Goal: Task Accomplishment & Management: Complete application form

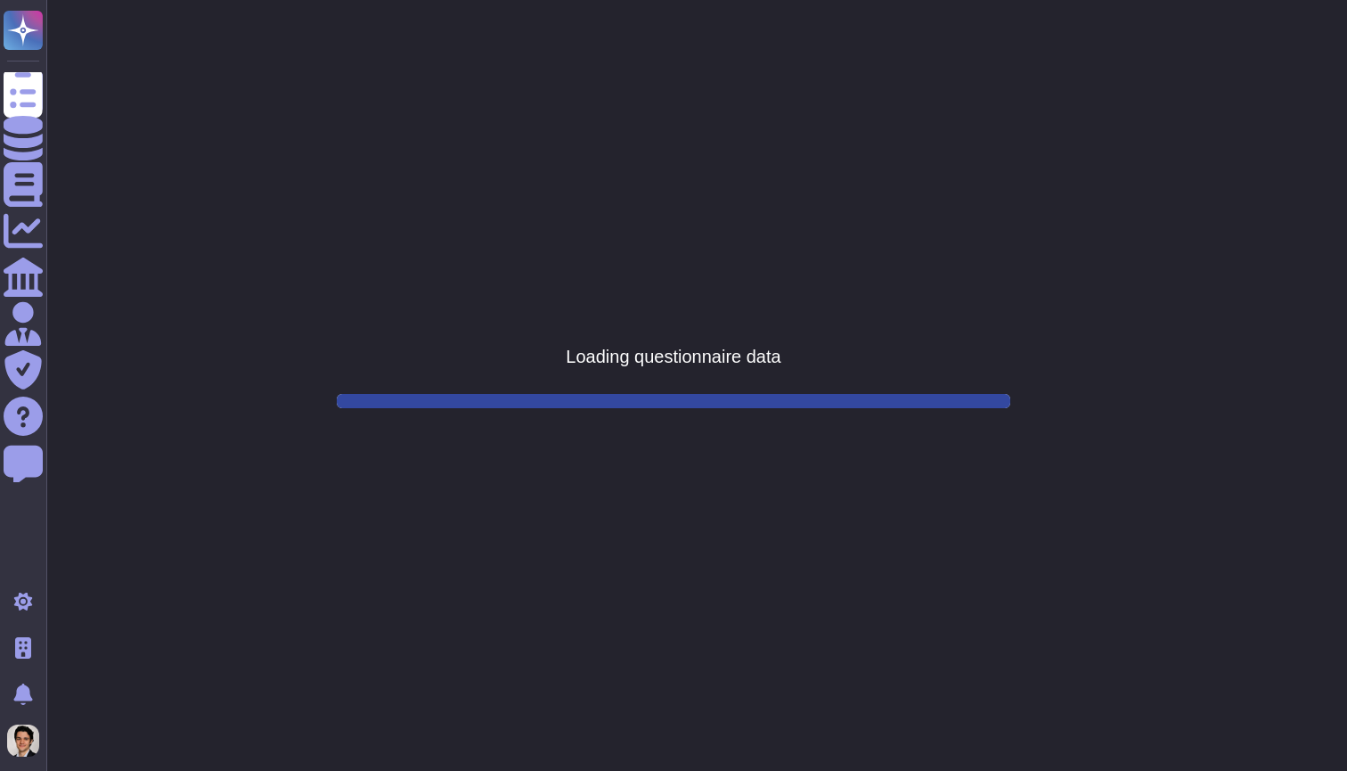
click at [43, 100] on div "Questionnaires" at bounding box center [23, 91] width 39 height 39
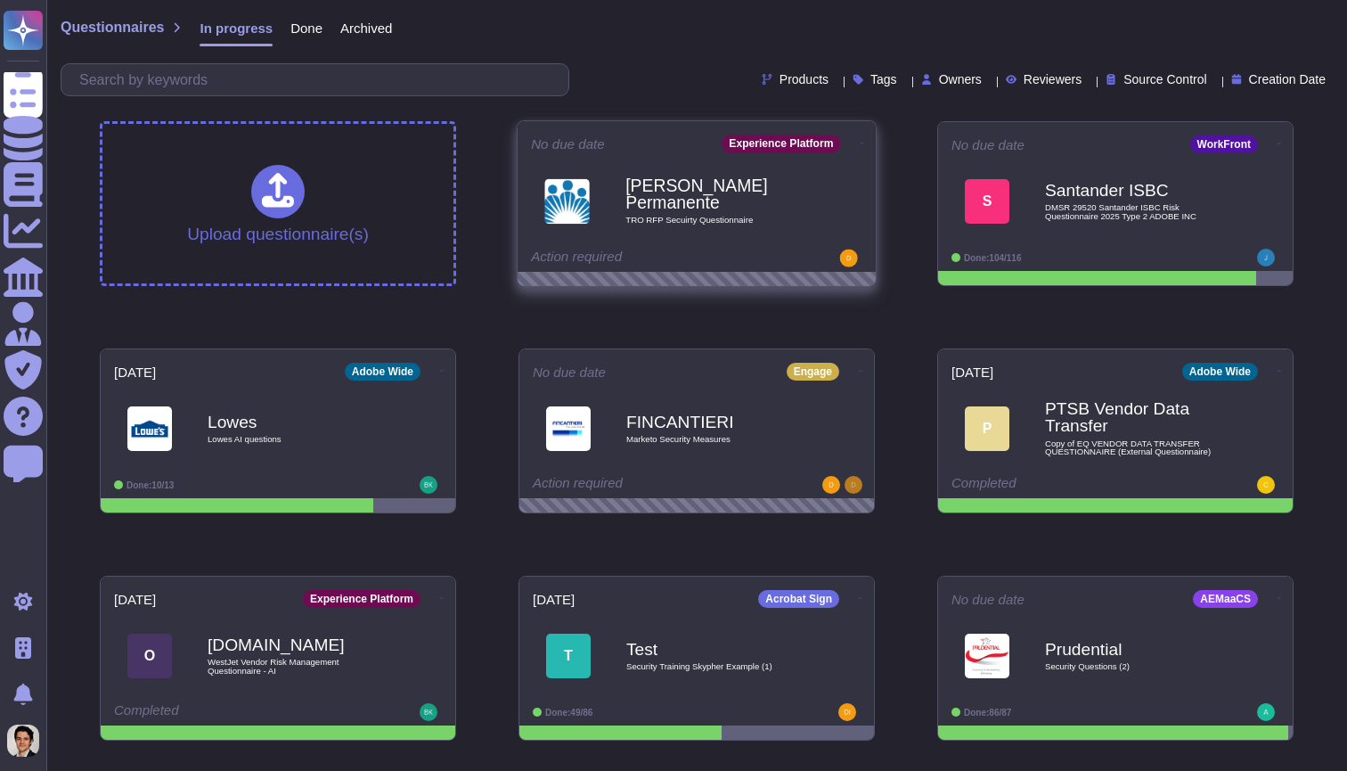
click at [593, 157] on div "[PERSON_NAME] Permanente TRO RFP Secuirty Questionnaire" at bounding box center [696, 201] width 331 height 90
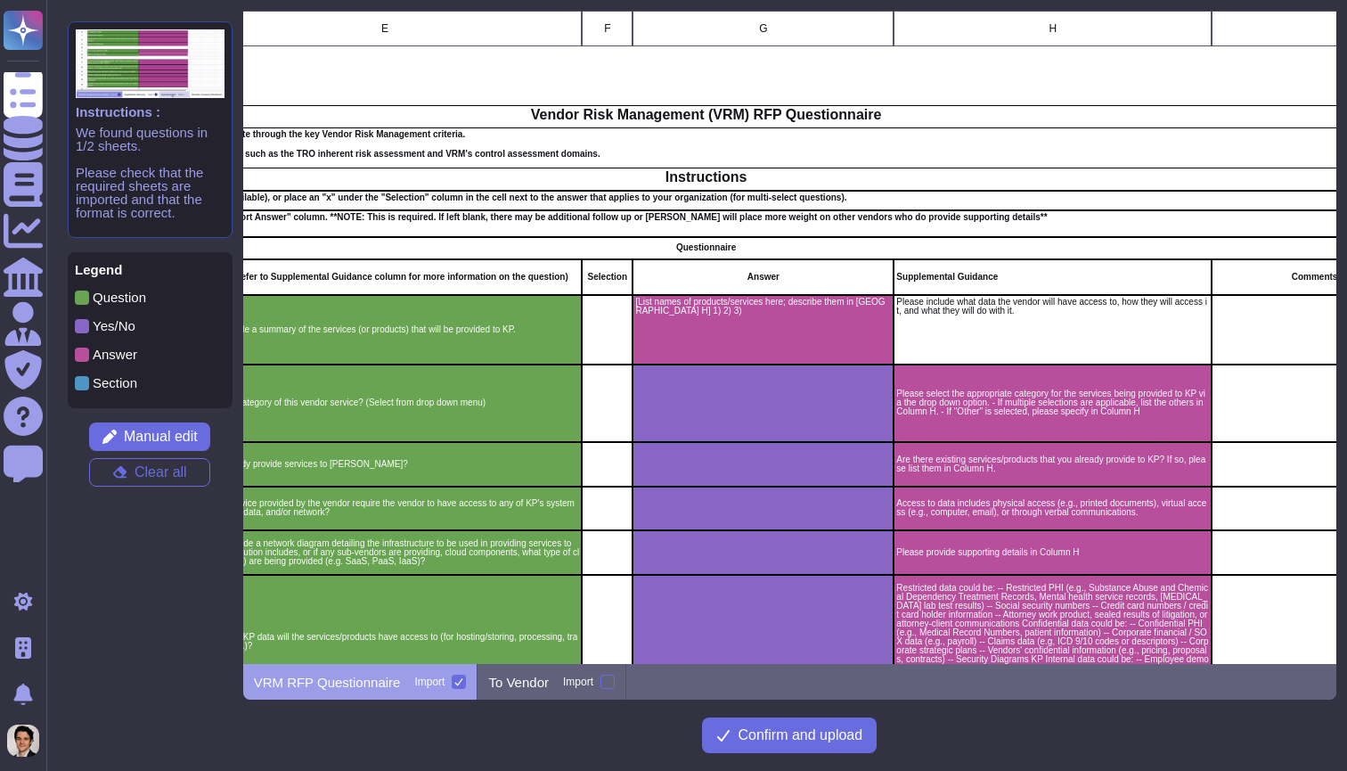
scroll to position [0, 450]
click at [191, 440] on span "Manual edit" at bounding box center [161, 436] width 74 height 14
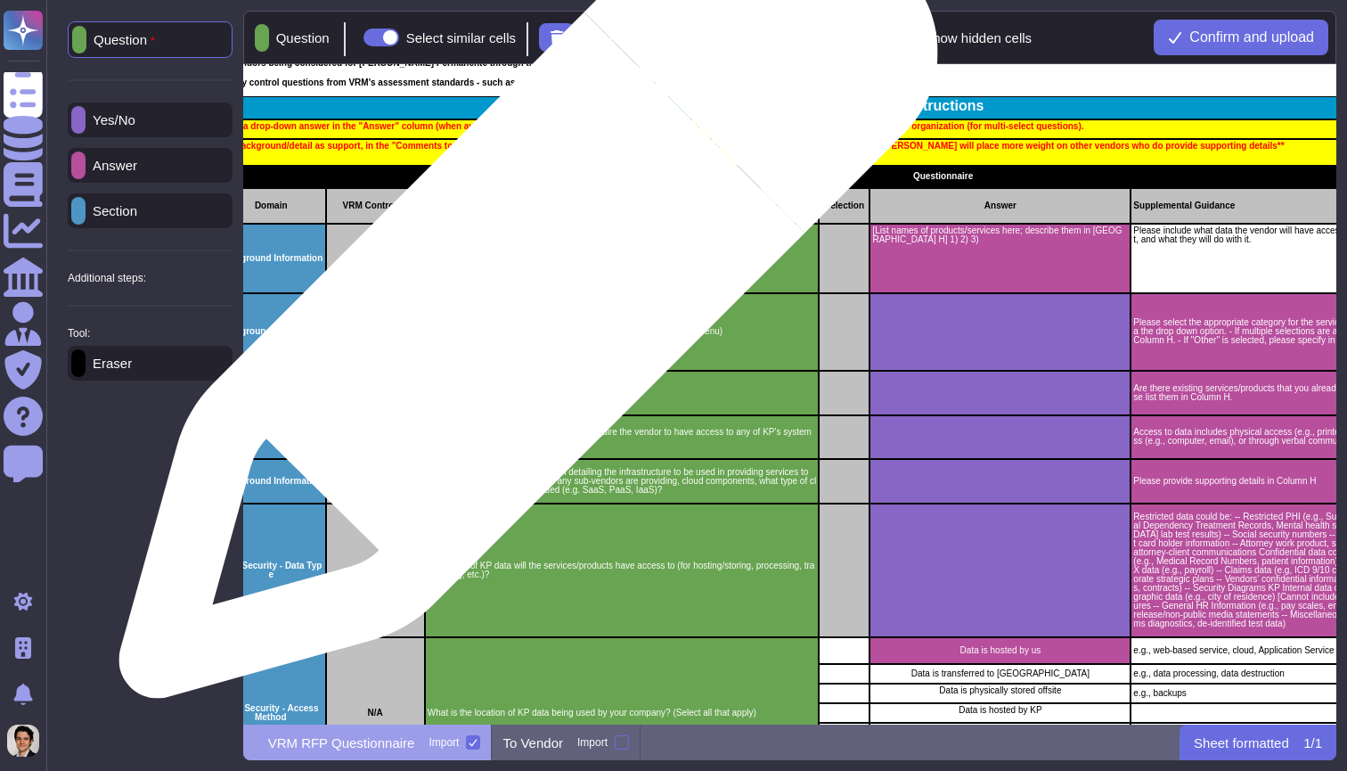
scroll to position [123, 217]
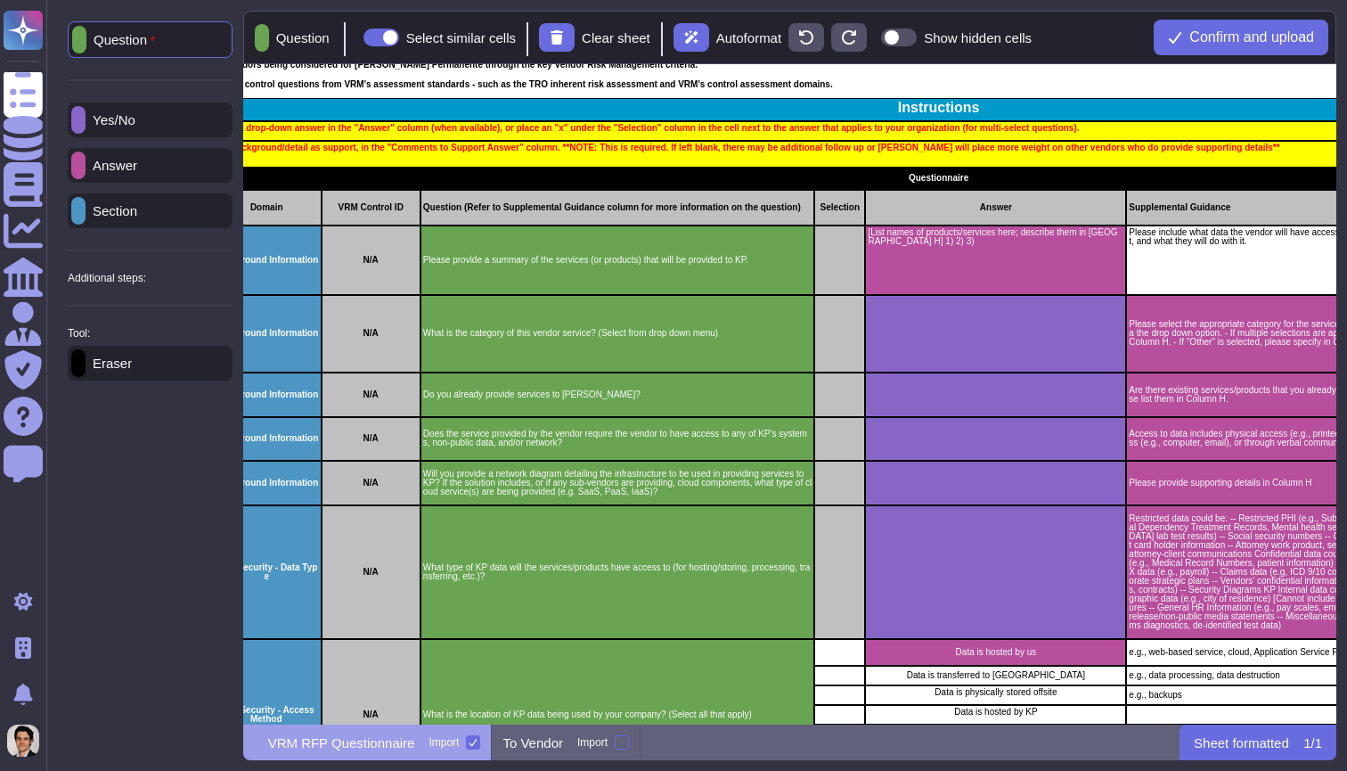
click at [132, 363] on p "Eraser" at bounding box center [109, 362] width 46 height 13
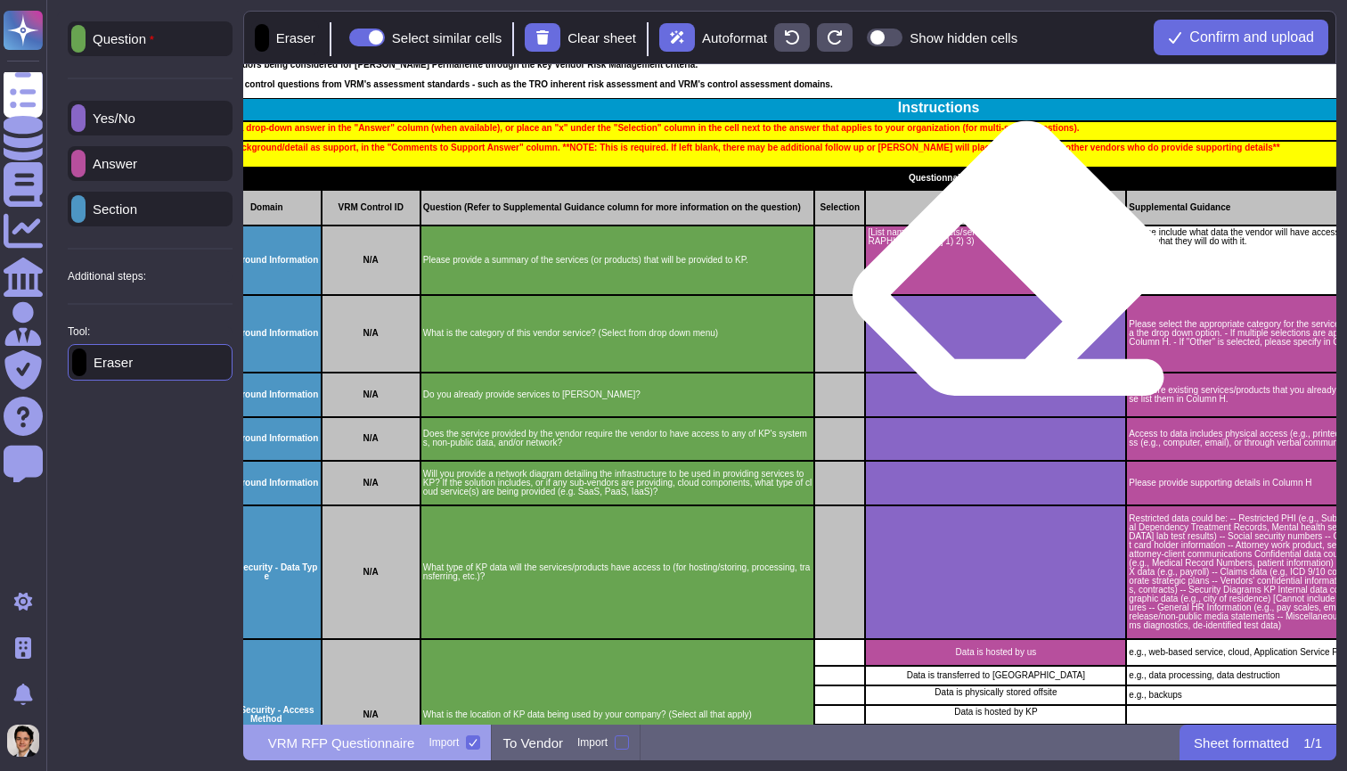
click at [1016, 269] on div "[List names of products/services here; describe them in [GEOGRAPHIC_DATA] H] 1)…" at bounding box center [995, 259] width 261 height 69
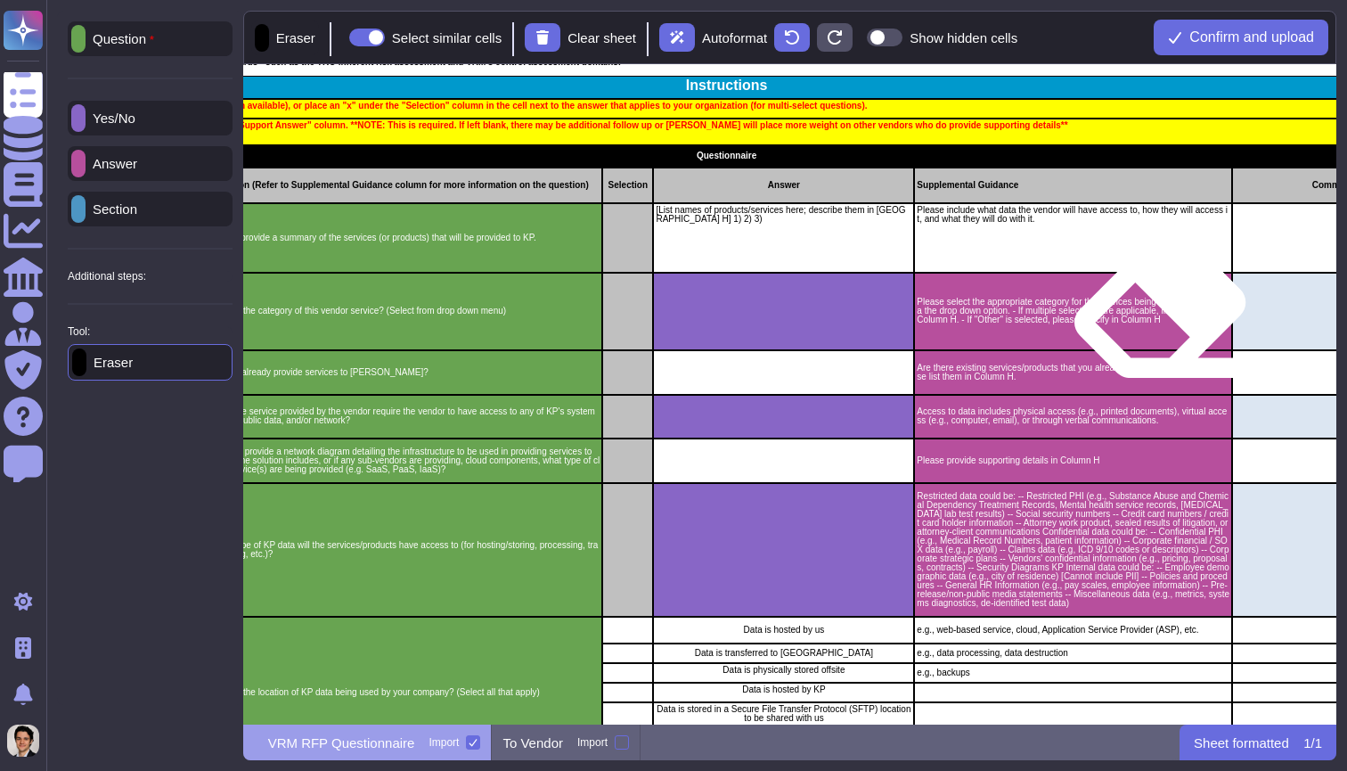
click at [1128, 320] on p "Please select the appropriate category for the services being provided to KP vi…" at bounding box center [1073, 311] width 313 height 27
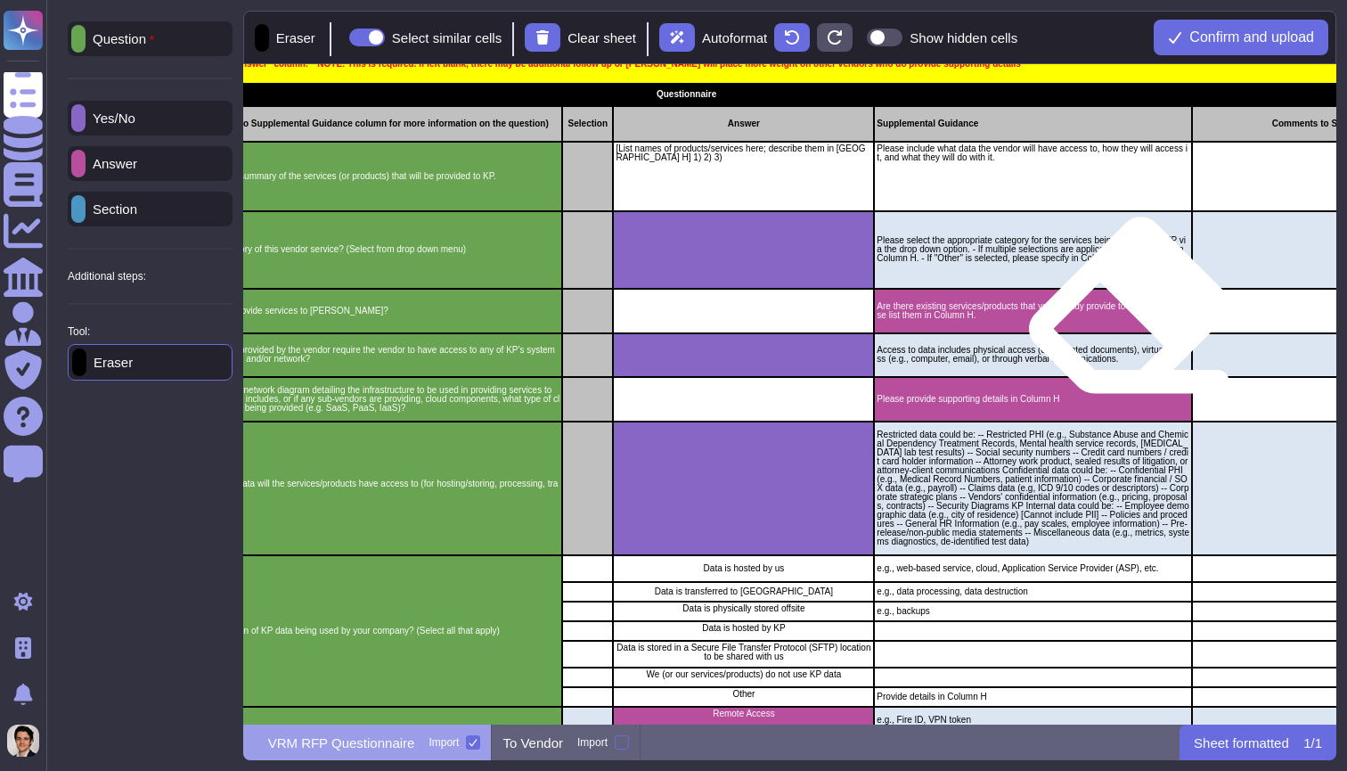
scroll to position [205, 470]
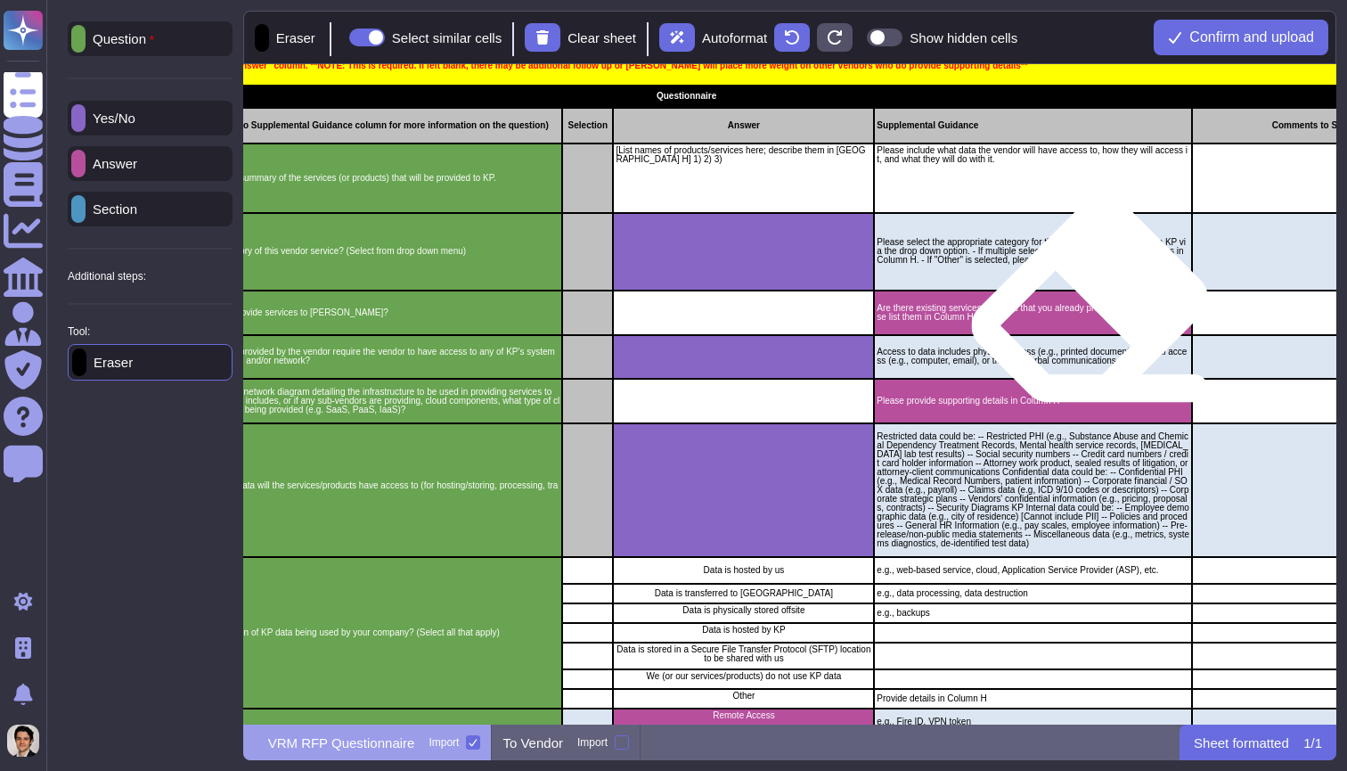
click at [1080, 305] on p "Are there existing services/products that you already provide to KP? If so, ple…" at bounding box center [1033, 313] width 313 height 18
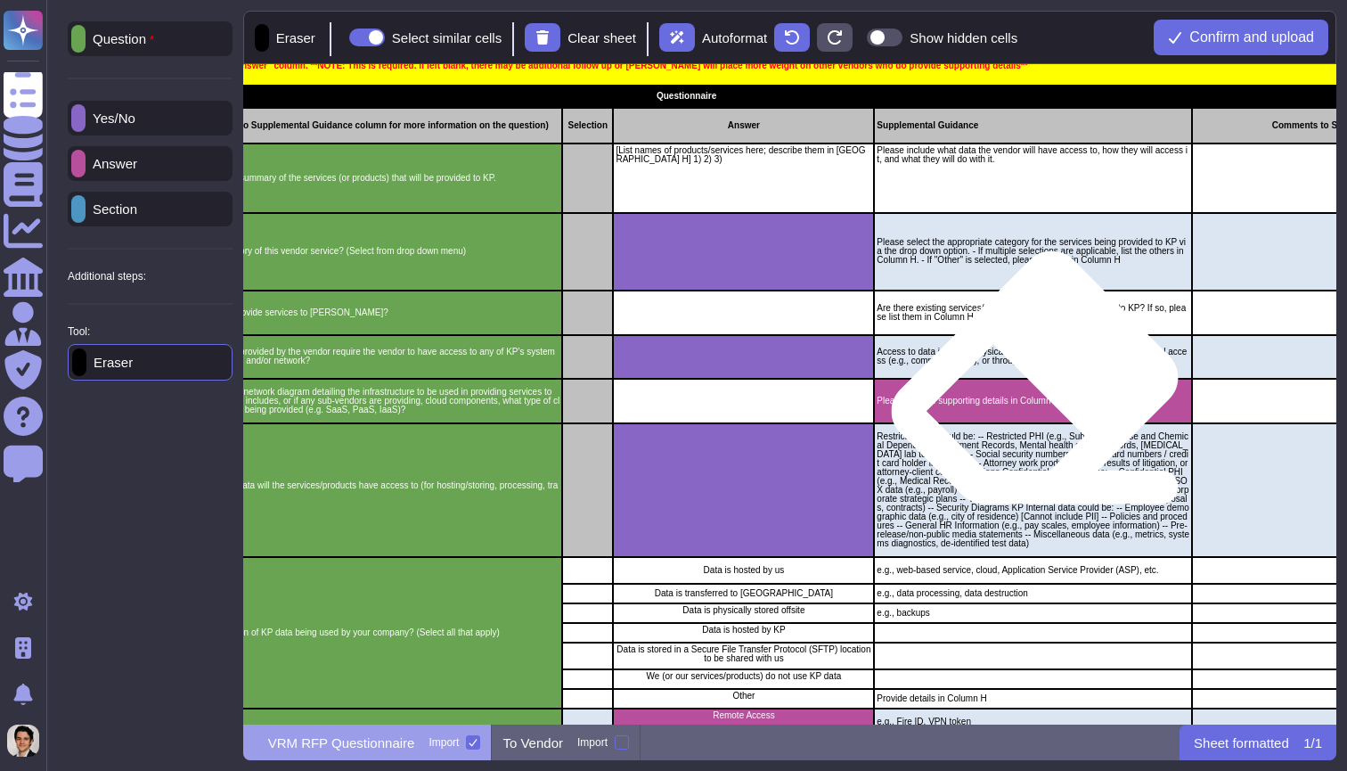
click at [1036, 397] on p "Please provide supporting details in Column H" at bounding box center [1033, 401] width 313 height 9
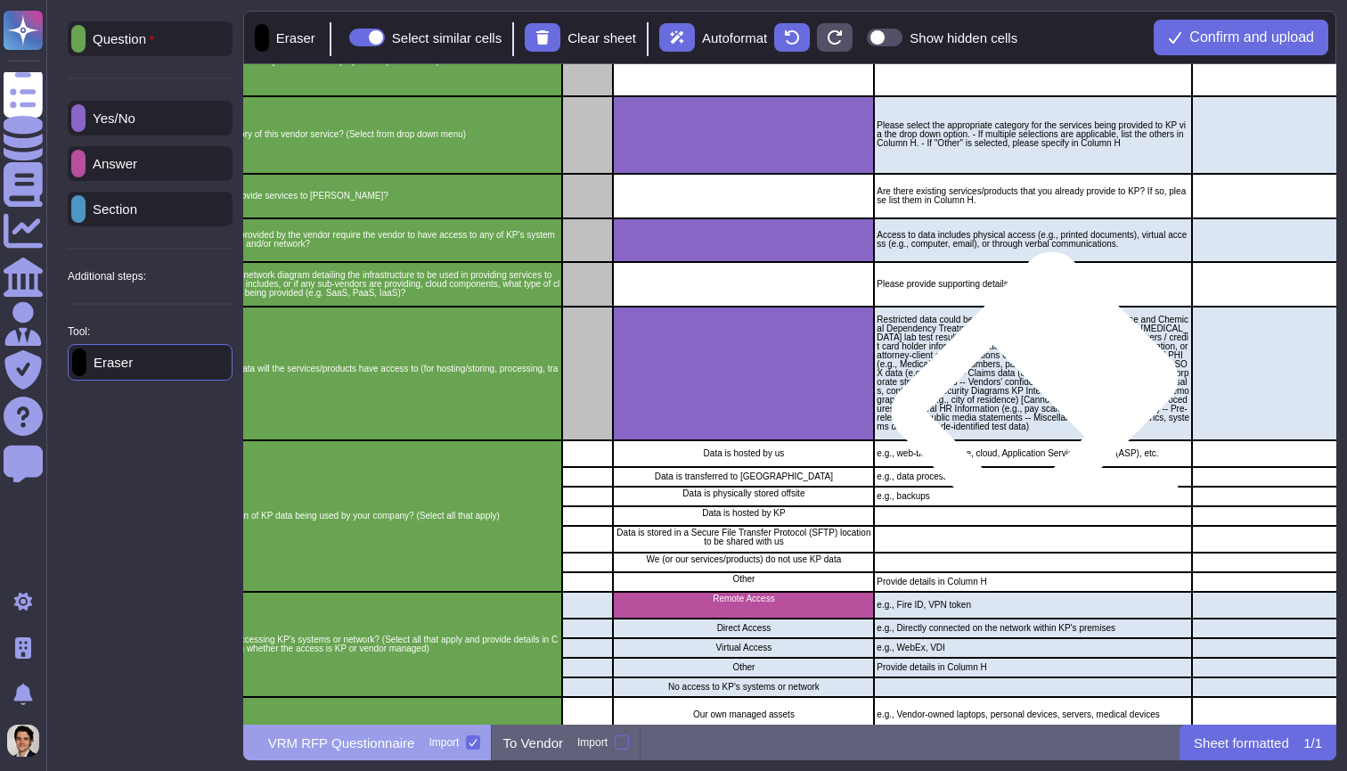
scroll to position [478, 470]
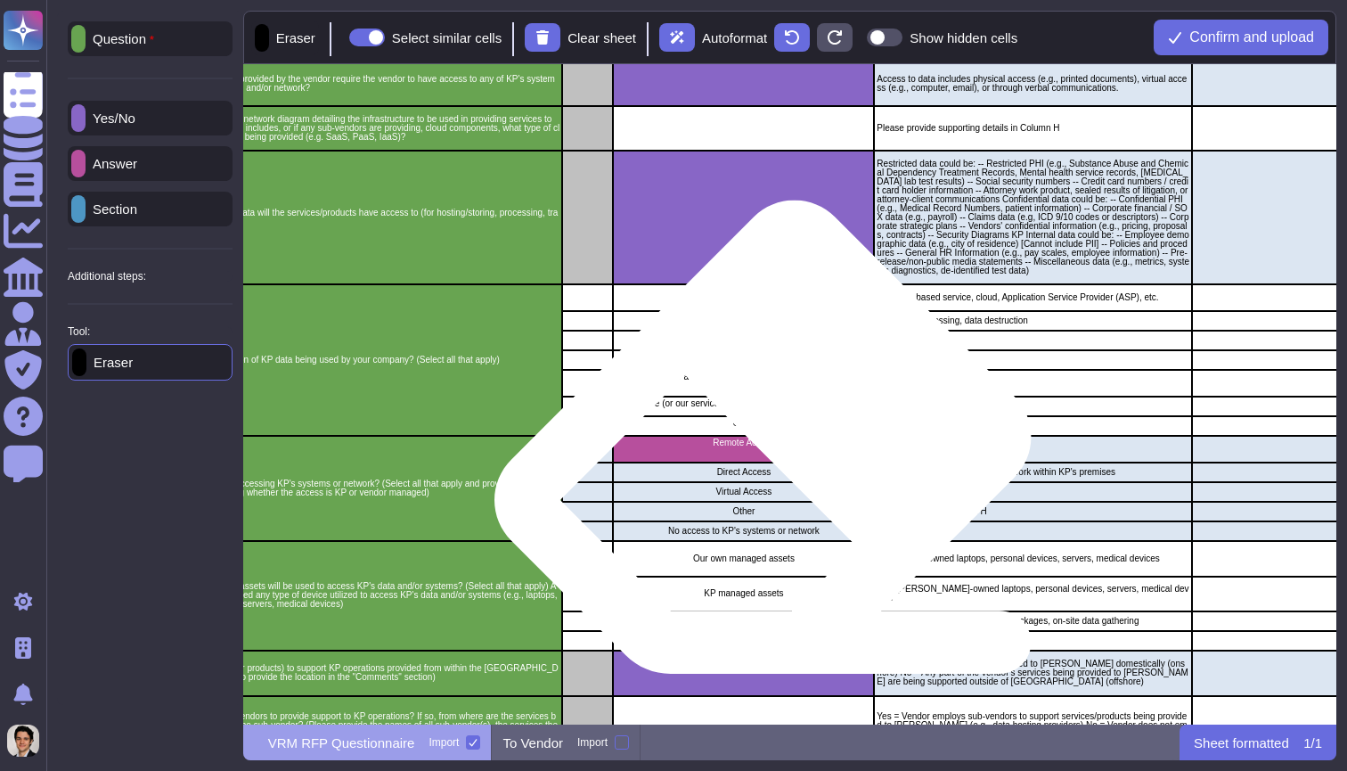
click at [772, 462] on div "Direct Access" at bounding box center [743, 472] width 261 height 20
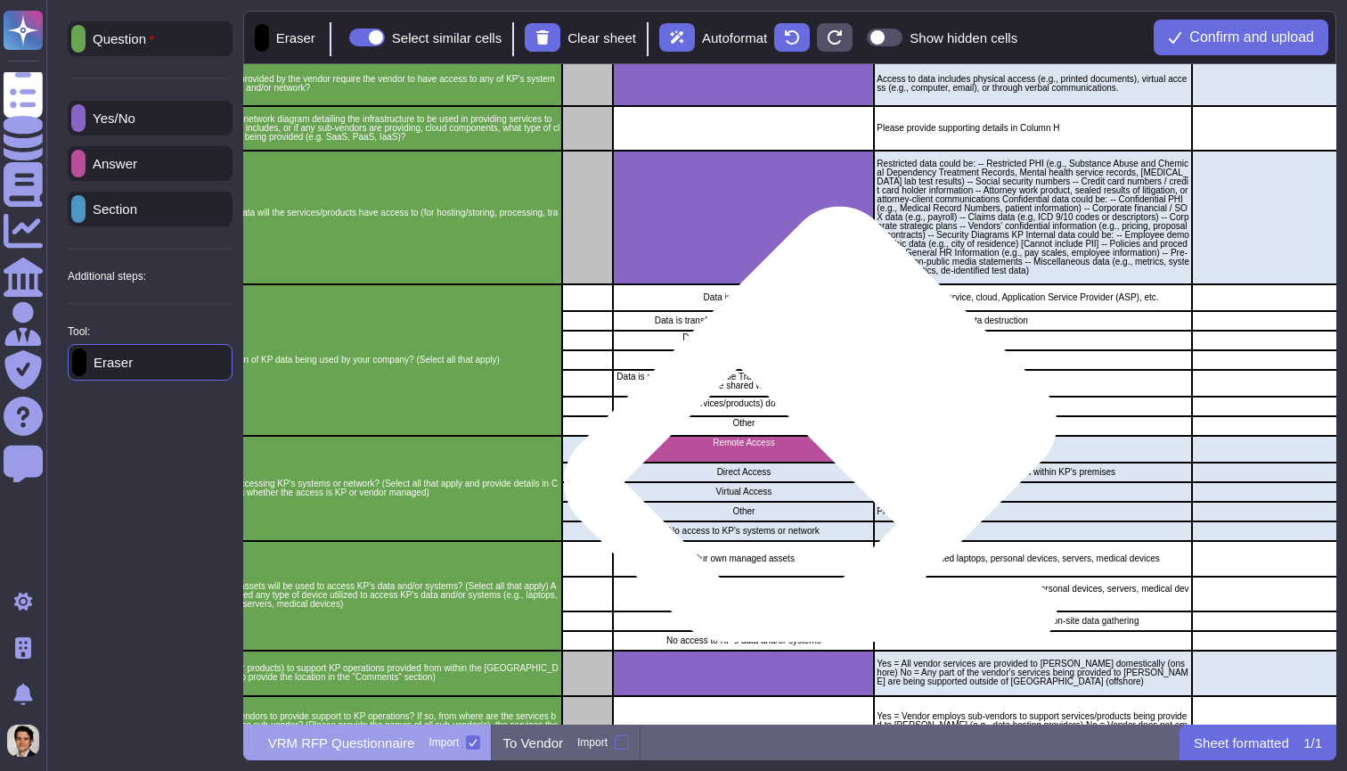
click at [818, 447] on div "Remote Access" at bounding box center [743, 449] width 261 height 27
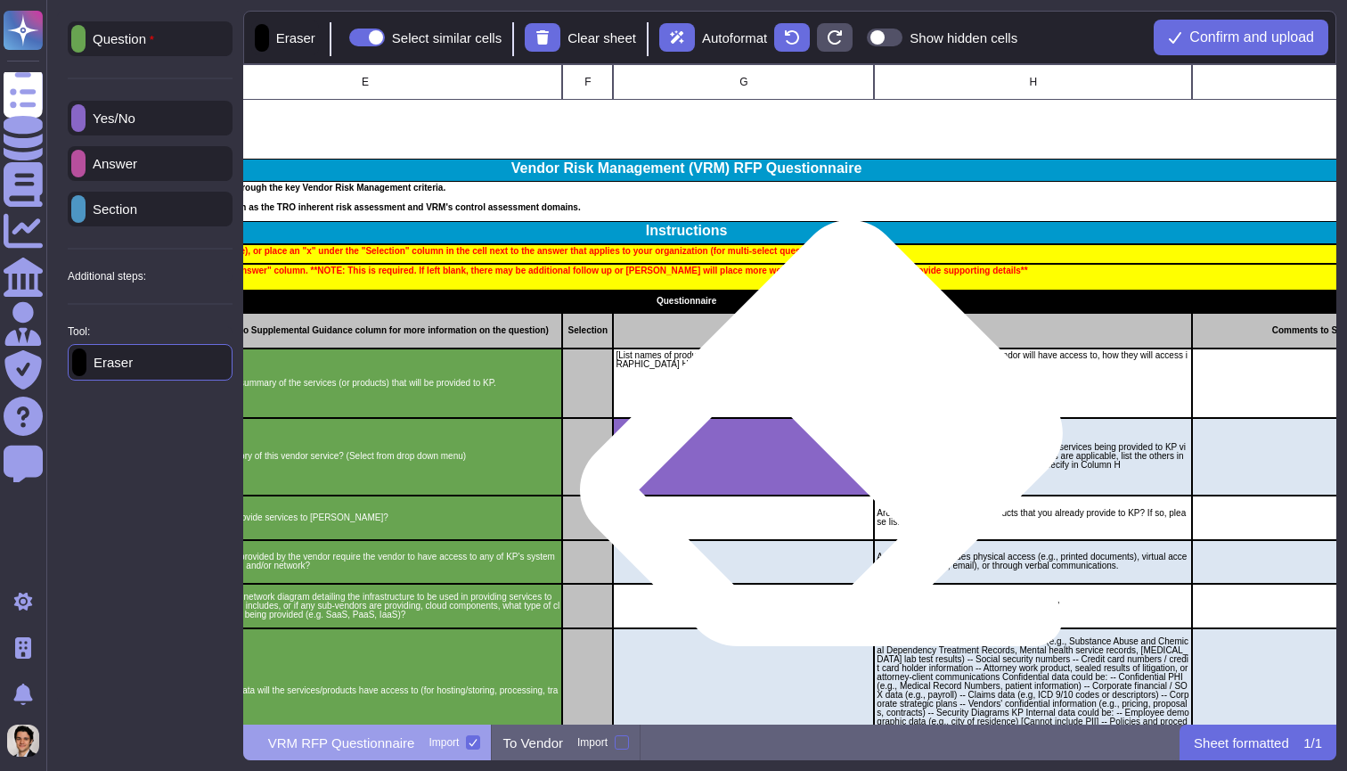
scroll to position [-1, 470]
click at [829, 456] on div "A B C D E F G H I J K L M N O 1 2 3 4 Vendor Risk Management (VRM) RFP Question…" at bounding box center [789, 394] width 1093 height 660
click at [830, 457] on div "grid" at bounding box center [743, 457] width 261 height 78
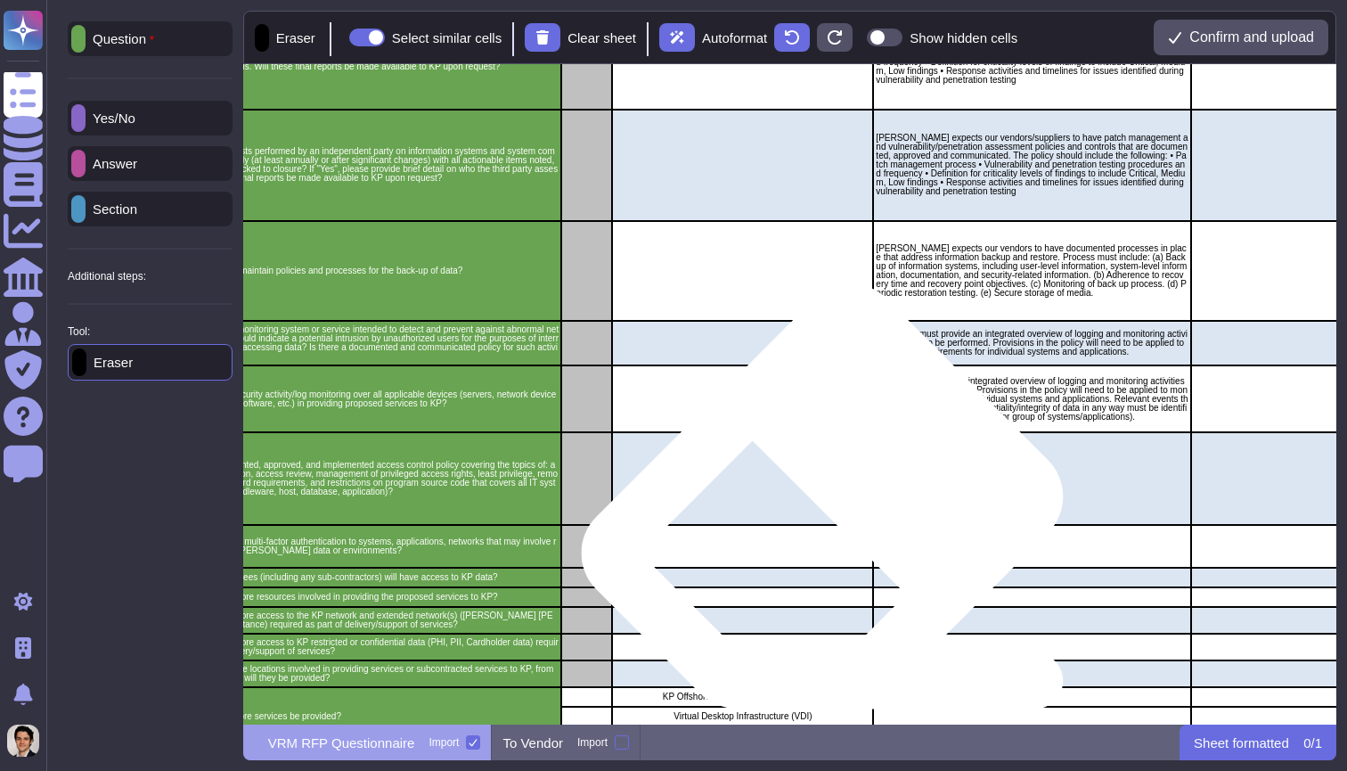
scroll to position [2065, 470]
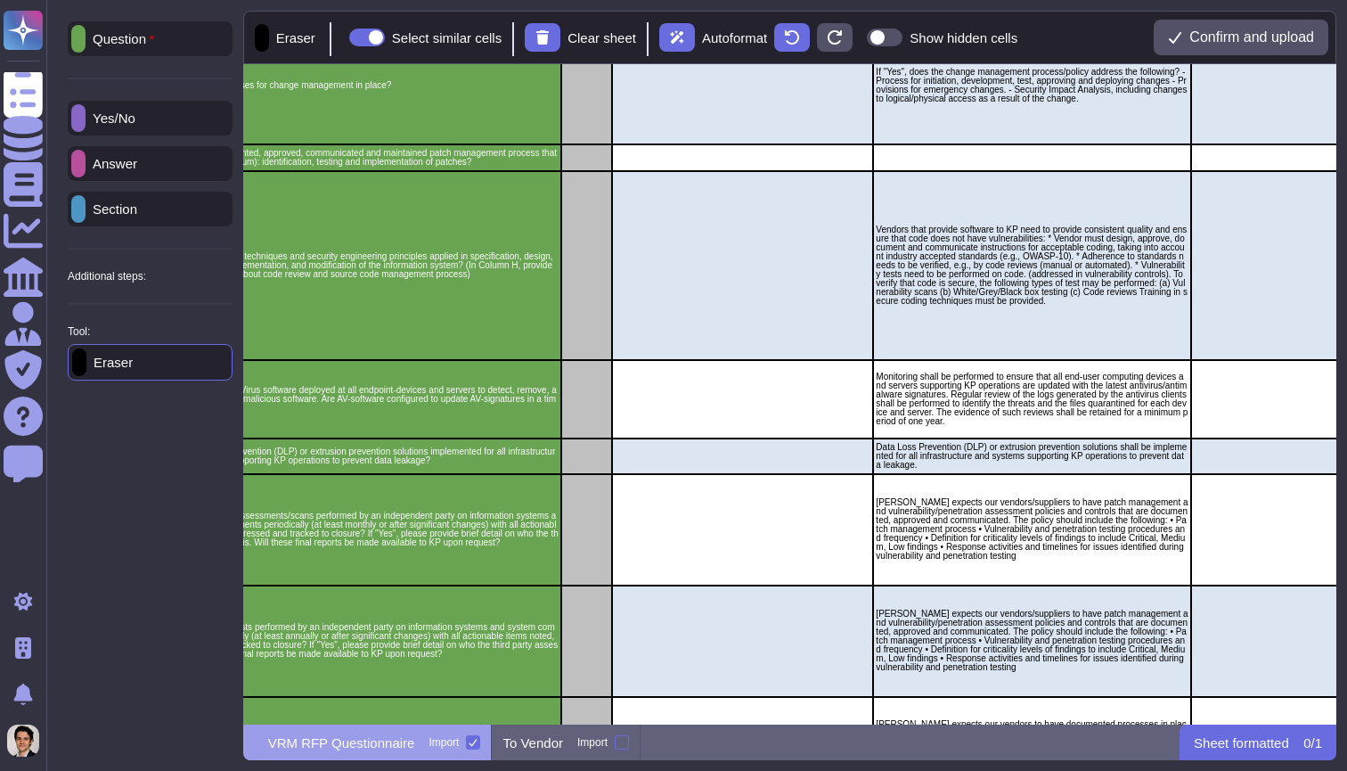
click at [155, 113] on div "Yes/No" at bounding box center [150, 118] width 165 height 35
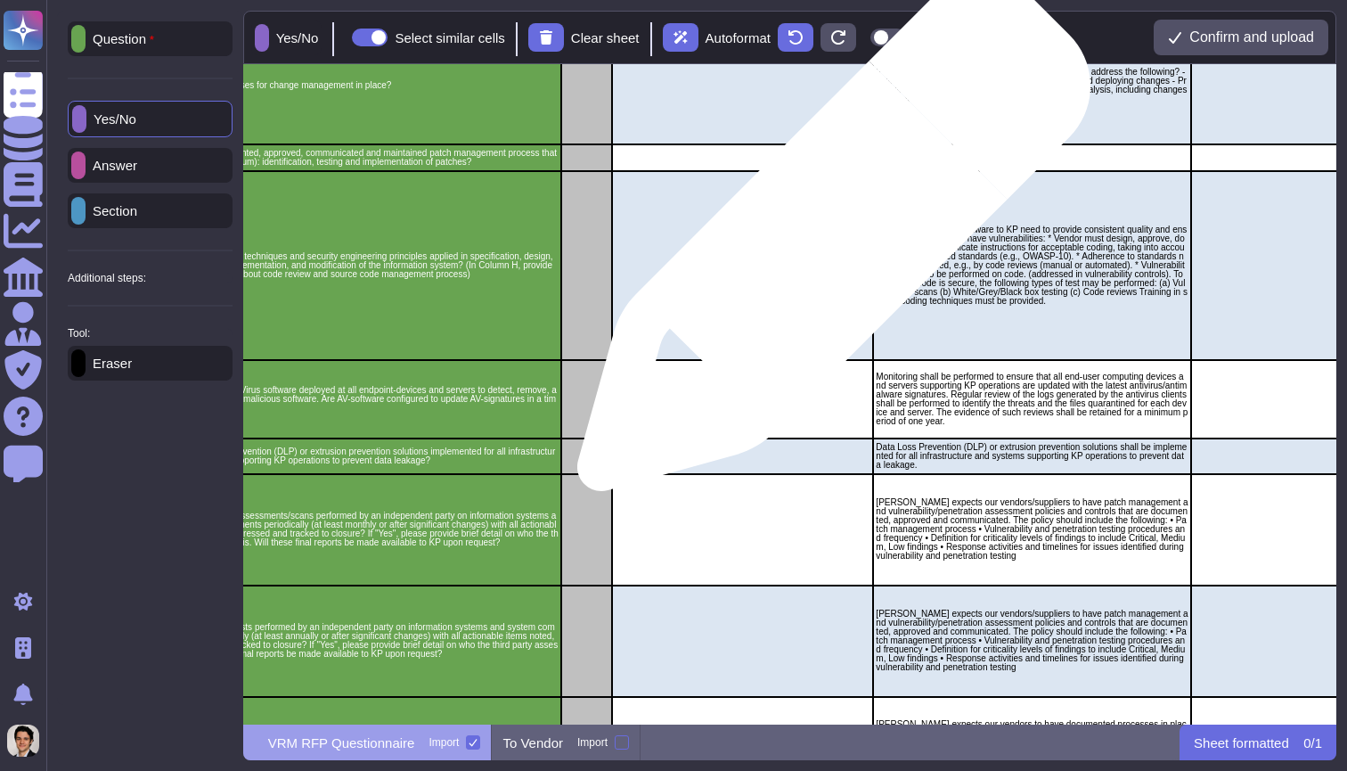
click at [820, 222] on div "grid" at bounding box center [742, 266] width 261 height 190
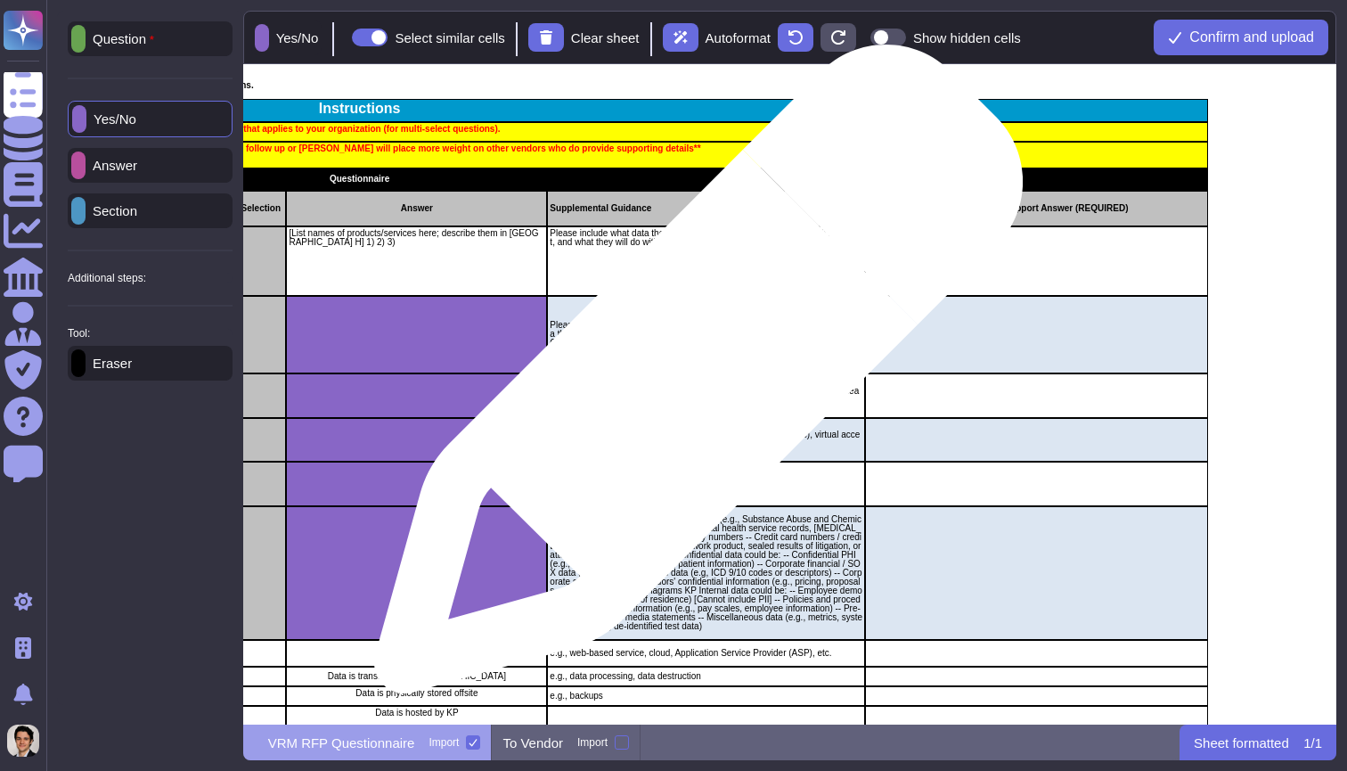
scroll to position [122, 879]
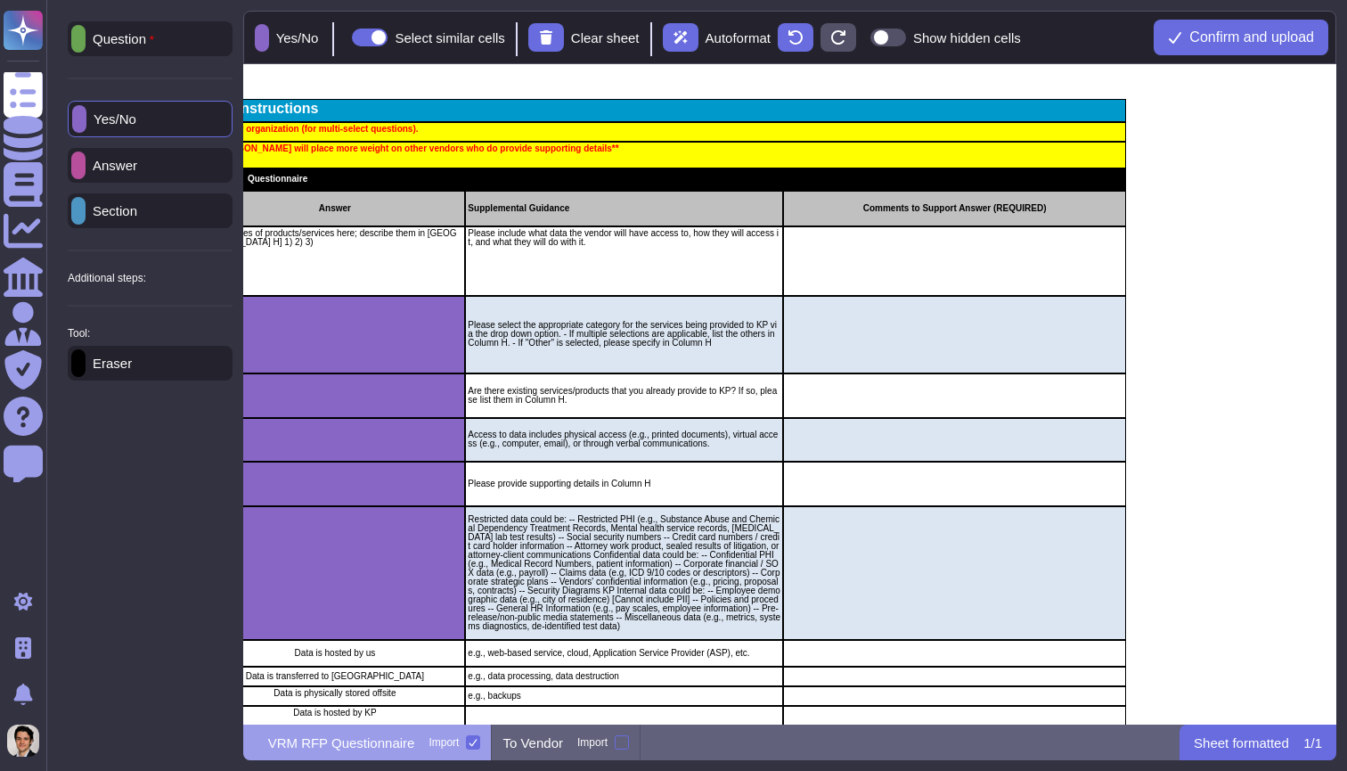
click at [146, 174] on div "Answer" at bounding box center [150, 165] width 165 height 35
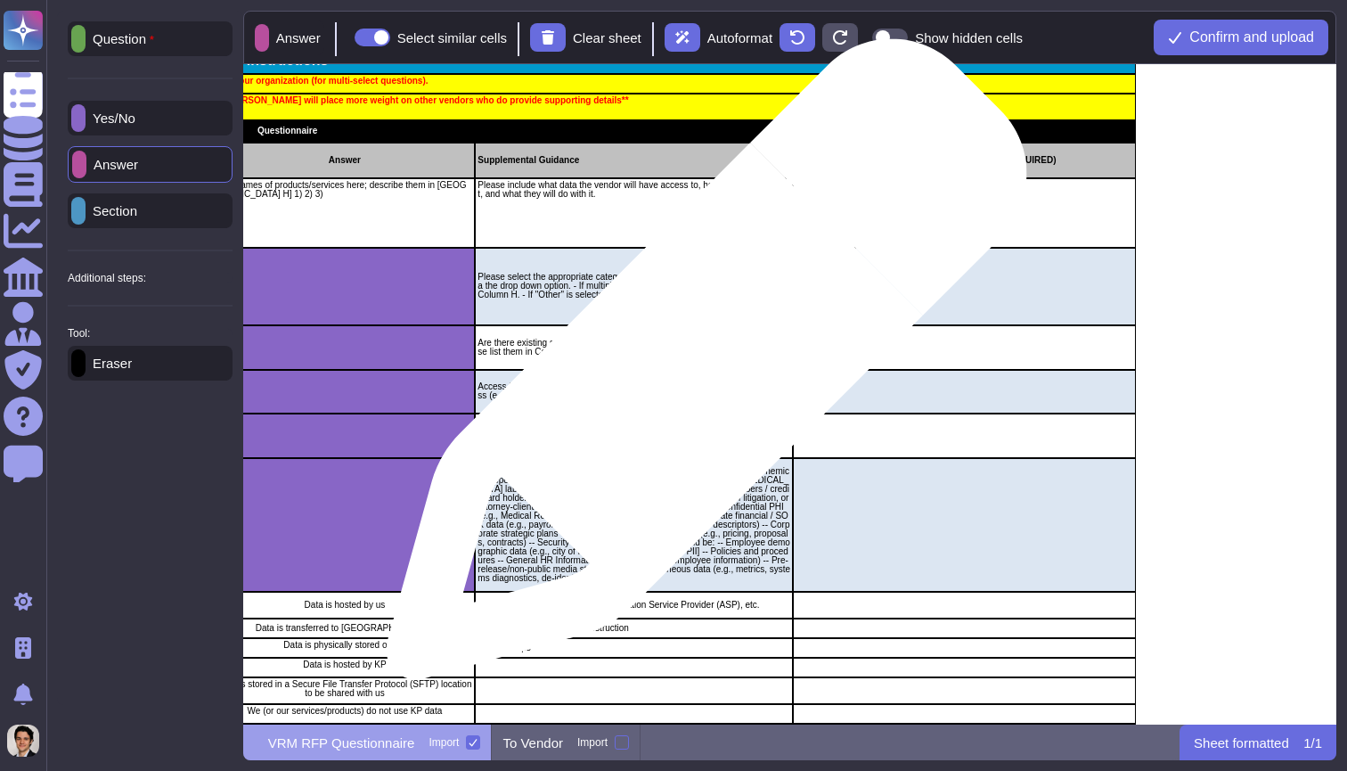
scroll to position [184, 869]
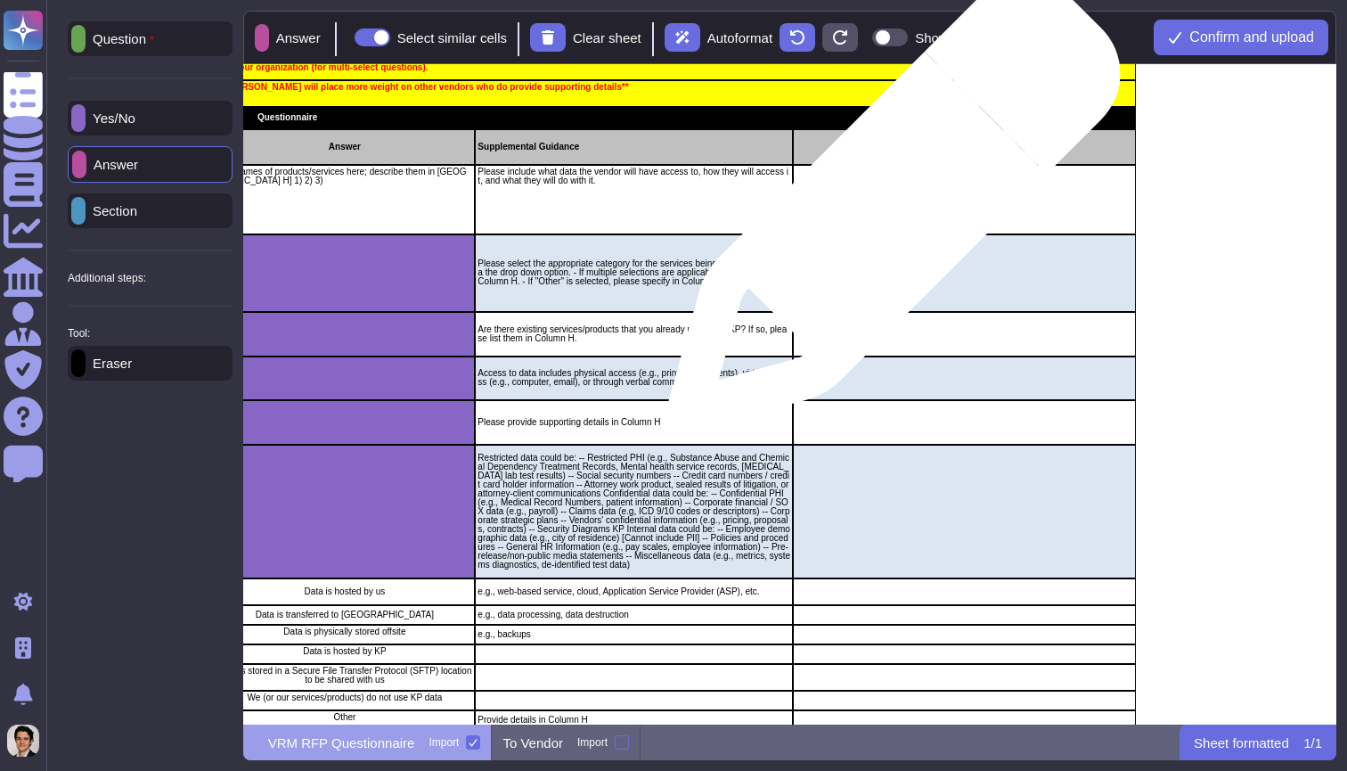
click at [887, 214] on div "grid" at bounding box center [964, 199] width 343 height 69
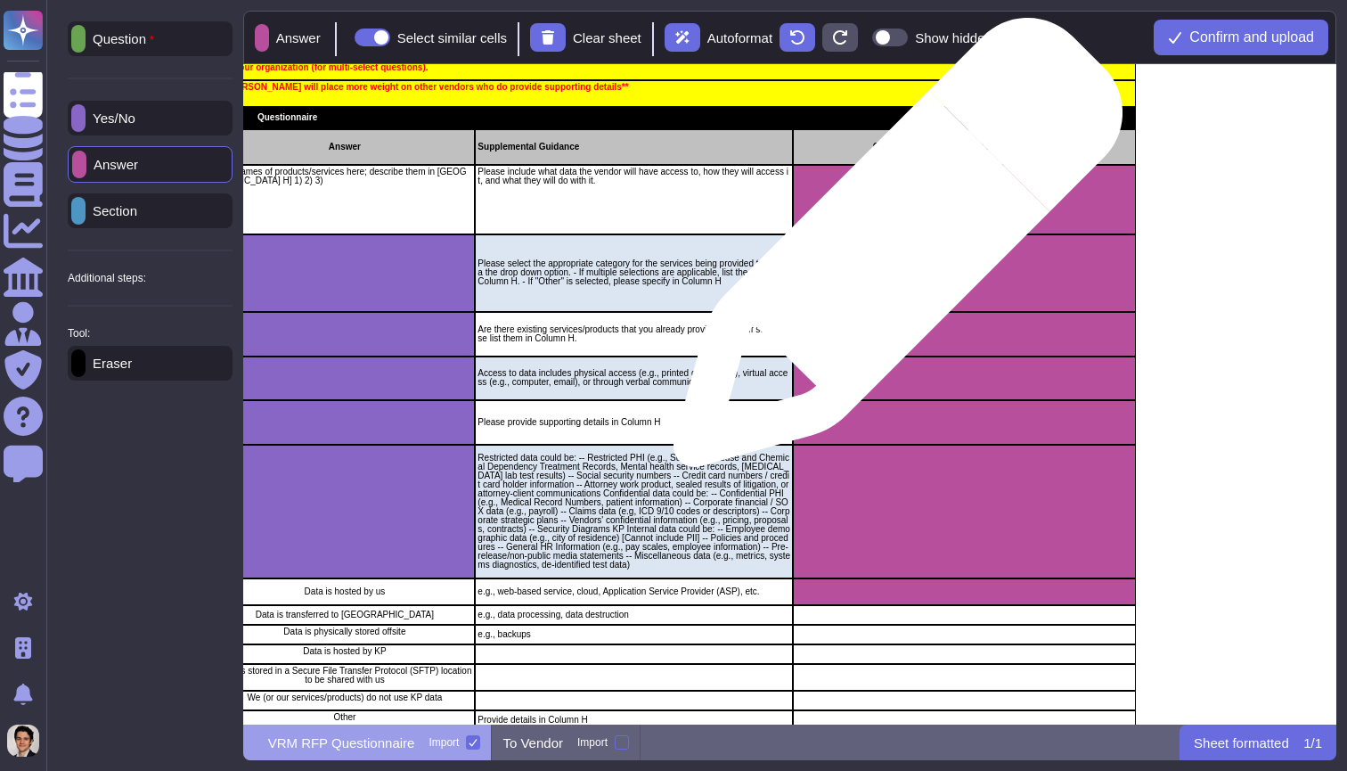
click at [891, 266] on div "grid" at bounding box center [964, 273] width 343 height 78
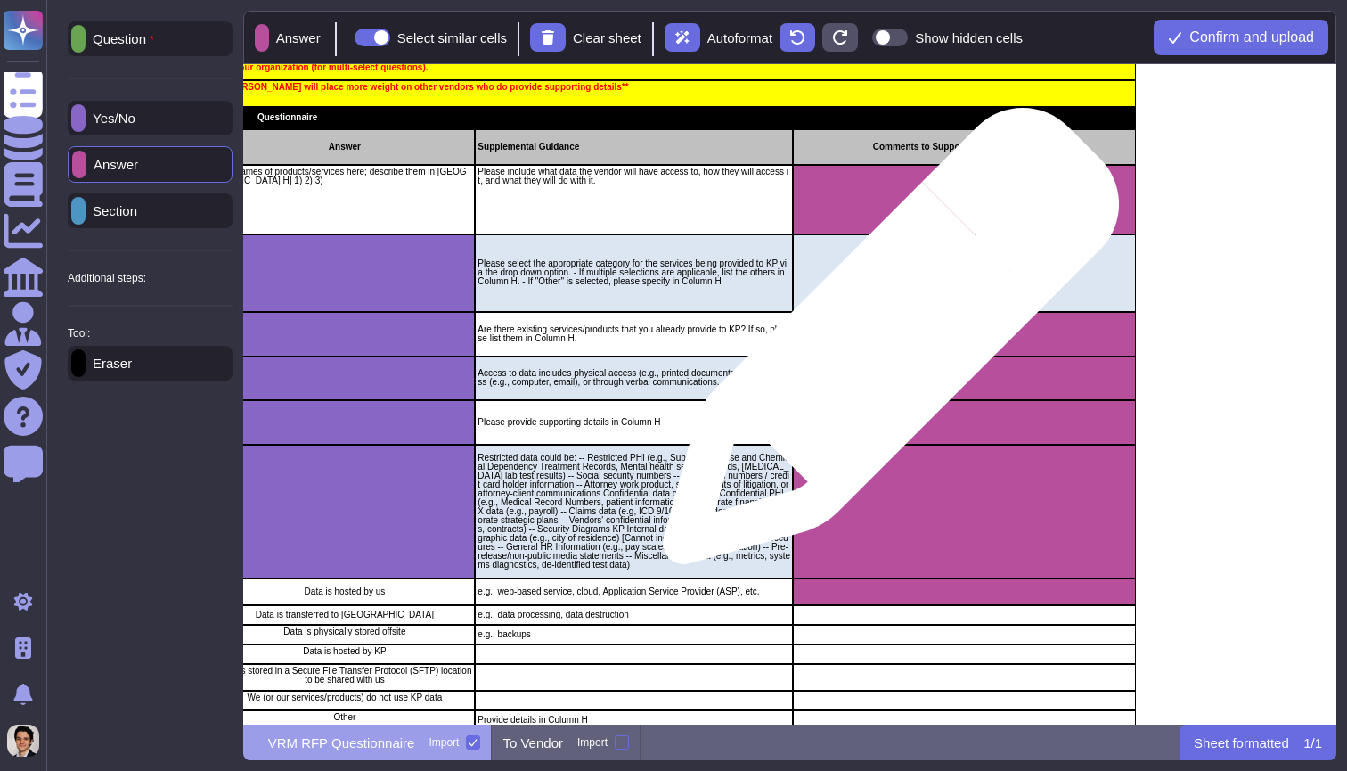
click at [884, 345] on div "grid" at bounding box center [964, 334] width 343 height 45
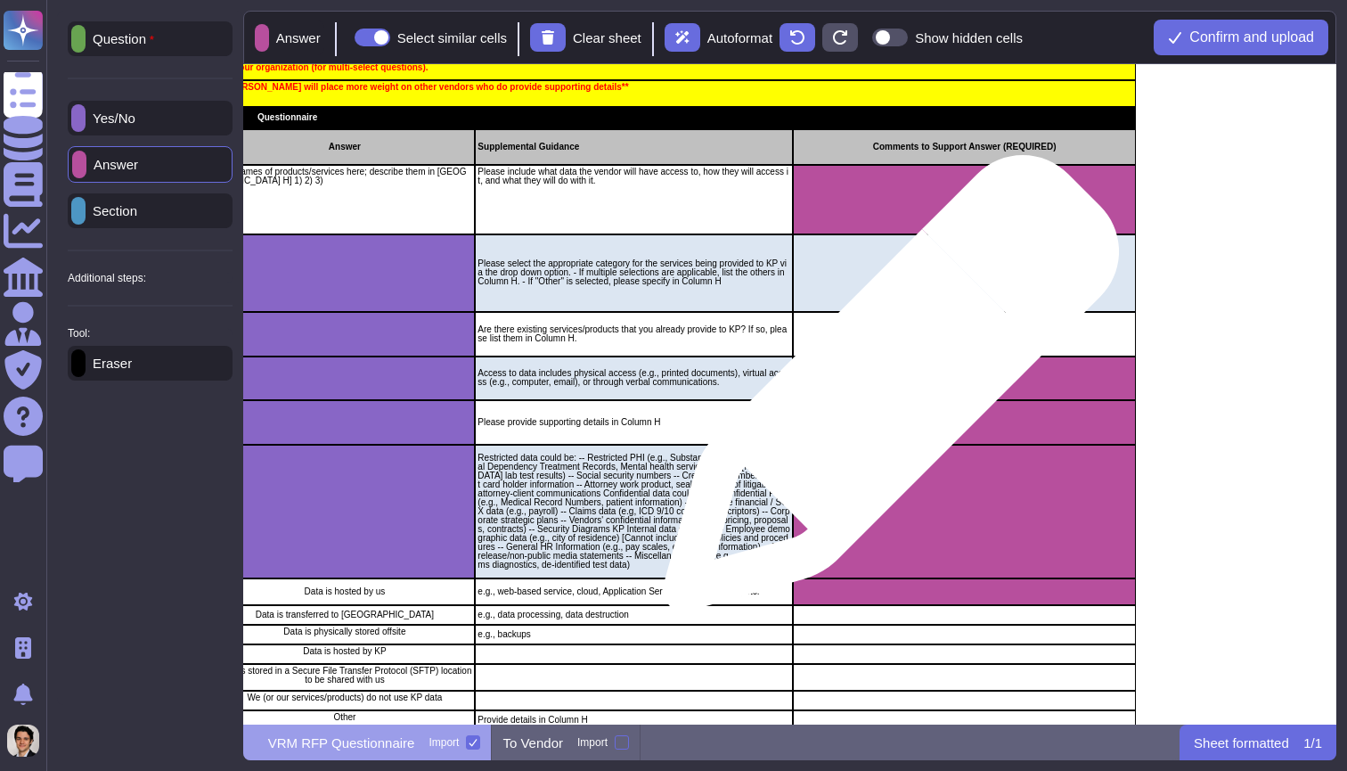
click at [884, 384] on div "grid" at bounding box center [964, 378] width 343 height 44
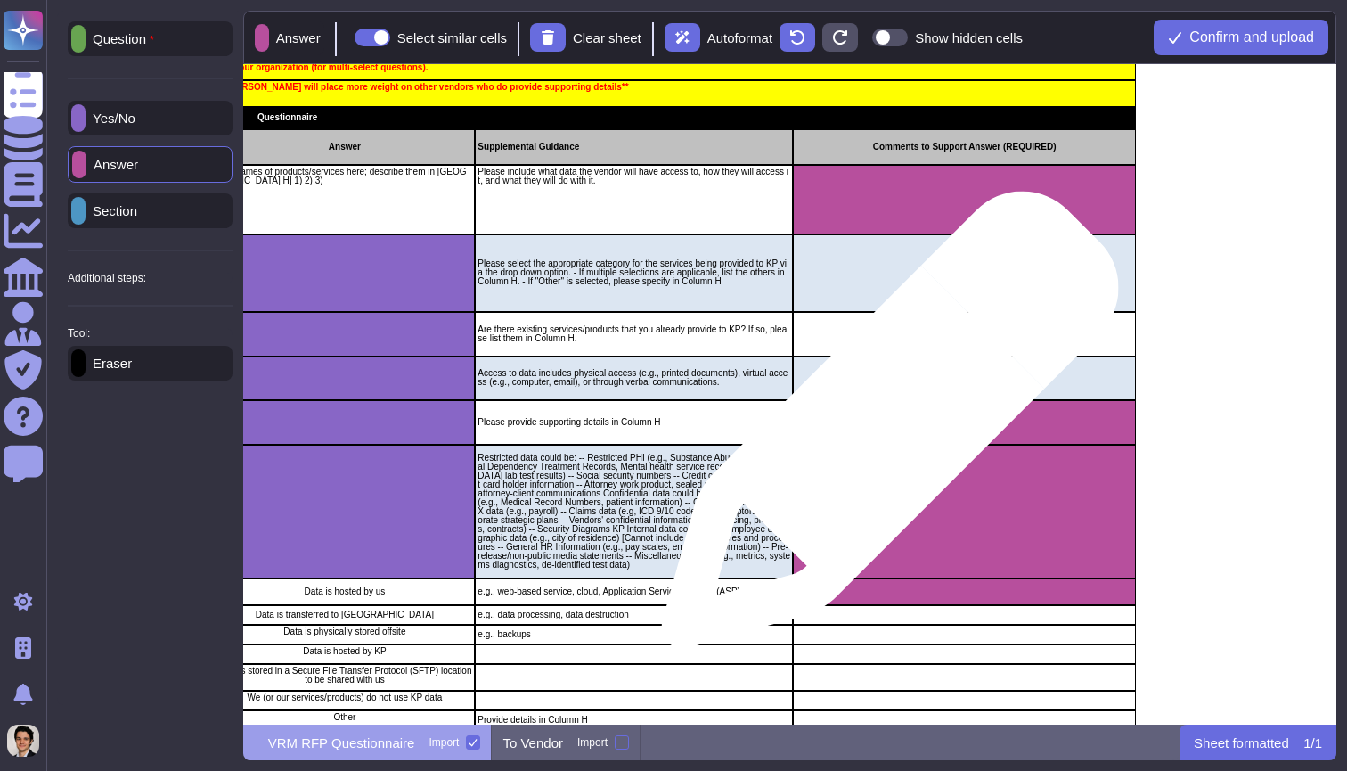
click at [883, 429] on div "grid" at bounding box center [964, 422] width 343 height 45
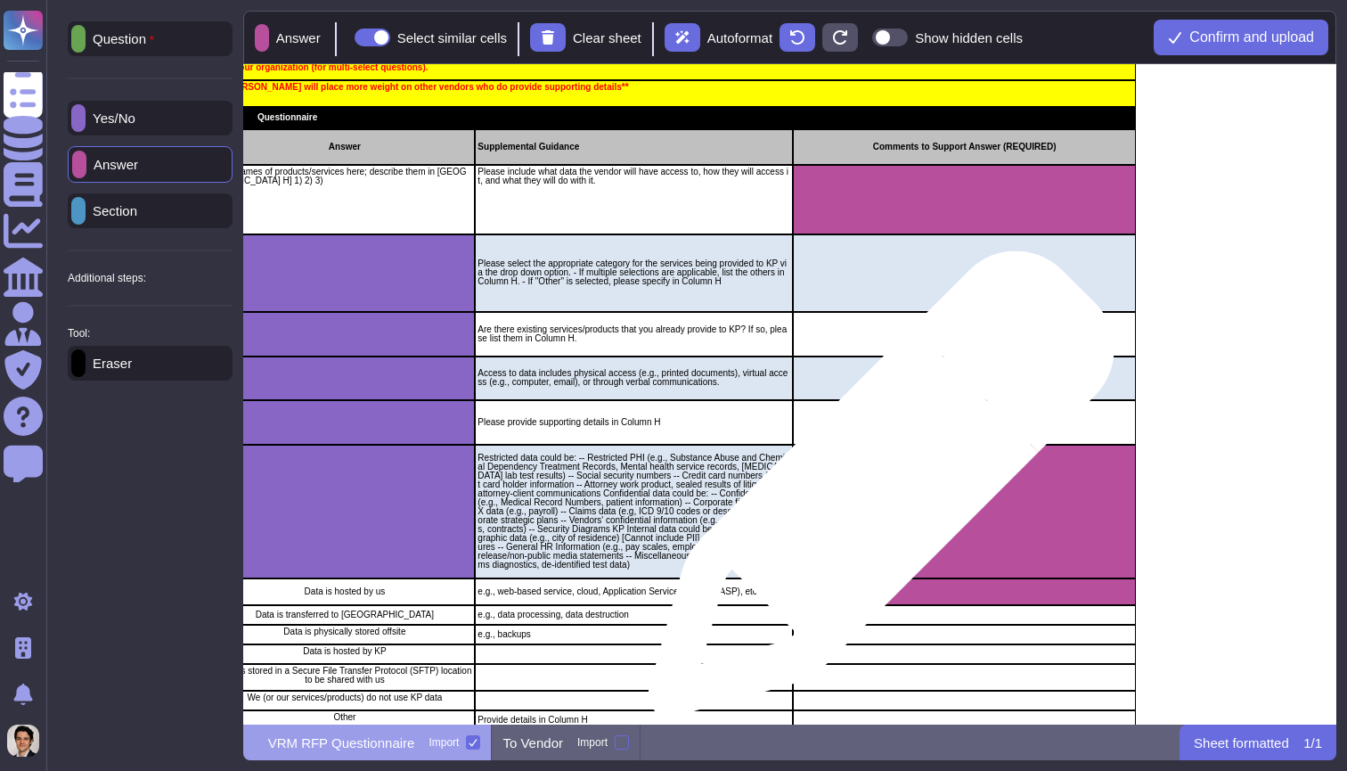
click at [874, 493] on div "grid" at bounding box center [964, 512] width 343 height 134
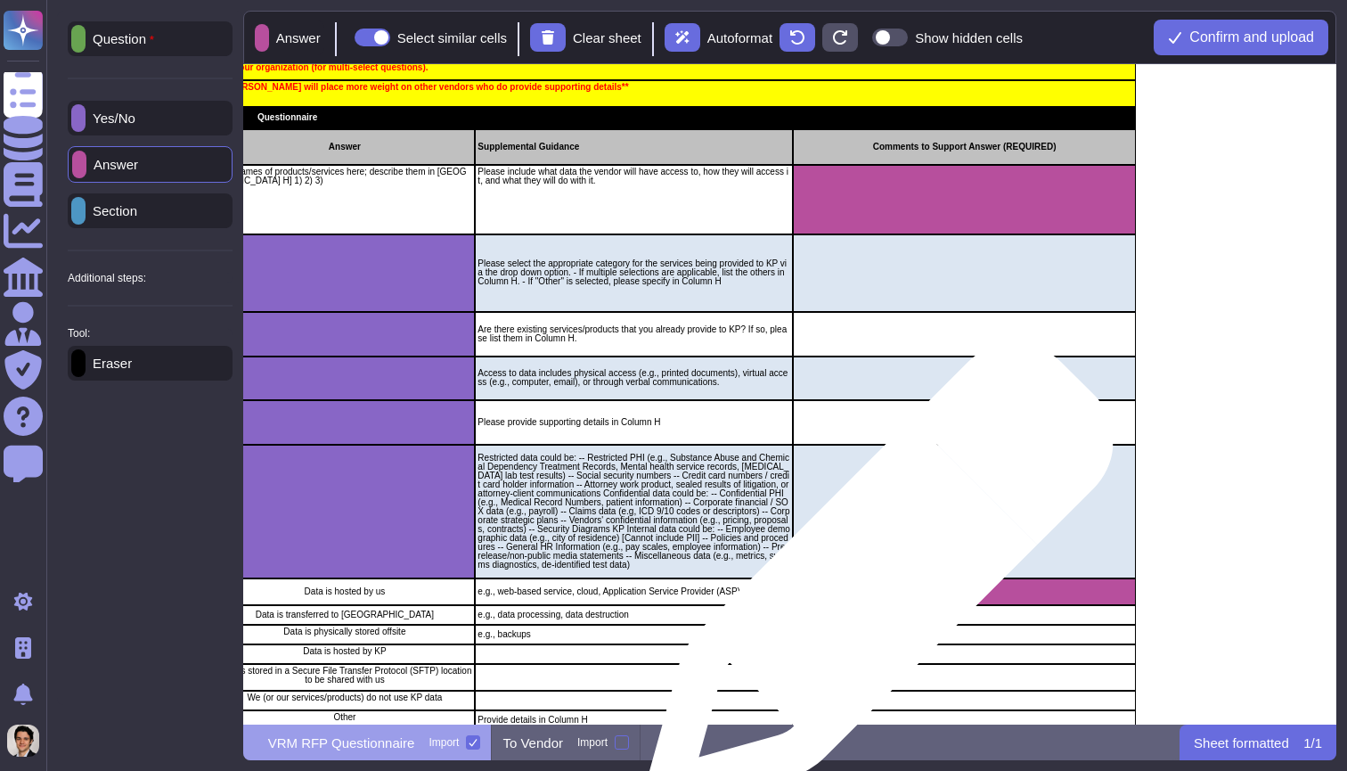
click at [872, 588] on div "grid" at bounding box center [964, 591] width 343 height 27
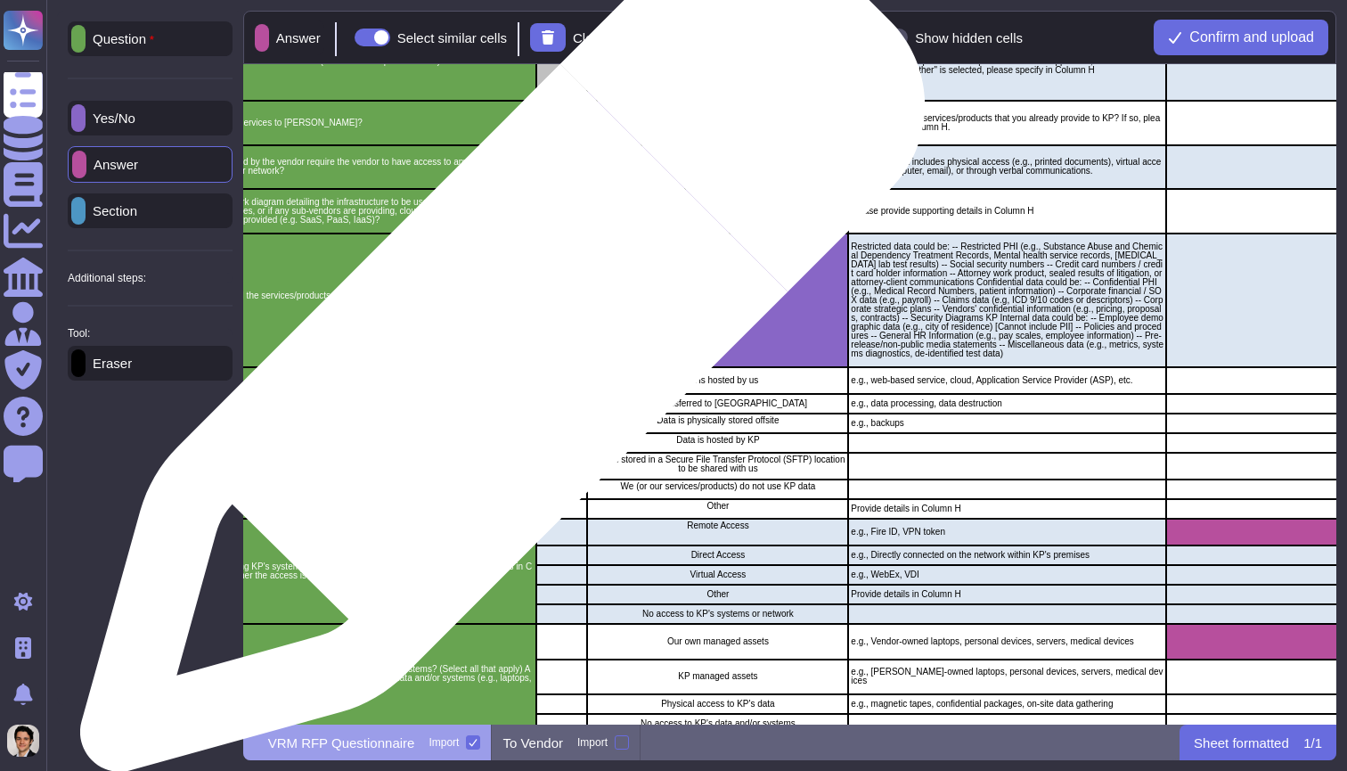
scroll to position [397, 491]
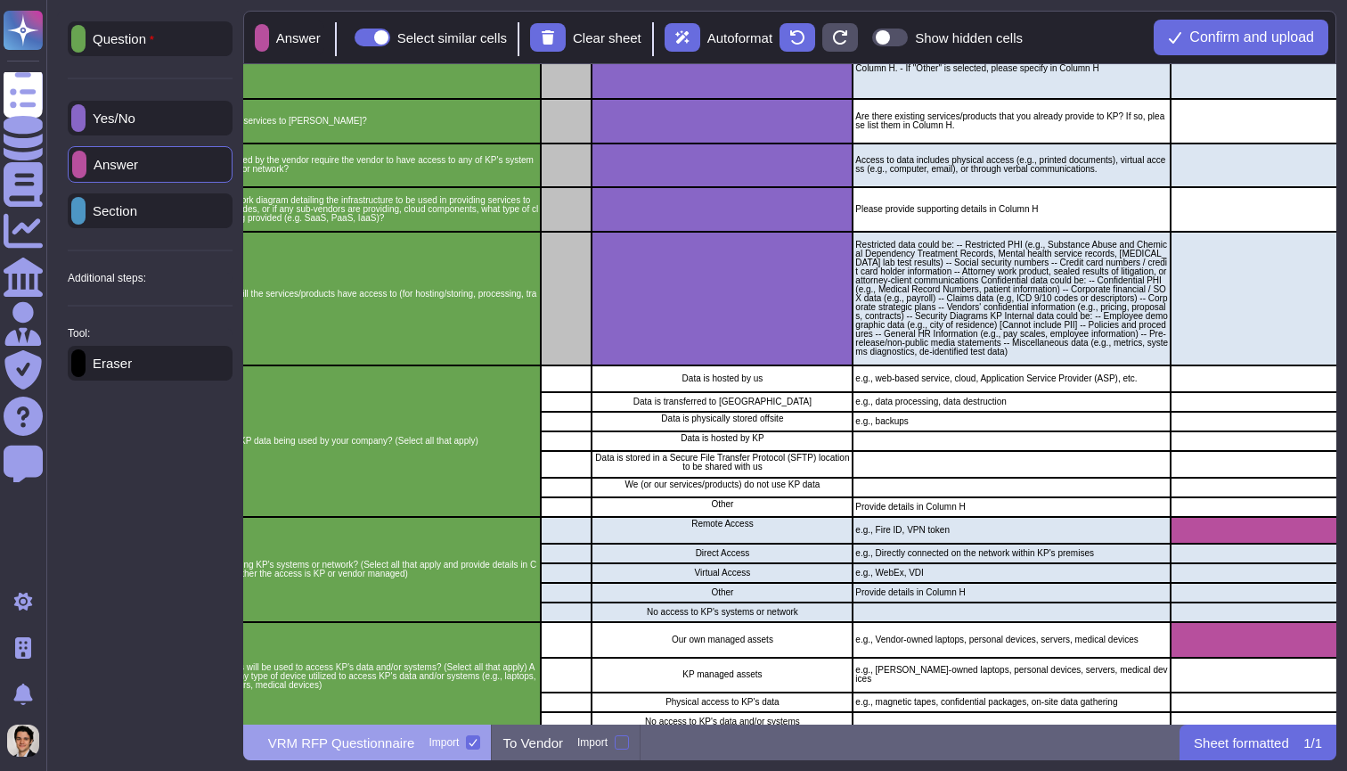
click at [125, 281] on p "Additional steps:" at bounding box center [107, 278] width 78 height 11
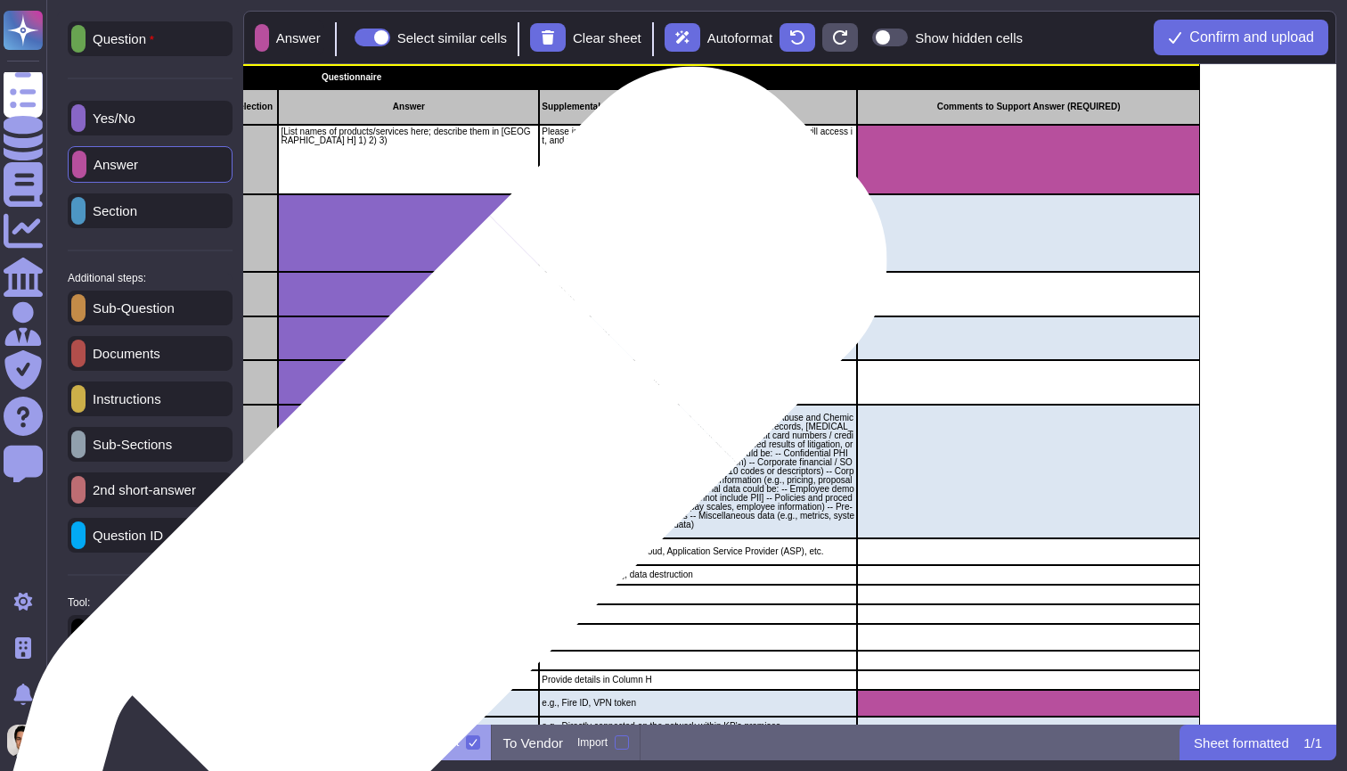
scroll to position [224, 814]
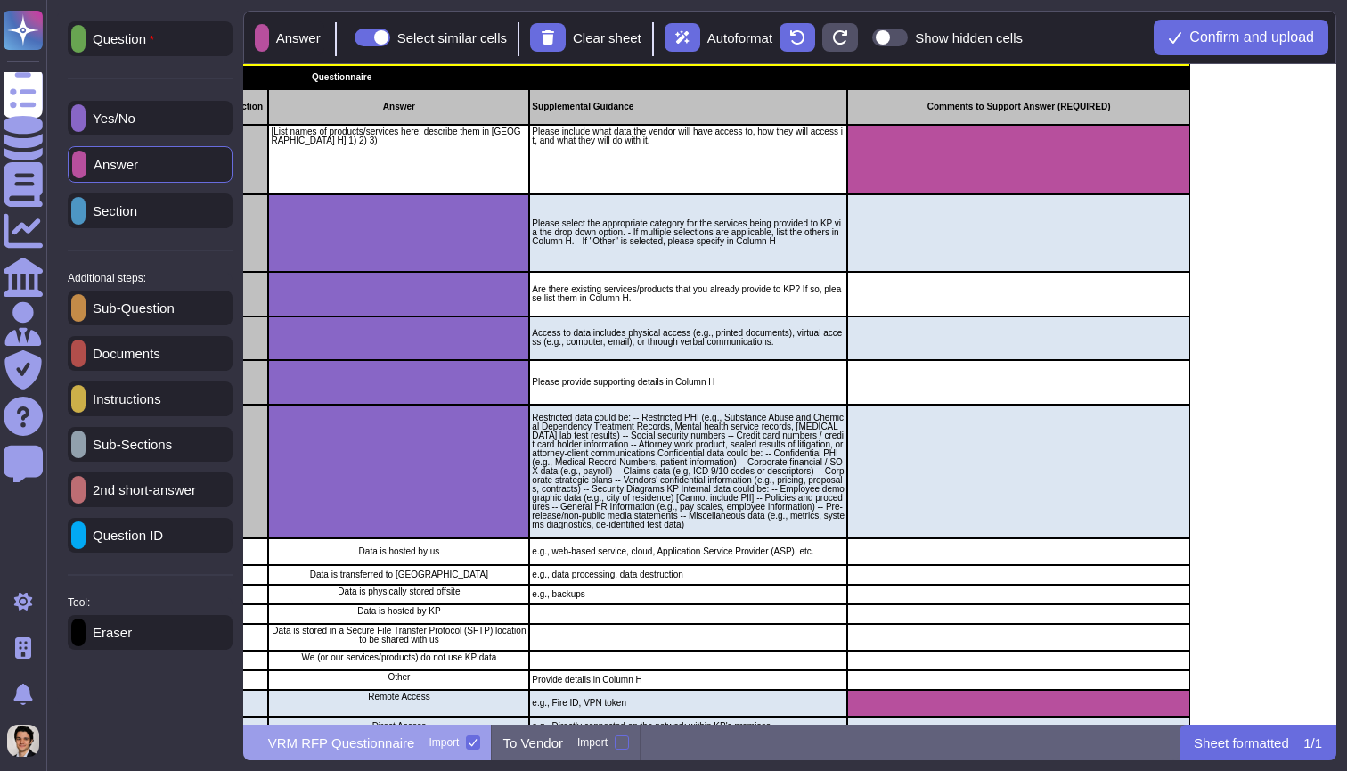
click at [162, 156] on div "Answer" at bounding box center [150, 164] width 165 height 37
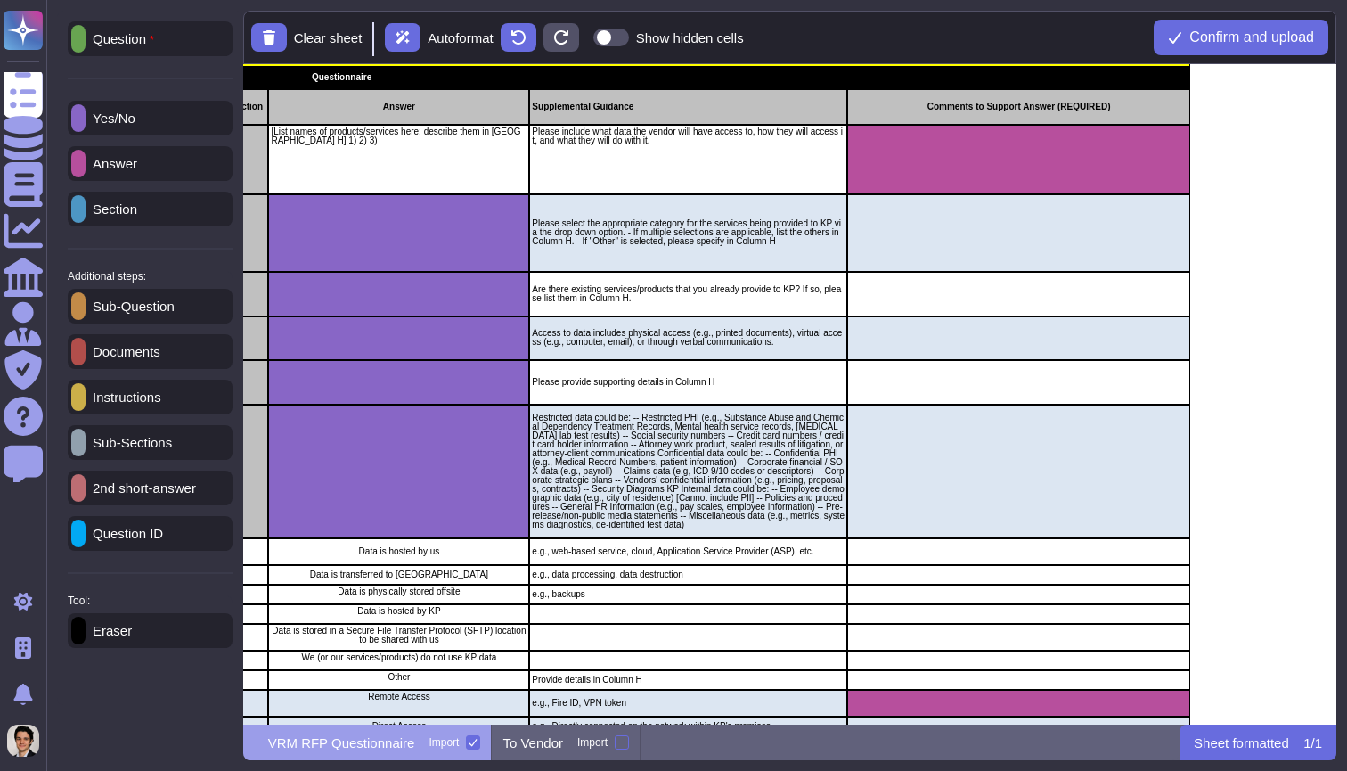
click at [985, 225] on div "grid" at bounding box center [1018, 233] width 343 height 78
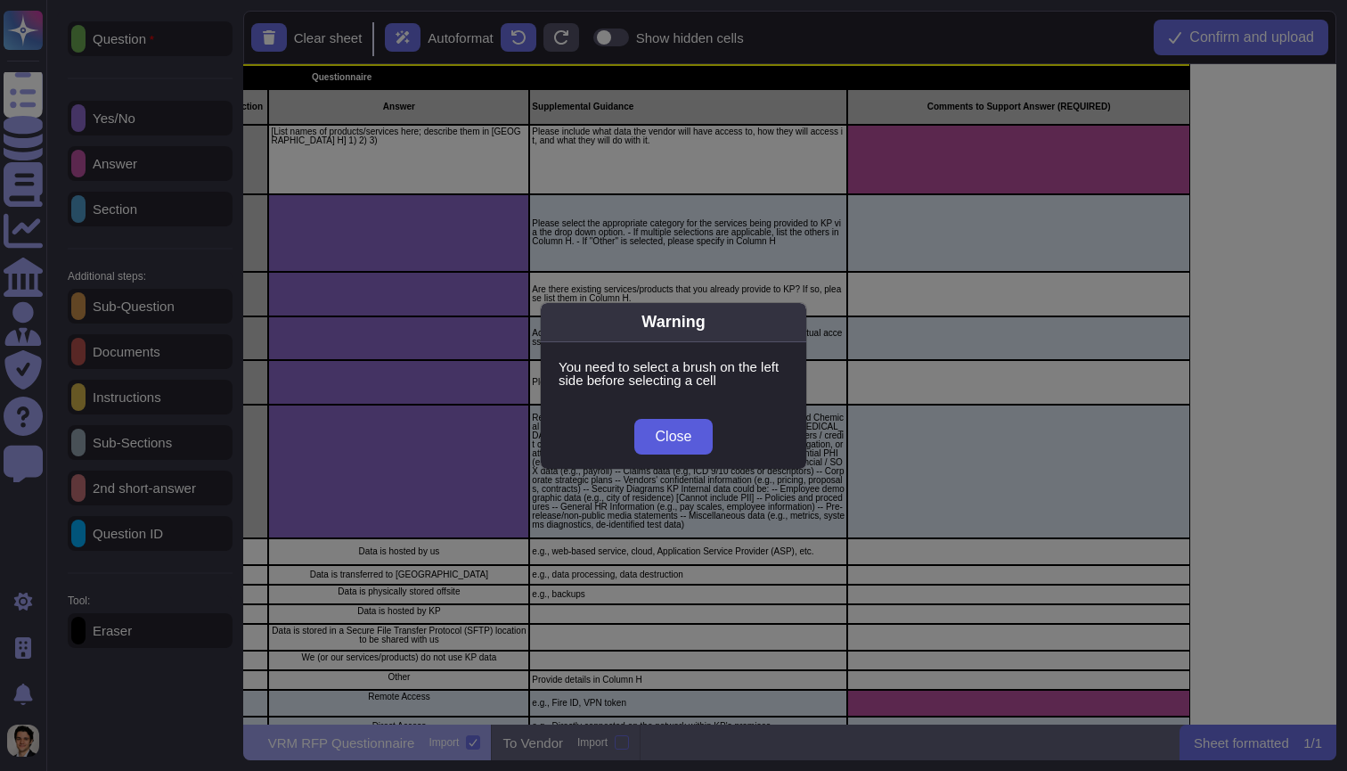
click at [697, 422] on button "Close" at bounding box center [673, 437] width 79 height 36
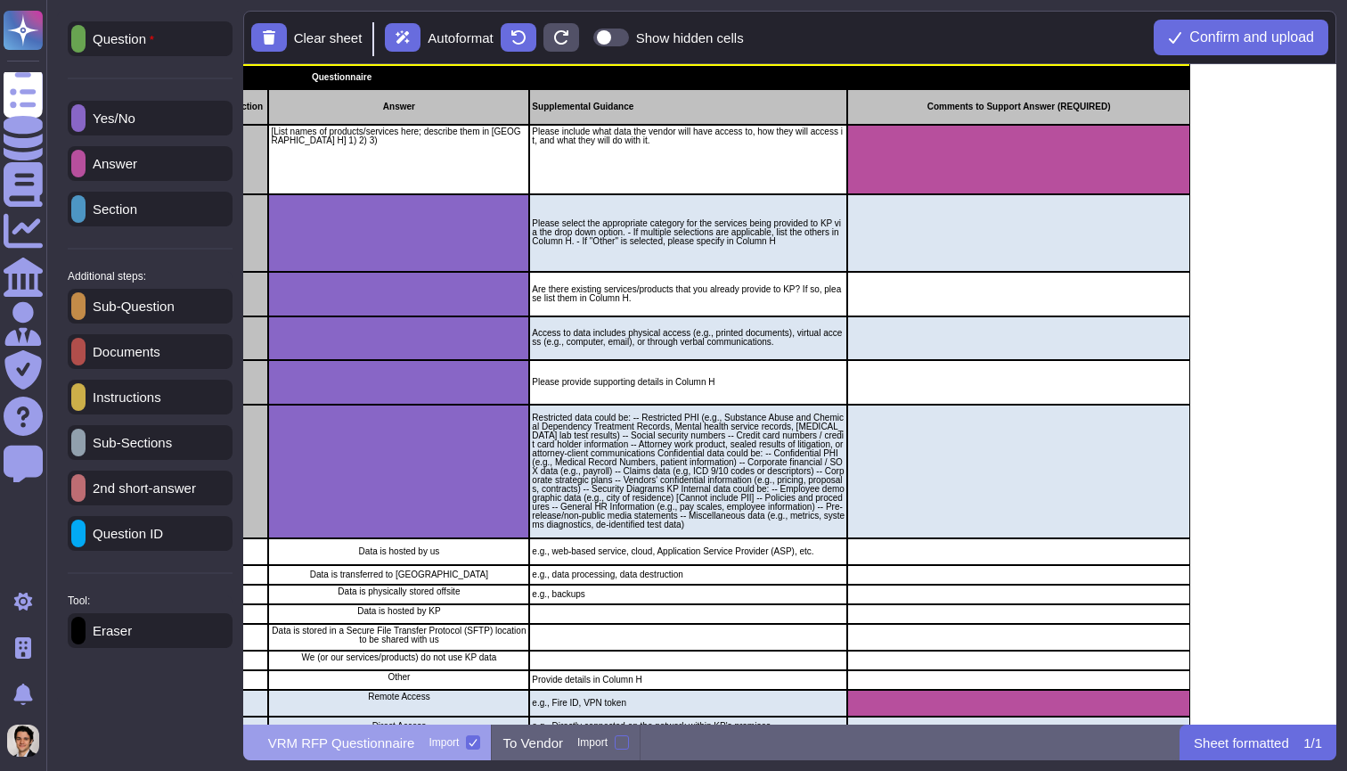
click at [1010, 232] on div "grid" at bounding box center [1018, 233] width 343 height 78
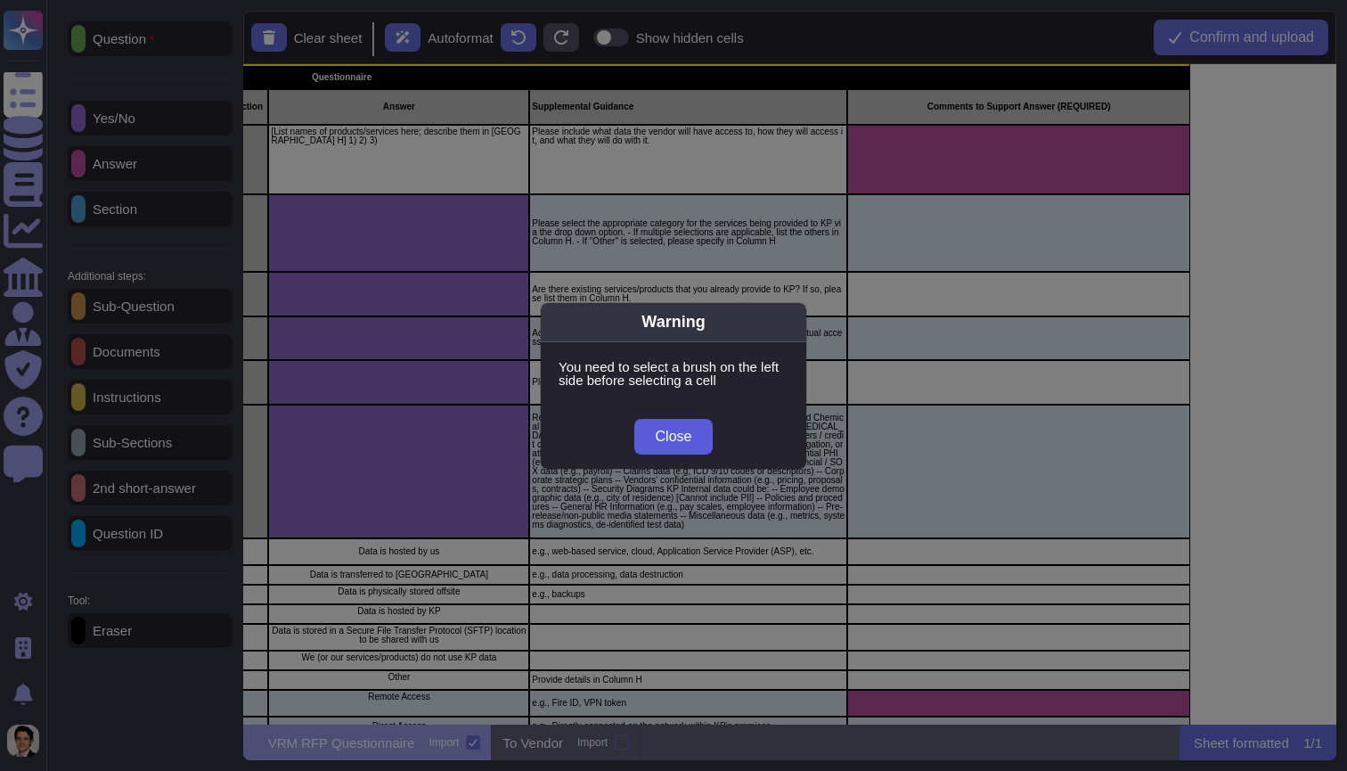
click at [664, 440] on span "Close" at bounding box center [674, 436] width 37 height 14
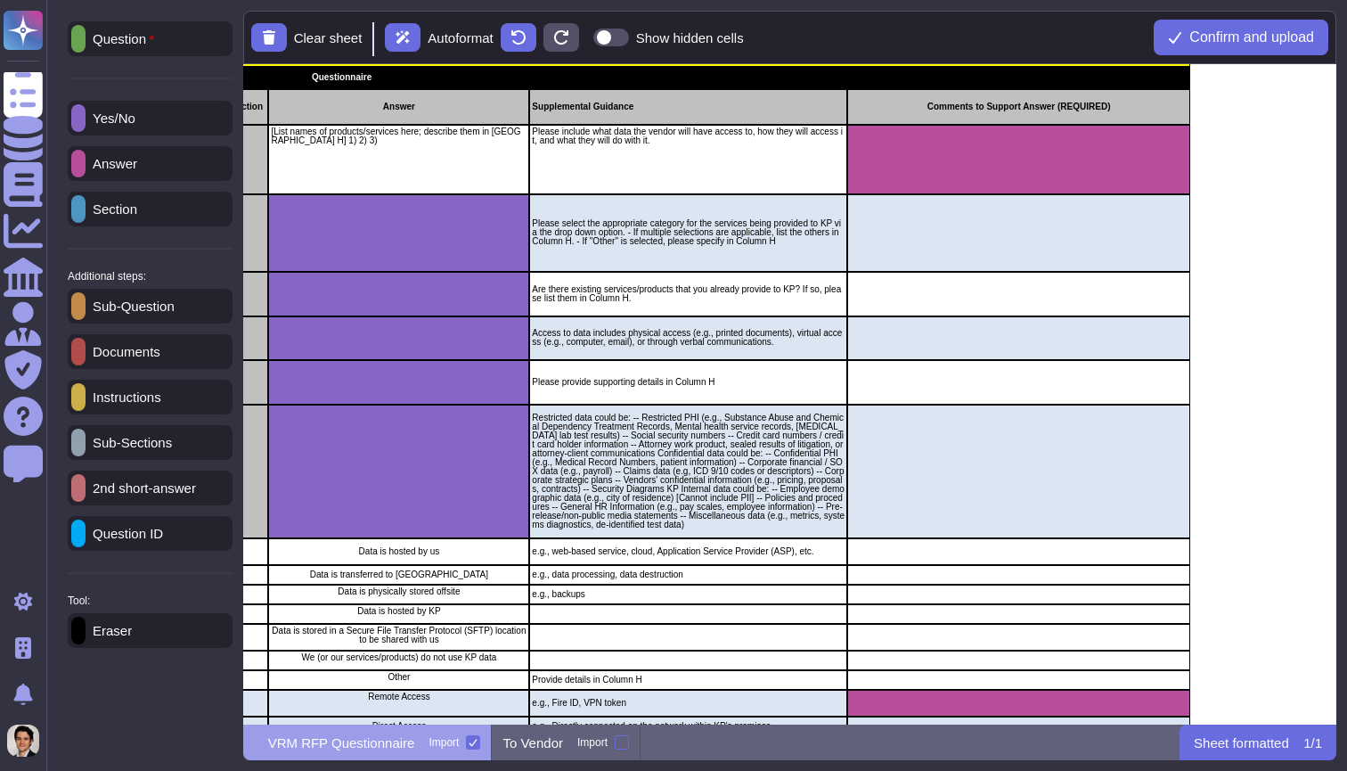
click at [143, 176] on div "Answer" at bounding box center [150, 163] width 165 height 35
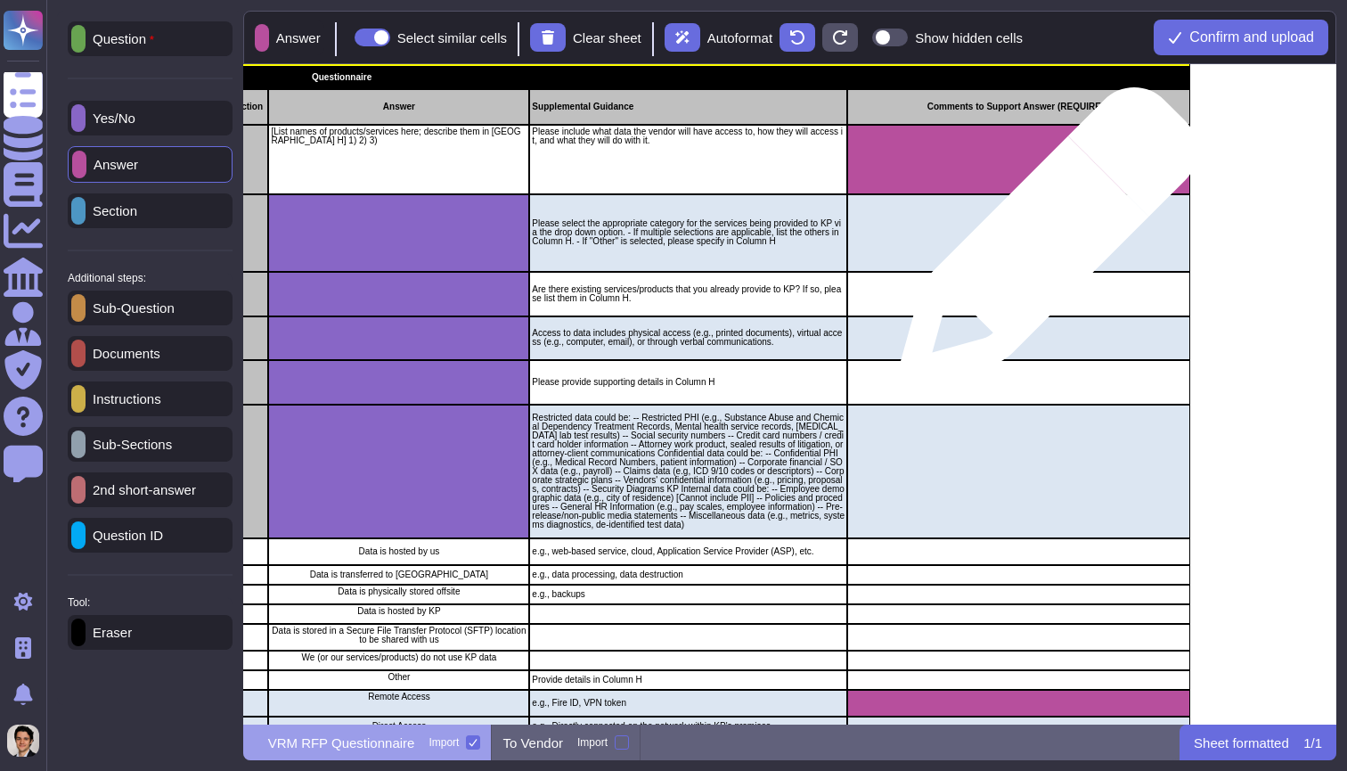
click at [1041, 245] on div "grid" at bounding box center [1018, 233] width 343 height 78
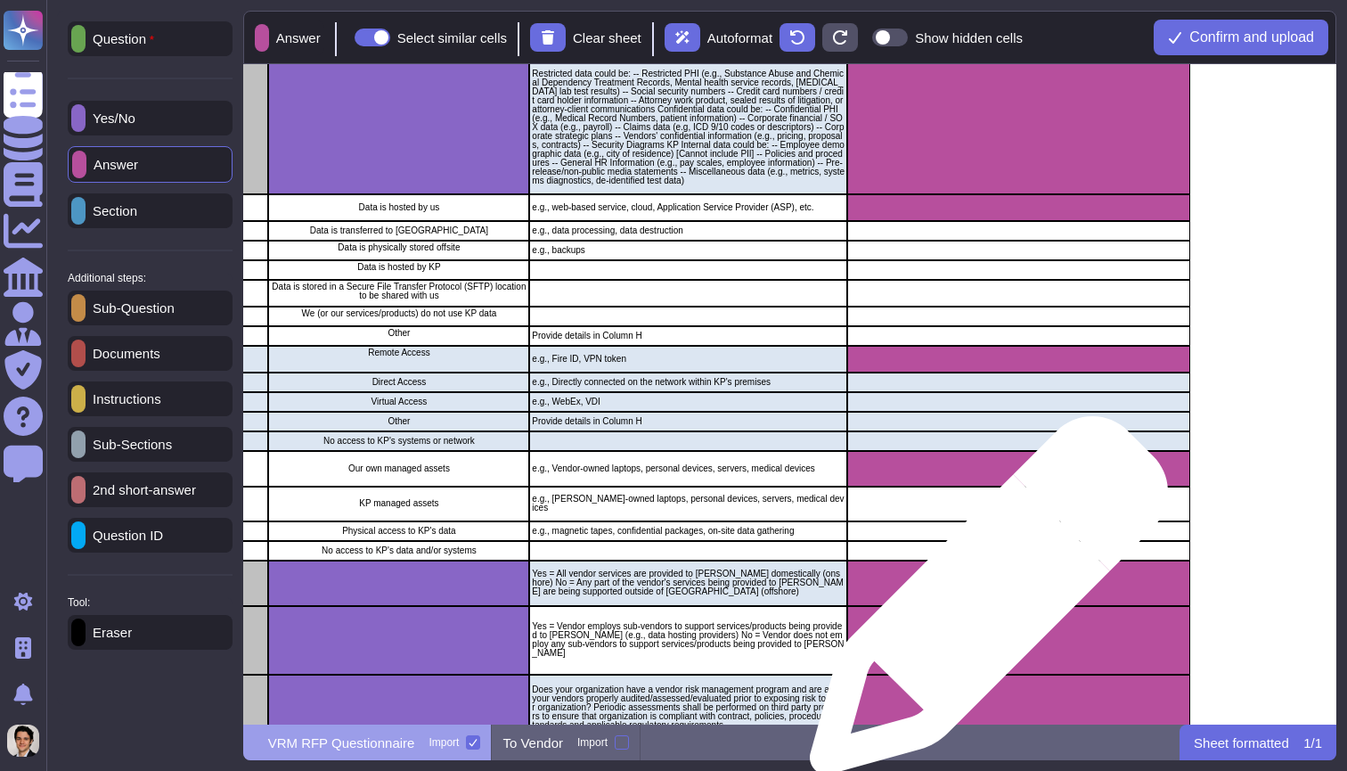
scroll to position [642, 814]
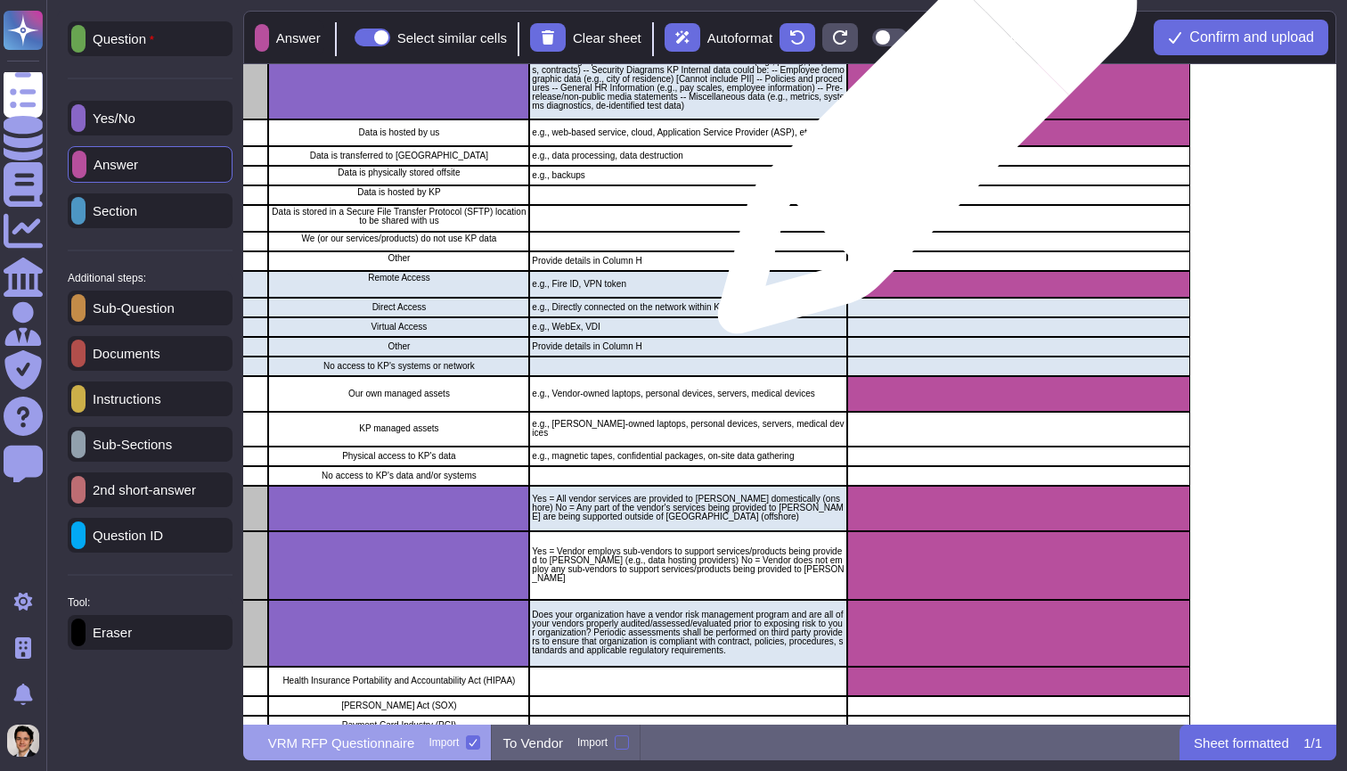
click at [920, 133] on div "grid" at bounding box center [1018, 132] width 343 height 27
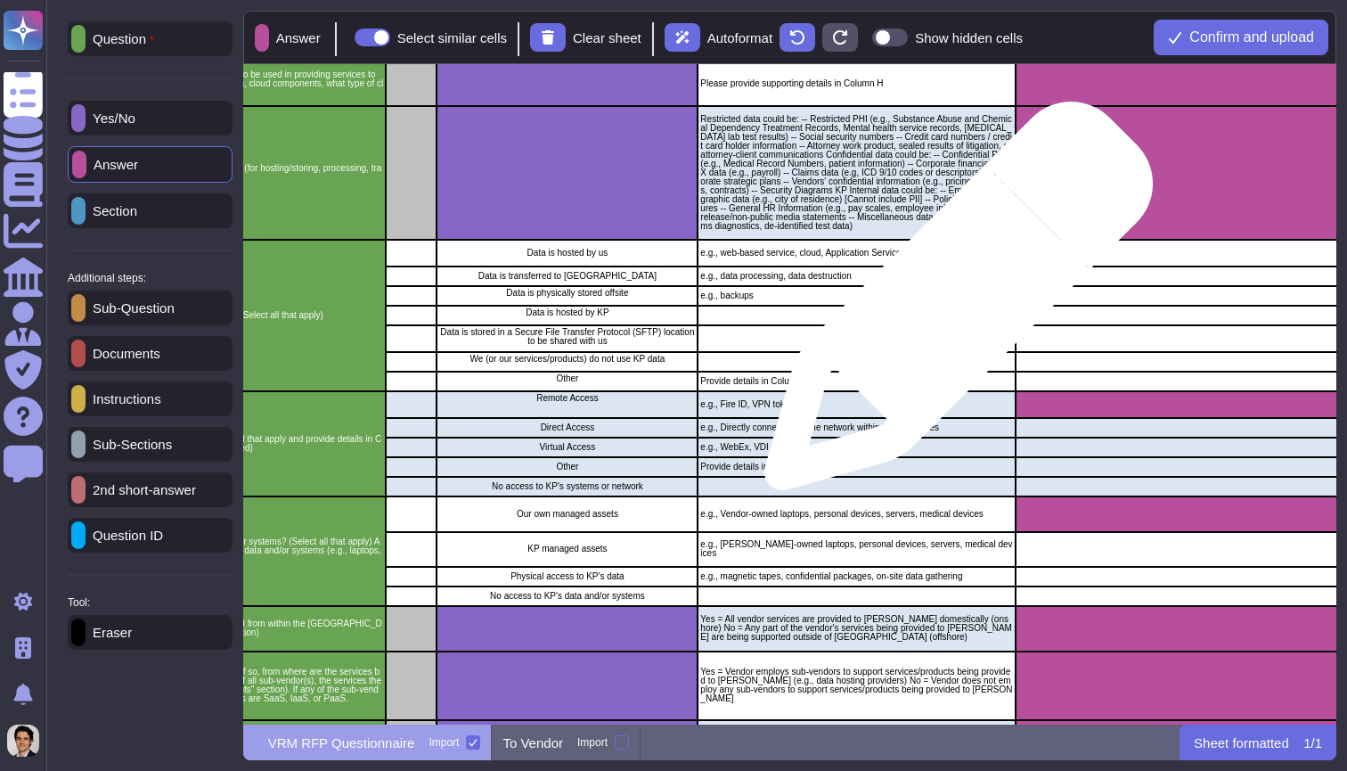
scroll to position [521, 433]
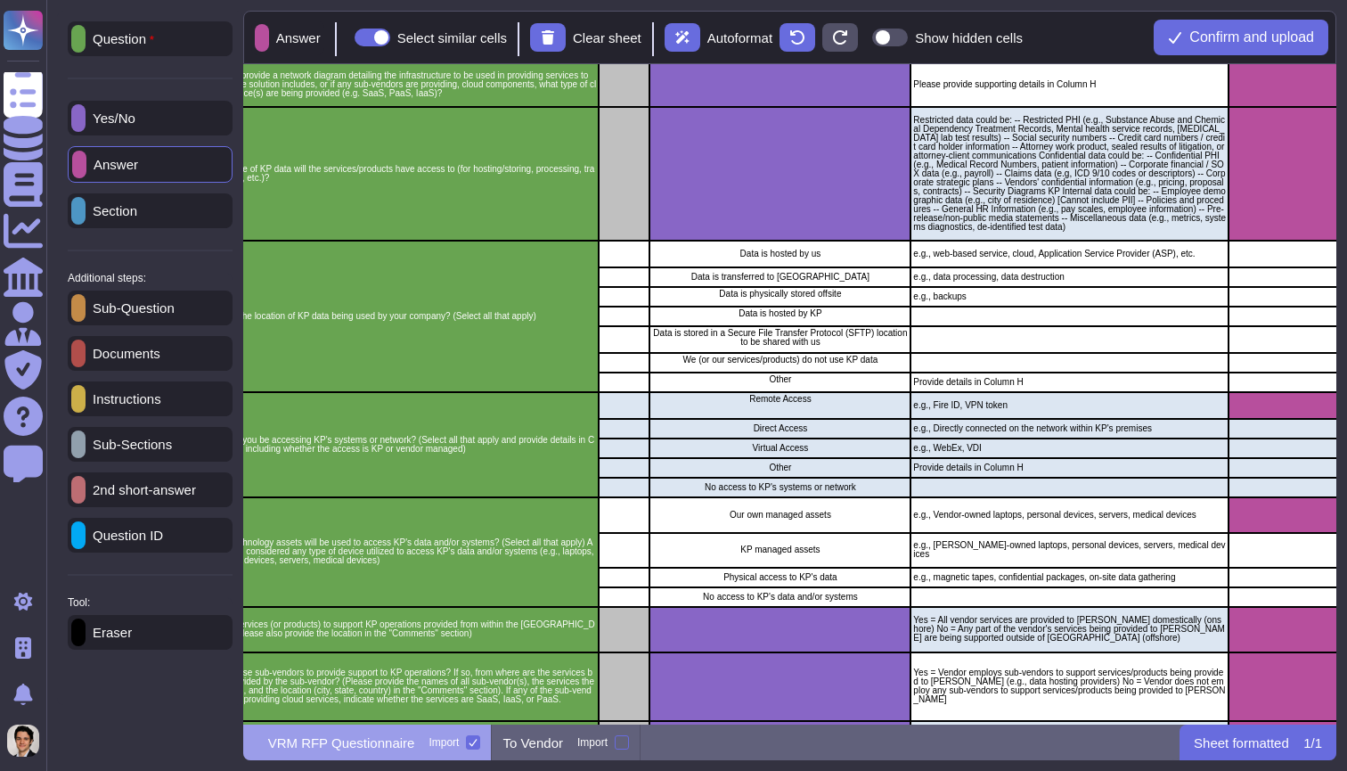
click at [175, 313] on p "Sub-Question" at bounding box center [130, 307] width 89 height 13
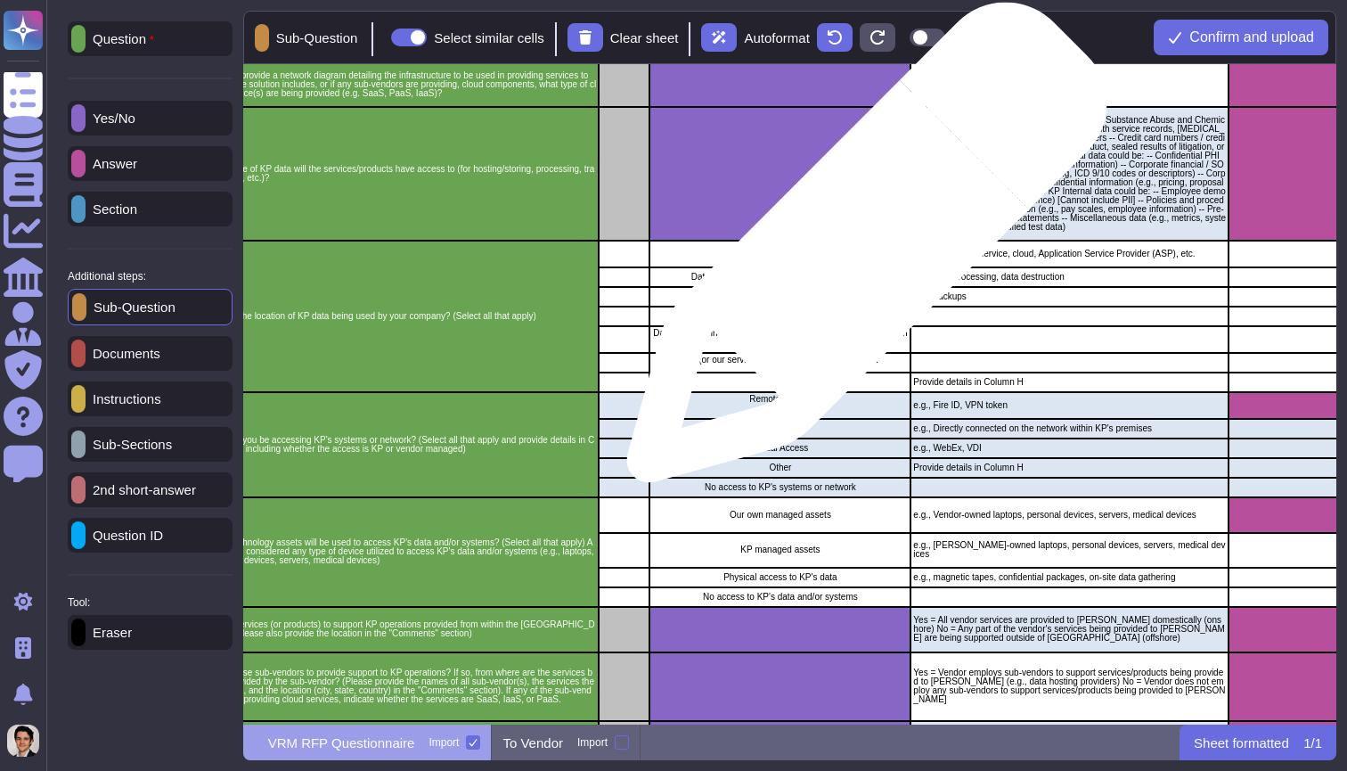
click at [860, 251] on p "Data is hosted by us" at bounding box center [780, 253] width 256 height 9
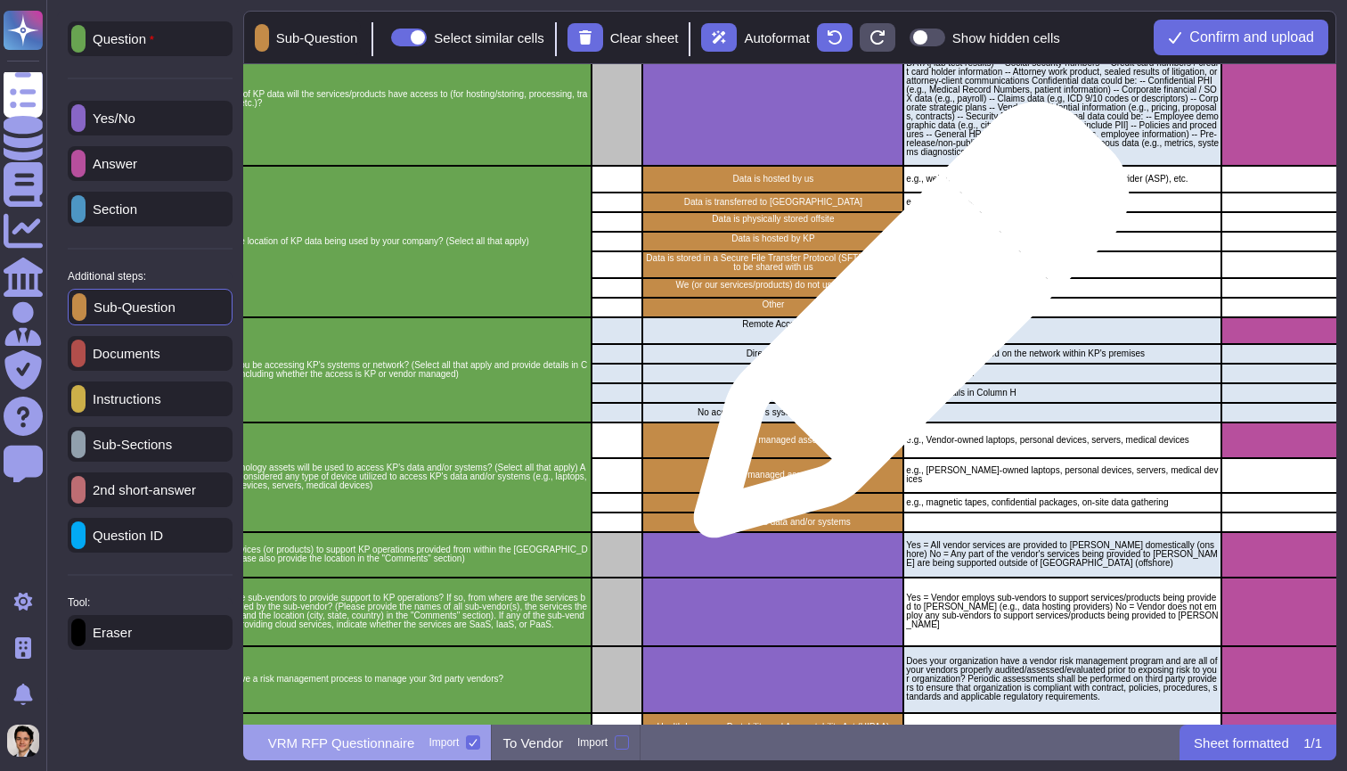
scroll to position [593, 440]
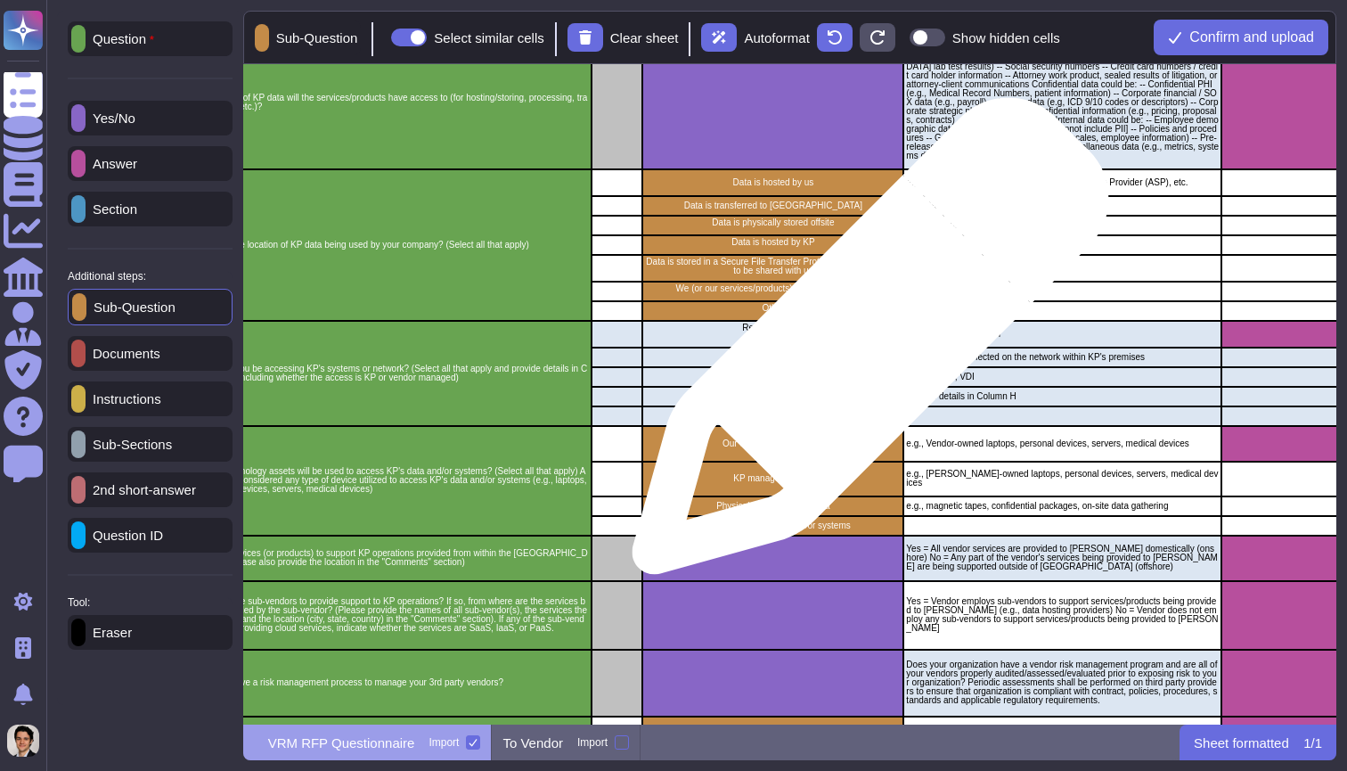
click at [863, 345] on div "Remote Access" at bounding box center [772, 334] width 261 height 27
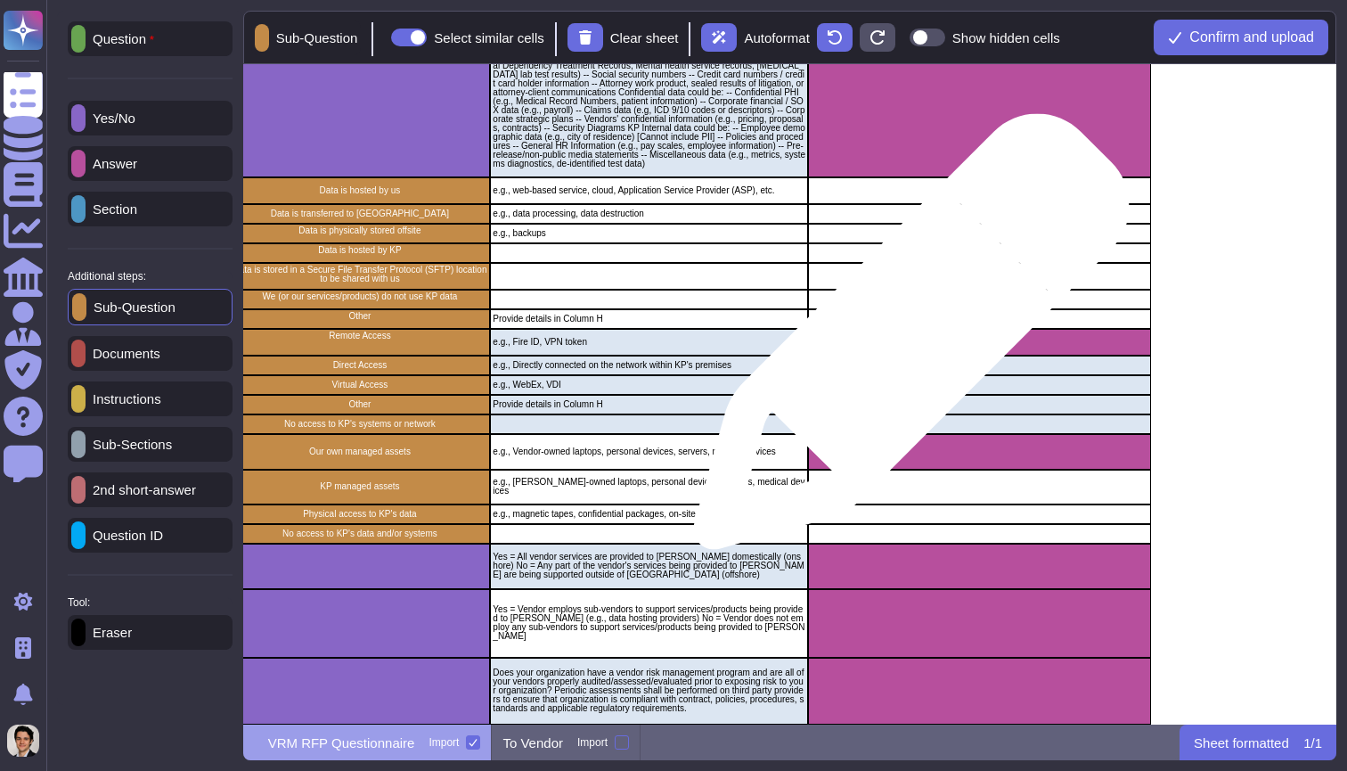
scroll to position [590, 855]
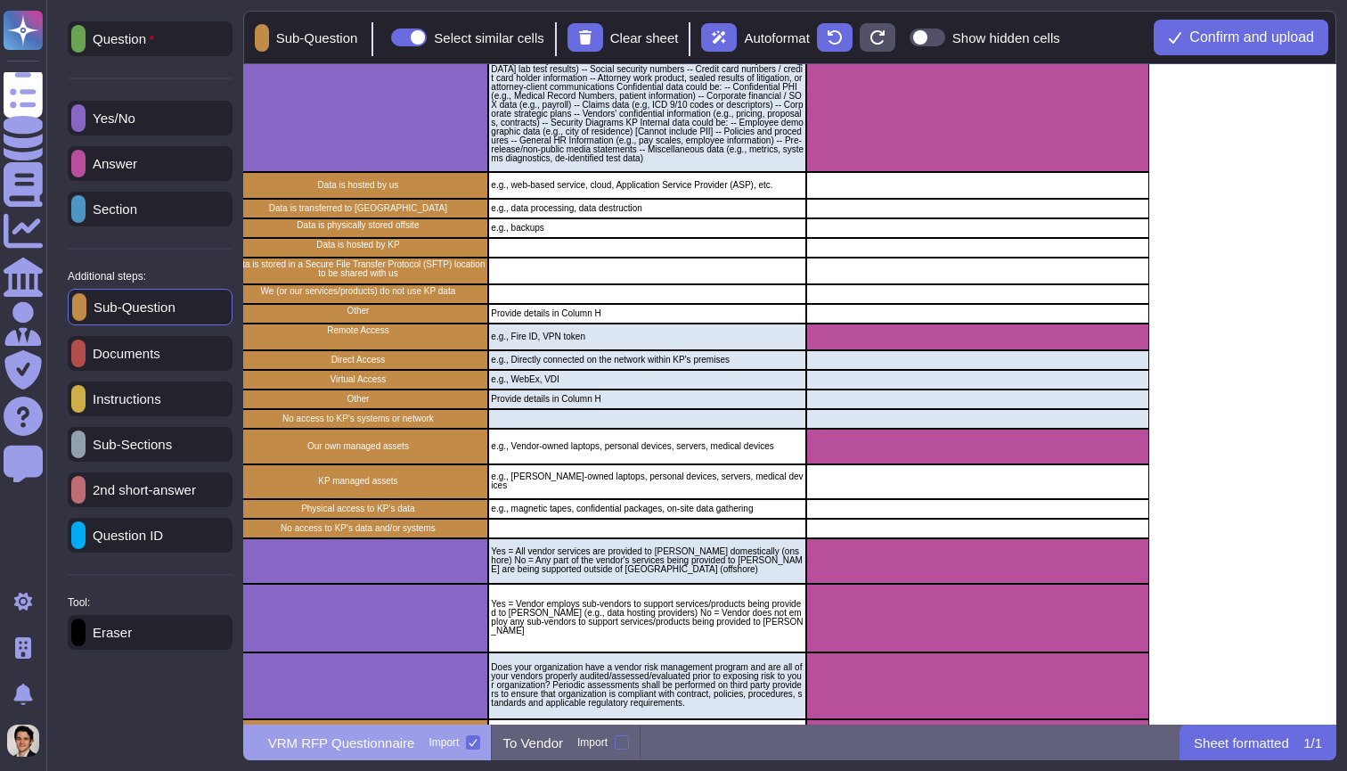
click at [137, 169] on p "Answer" at bounding box center [112, 163] width 52 height 13
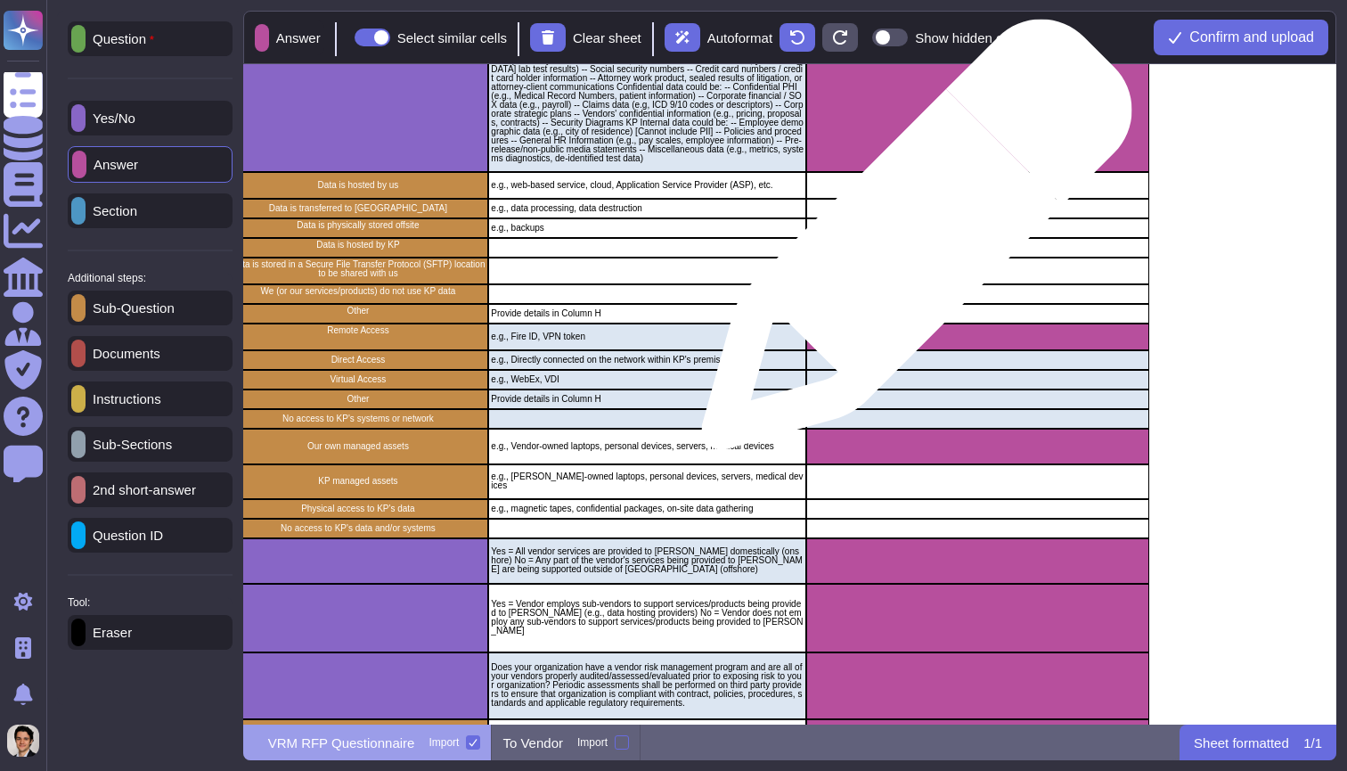
click at [910, 243] on div "grid" at bounding box center [977, 248] width 343 height 20
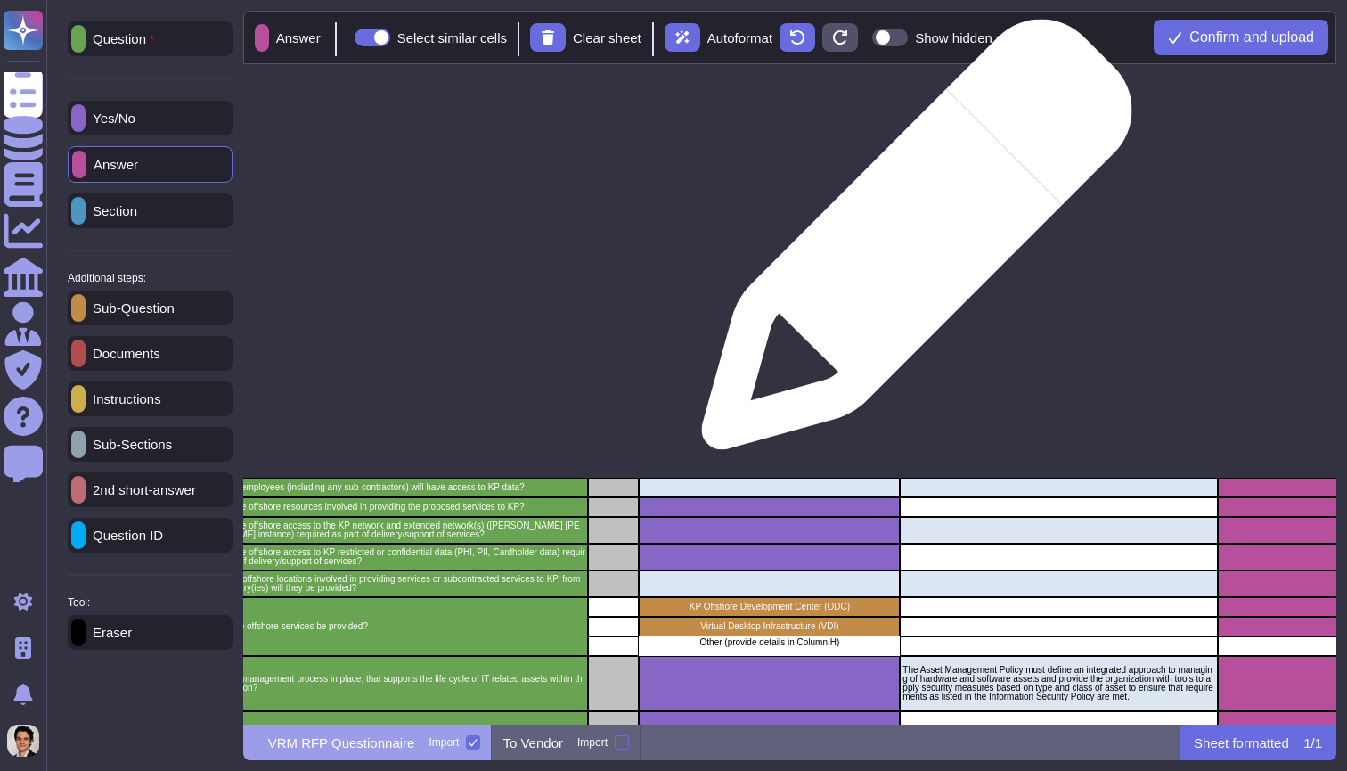
scroll to position [2250, 444]
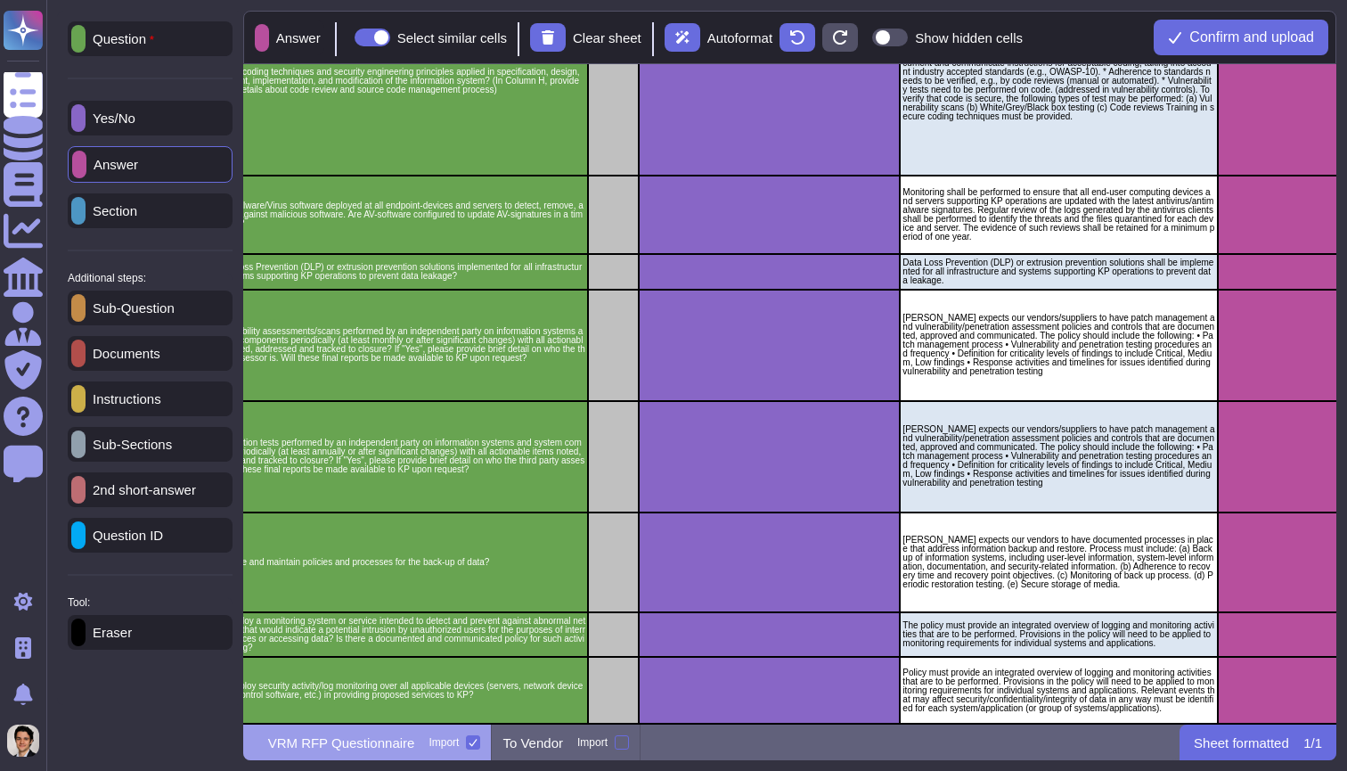
click at [159, 422] on div "Sub-Question Documents Instructions Sub-Sections 2nd short-answer Question ID" at bounding box center [150, 421] width 165 height 262
click at [161, 405] on p "Instructions" at bounding box center [124, 398] width 76 height 13
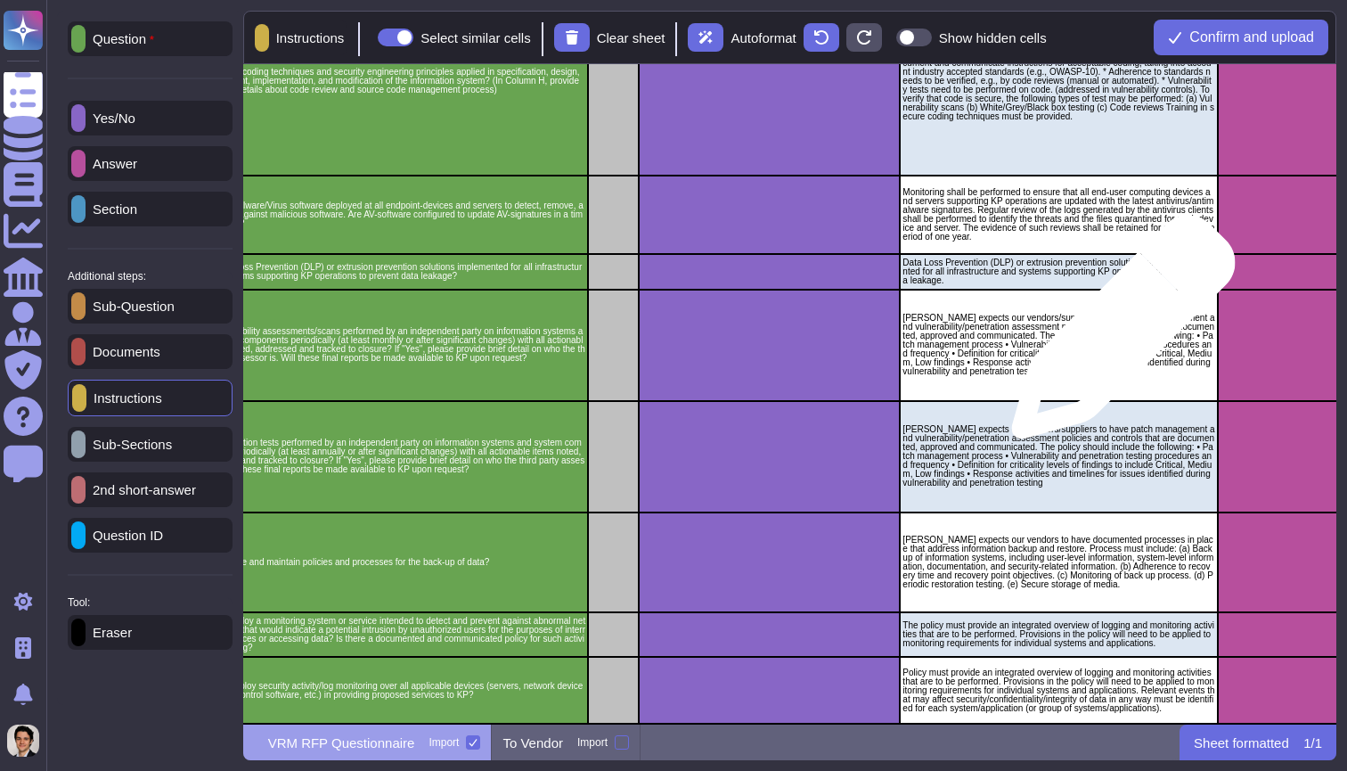
click at [1116, 336] on p "[PERSON_NAME] expects our vendors/suppliers to have patch management and vulner…" at bounding box center [1059, 345] width 313 height 62
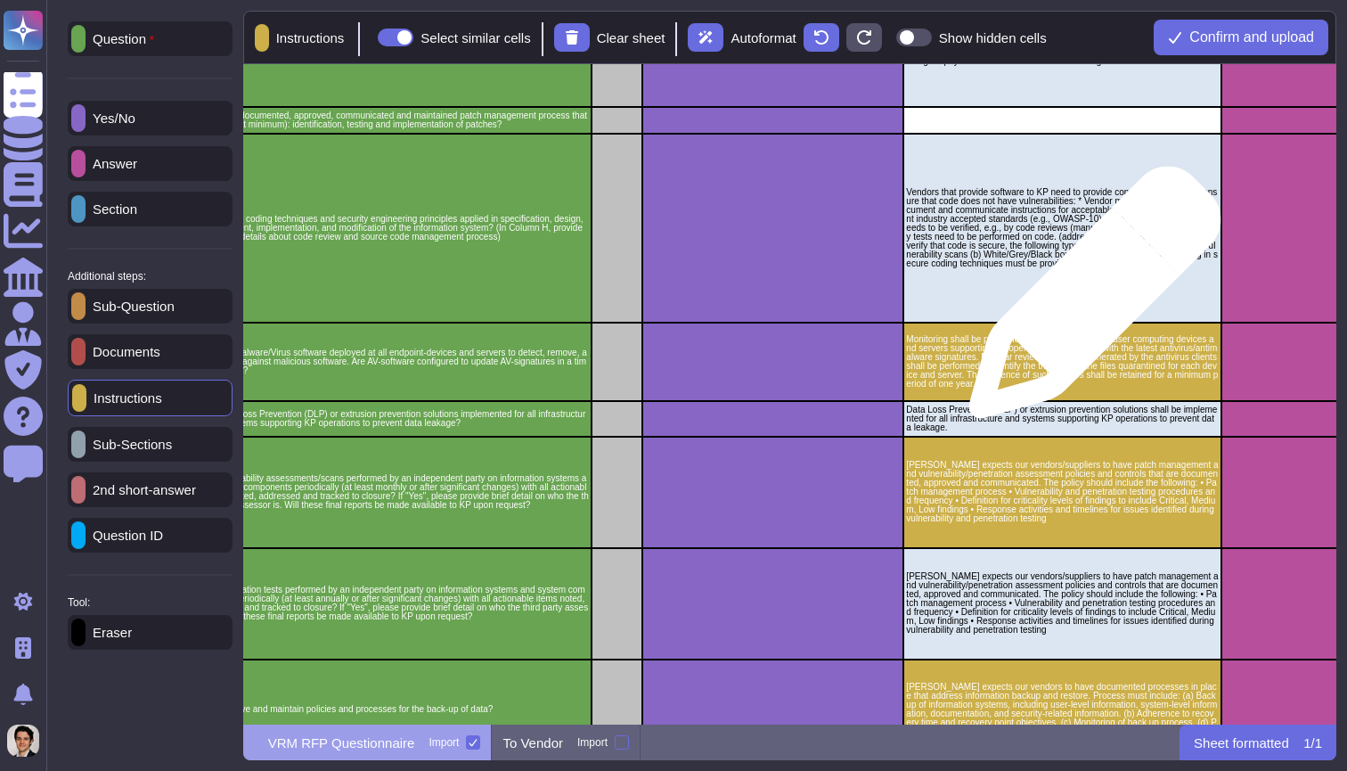
click at [1058, 230] on p "Vendors that provide software to KP need to provide consistent quality and ensu…" at bounding box center [1062, 228] width 313 height 80
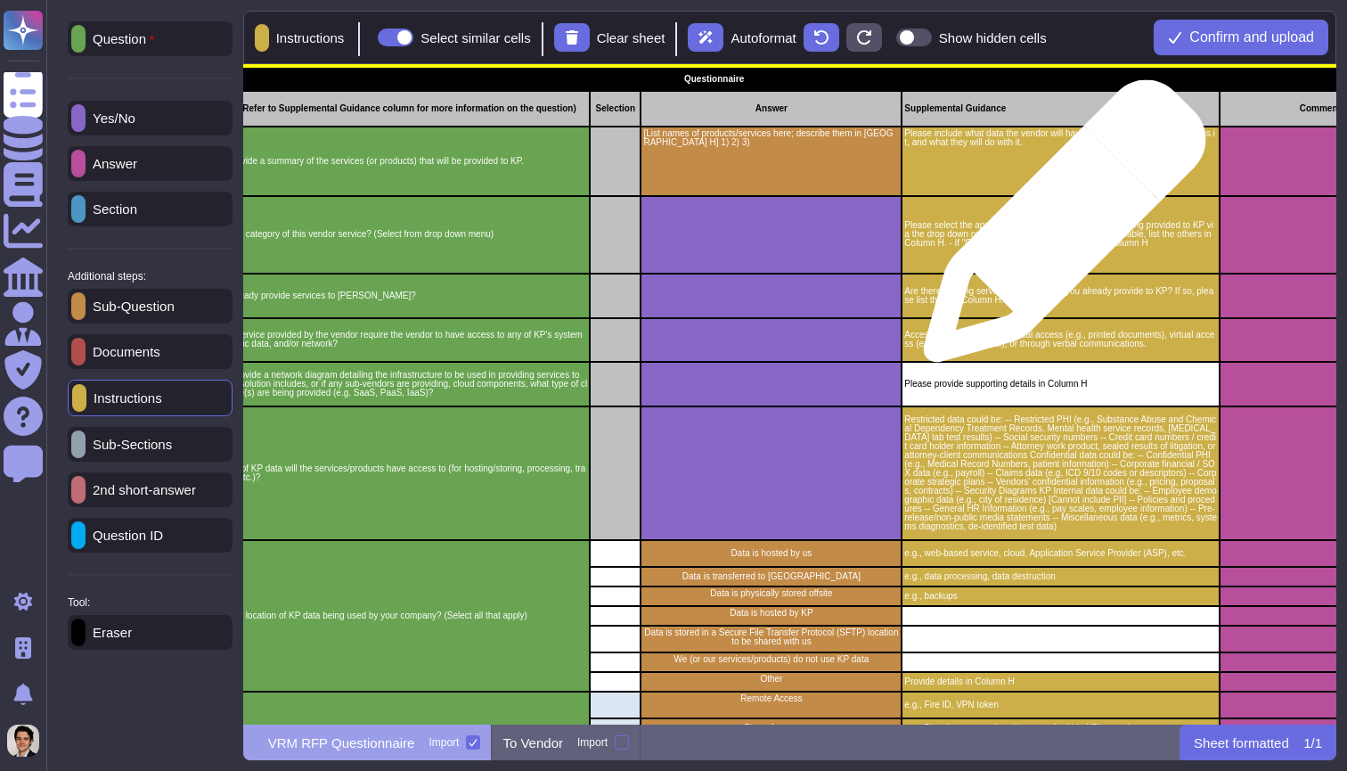
scroll to position [269, 442]
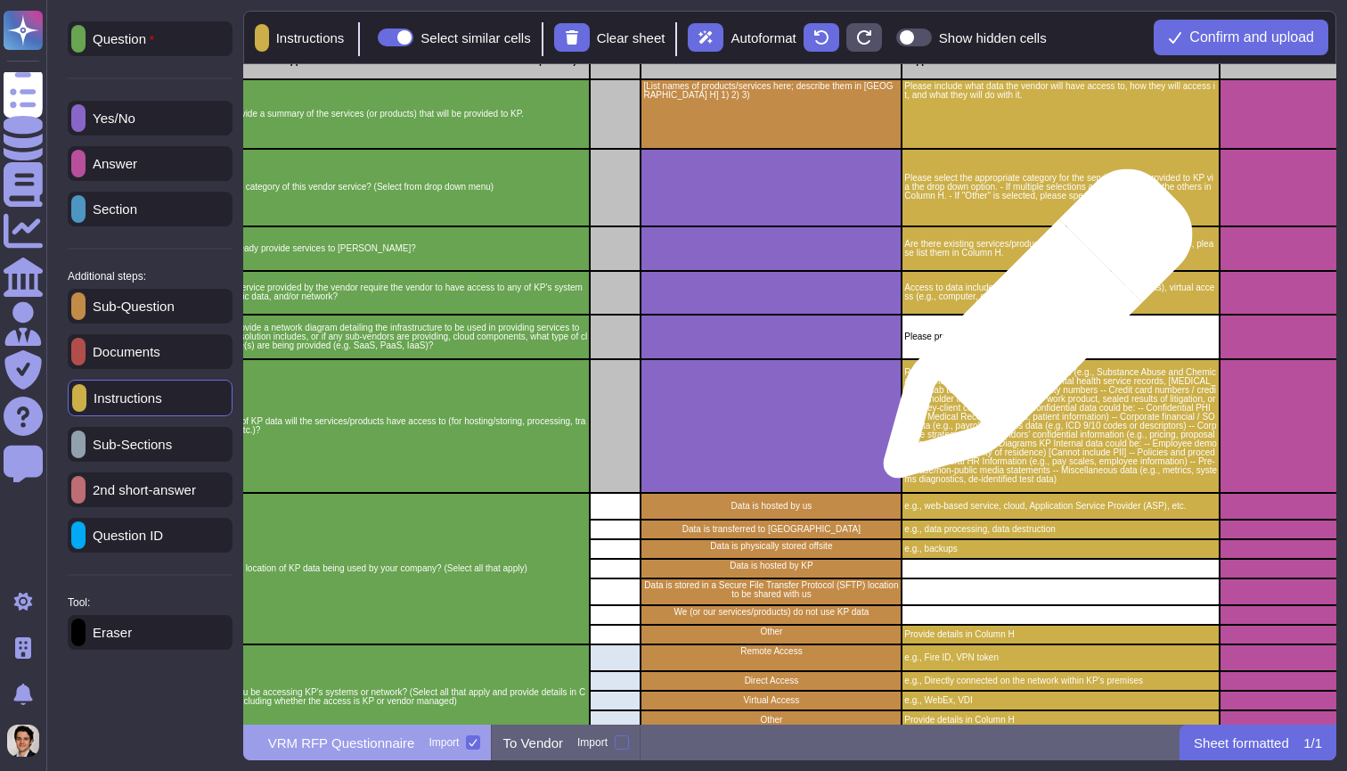
click at [1031, 333] on p "Please provide supporting details in Column H" at bounding box center [1060, 336] width 313 height 9
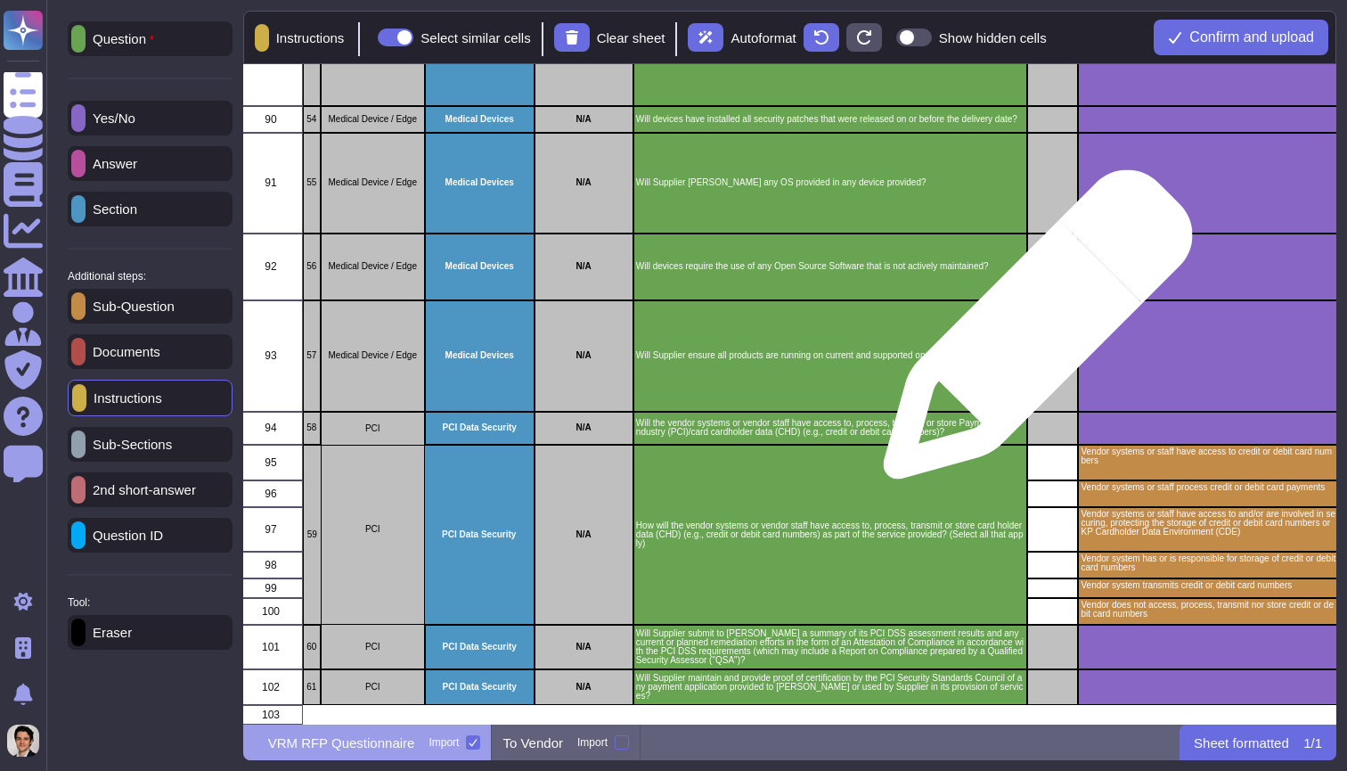
scroll to position [0, 0]
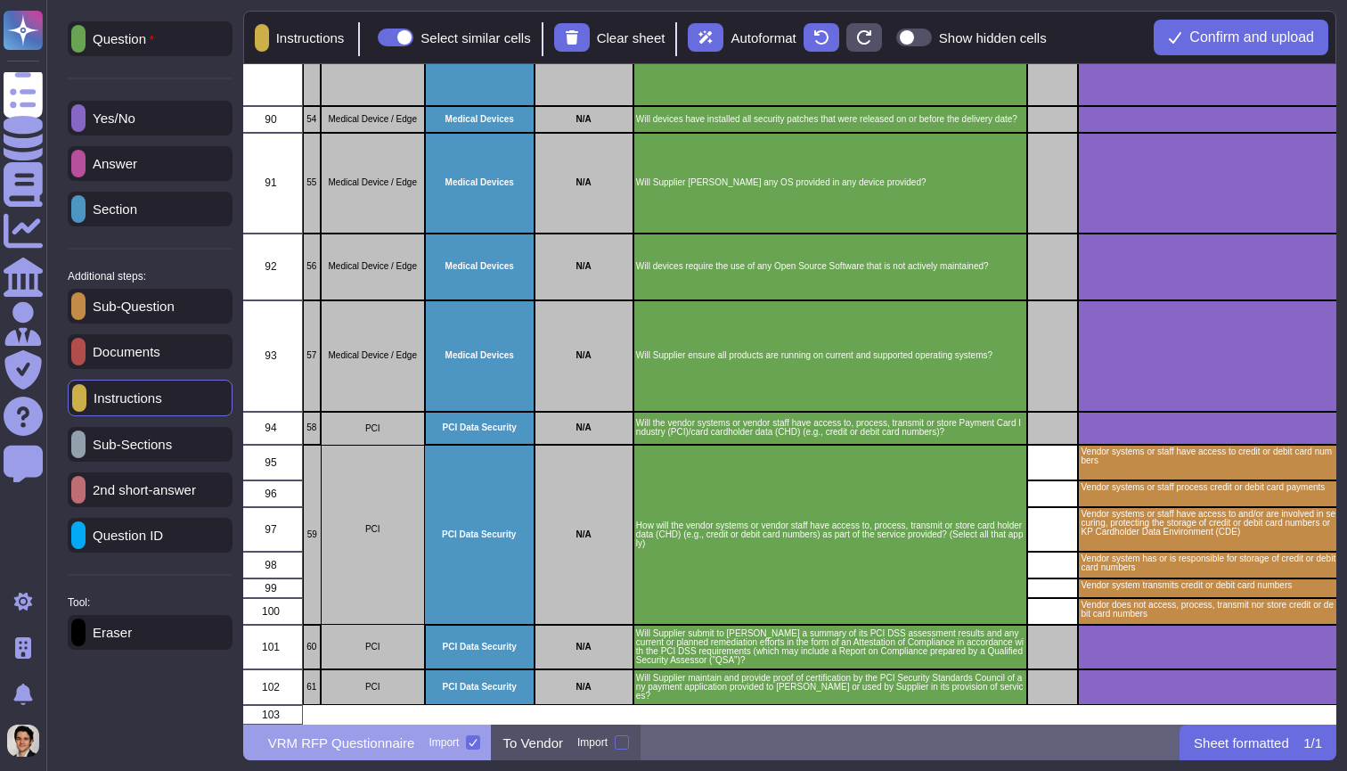
click at [586, 745] on div "To Vendor Import" at bounding box center [566, 742] width 149 height 36
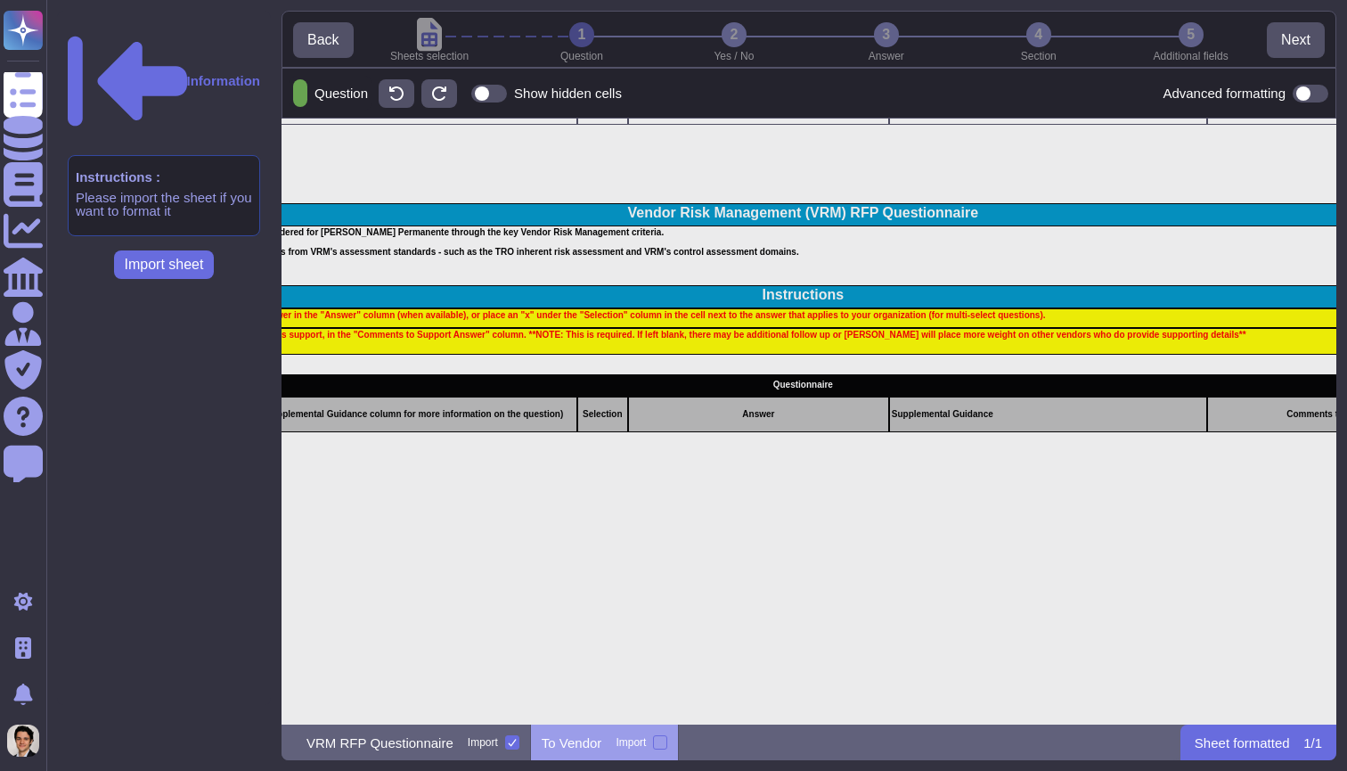
scroll to position [29, 425]
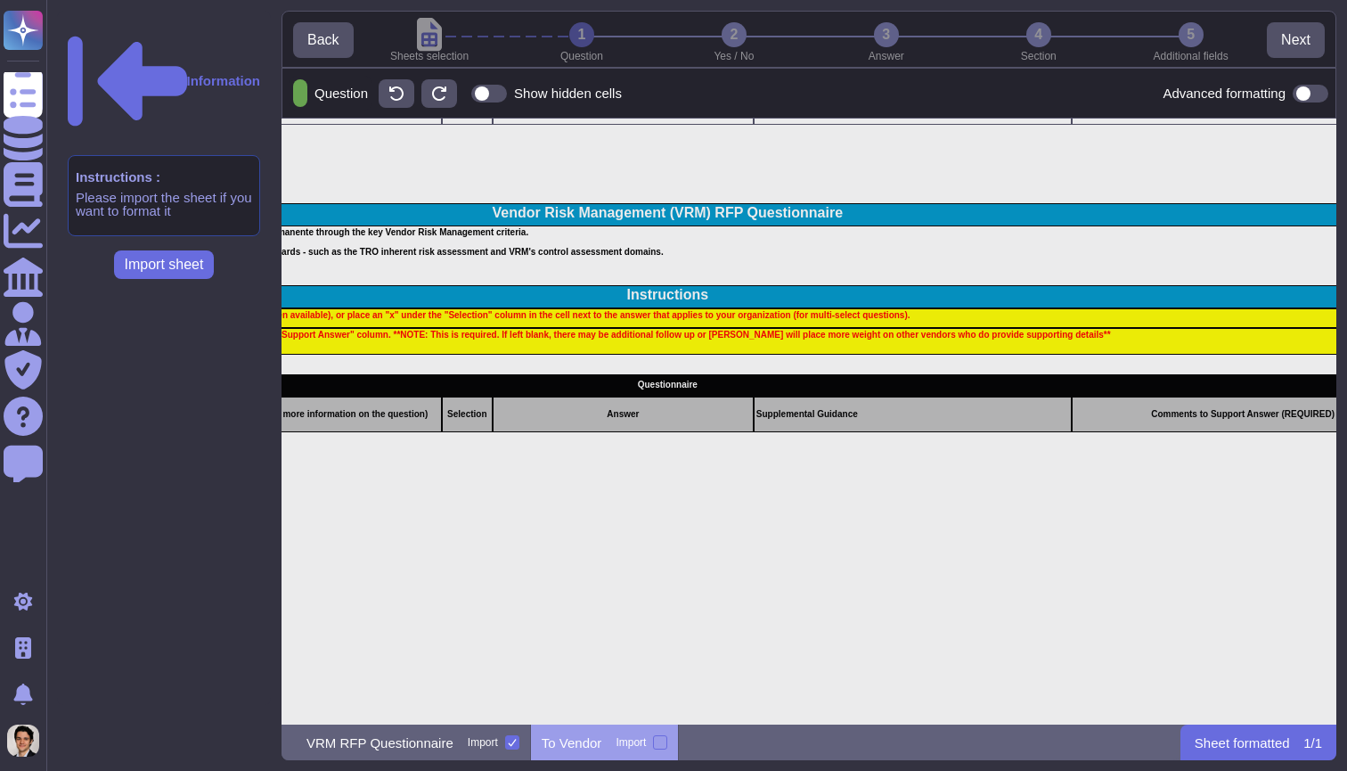
click at [507, 82] on div "Question Show hidden cells Advanced formatting" at bounding box center [809, 93] width 1055 height 51
click at [507, 92] on span at bounding box center [489, 94] width 36 height 18
click at [464, 94] on input "Show hidden cells" at bounding box center [464, 94] width 0 height 0
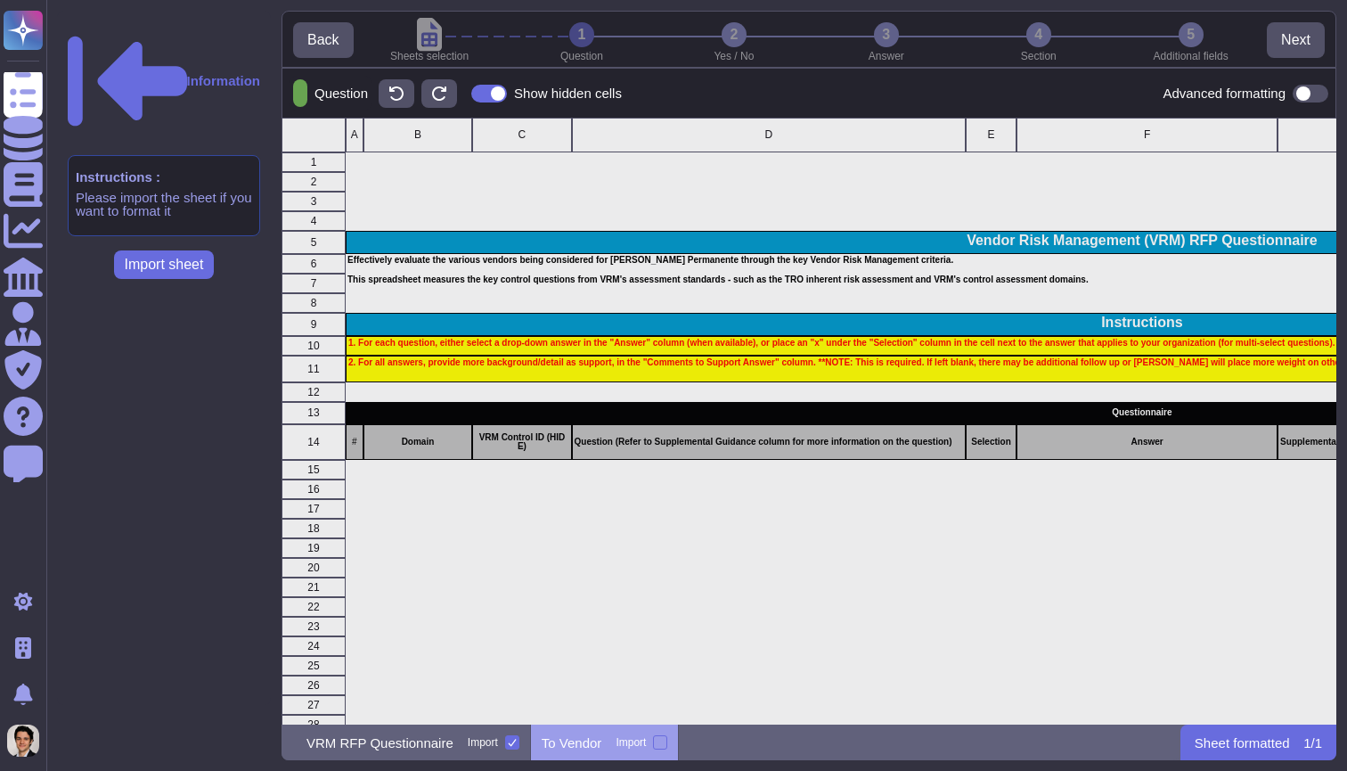
scroll to position [2, 0]
click at [420, 751] on div "VRM RFP Questionnaire Import" at bounding box center [406, 742] width 249 height 36
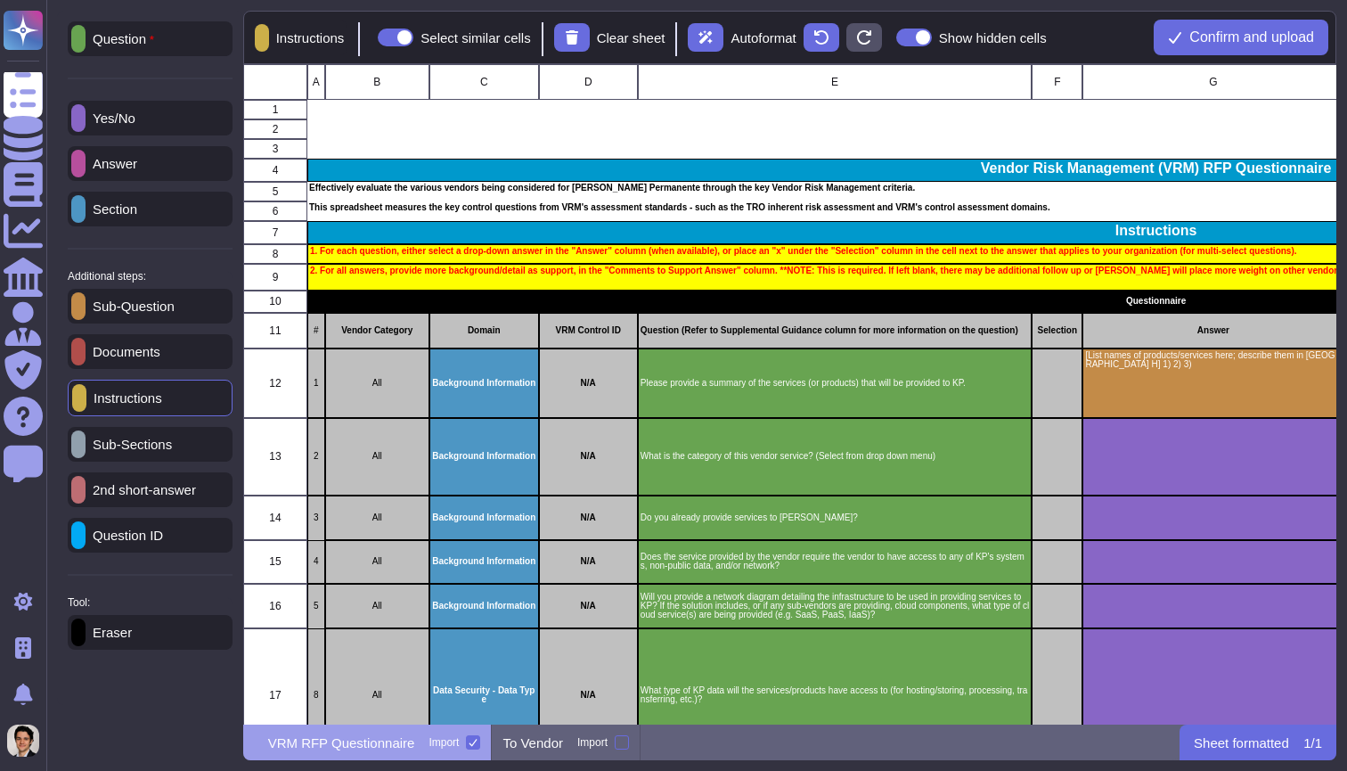
scroll to position [0, 0]
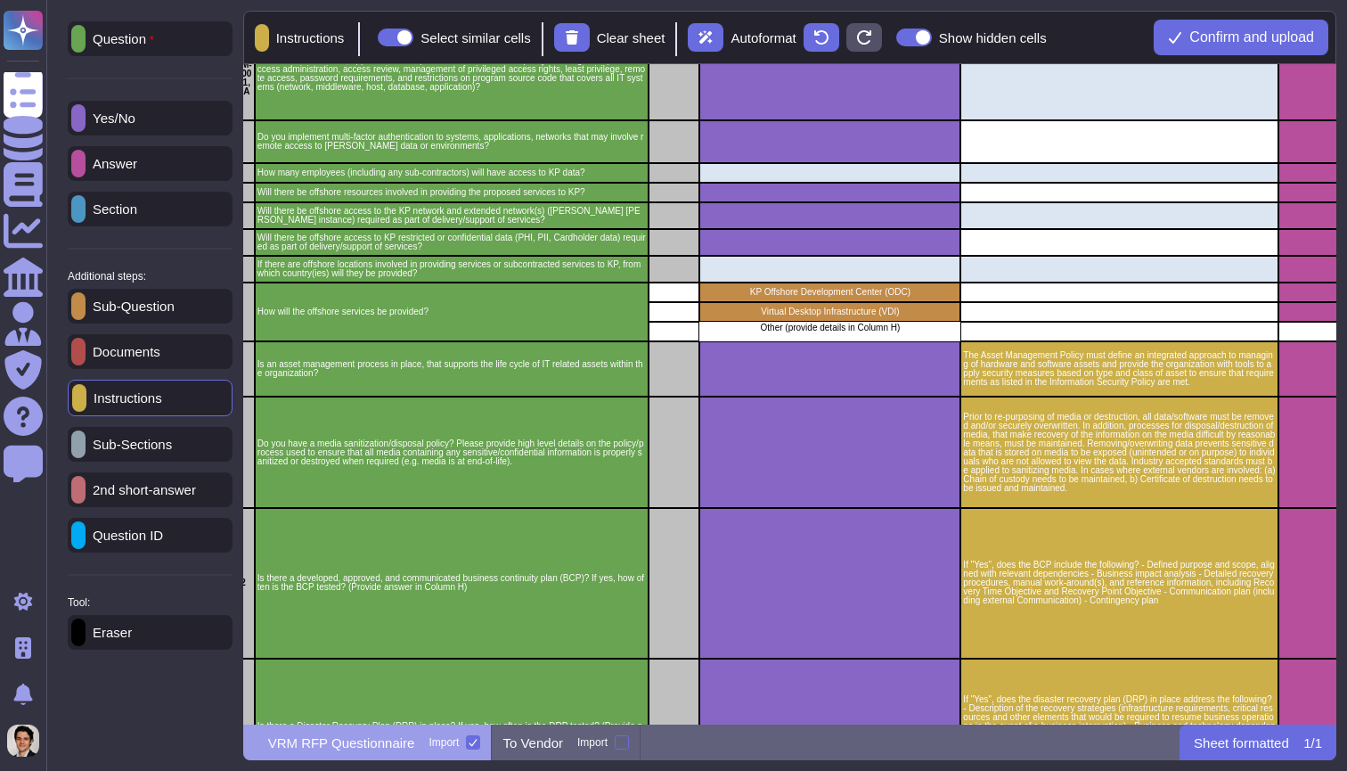
click at [163, 310] on p "Sub-Question" at bounding box center [130, 305] width 89 height 13
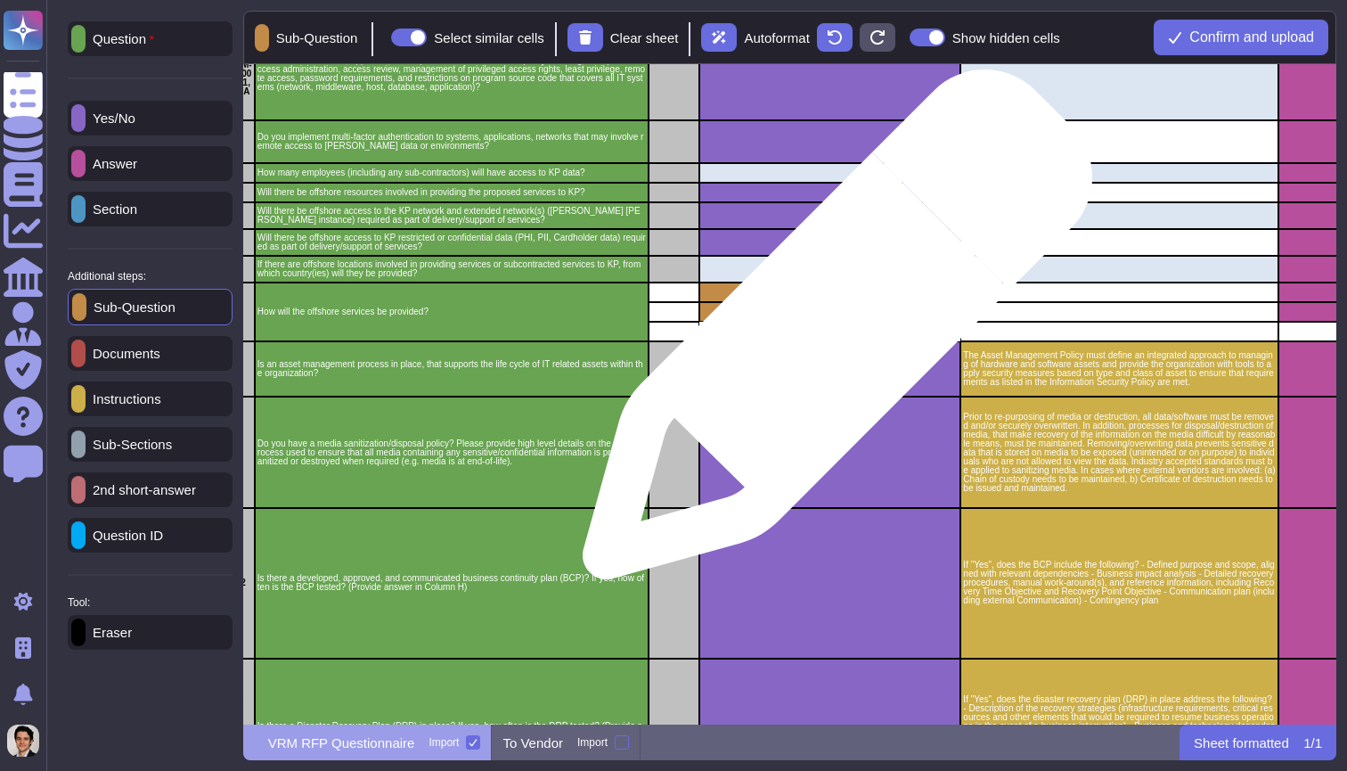
click at [830, 333] on div "Other (provide details in Column H)" at bounding box center [829, 332] width 261 height 20
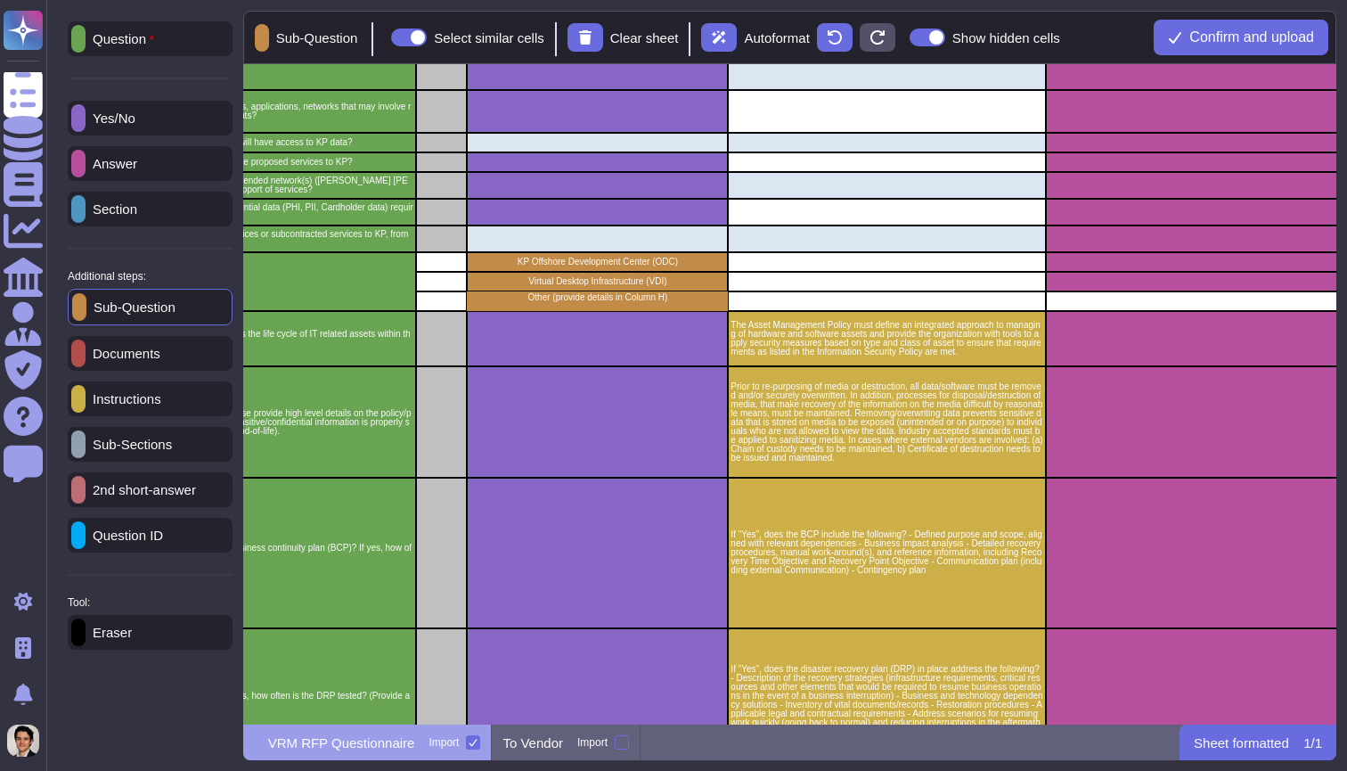
click at [133, 174] on div "Answer" at bounding box center [150, 163] width 165 height 35
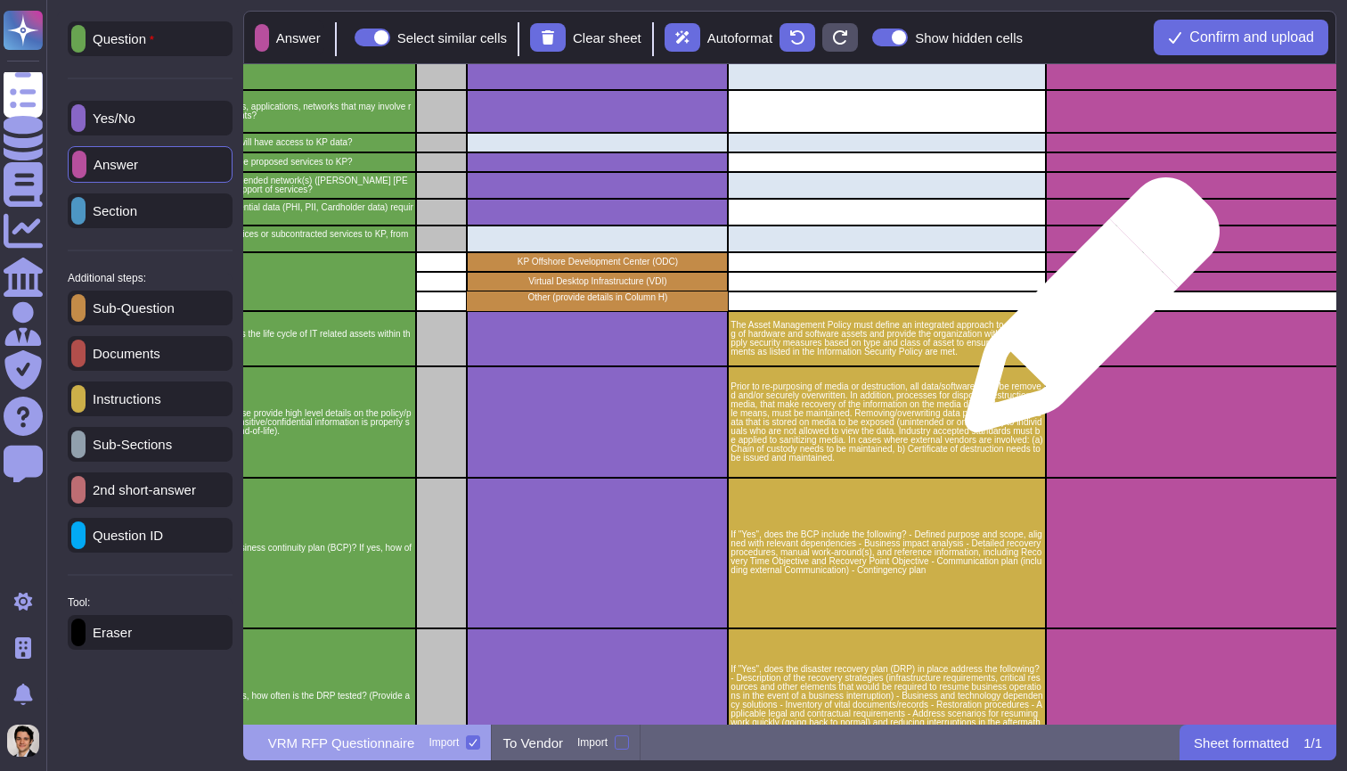
click at [1085, 314] on div "grid" at bounding box center [1217, 339] width 343 height 56
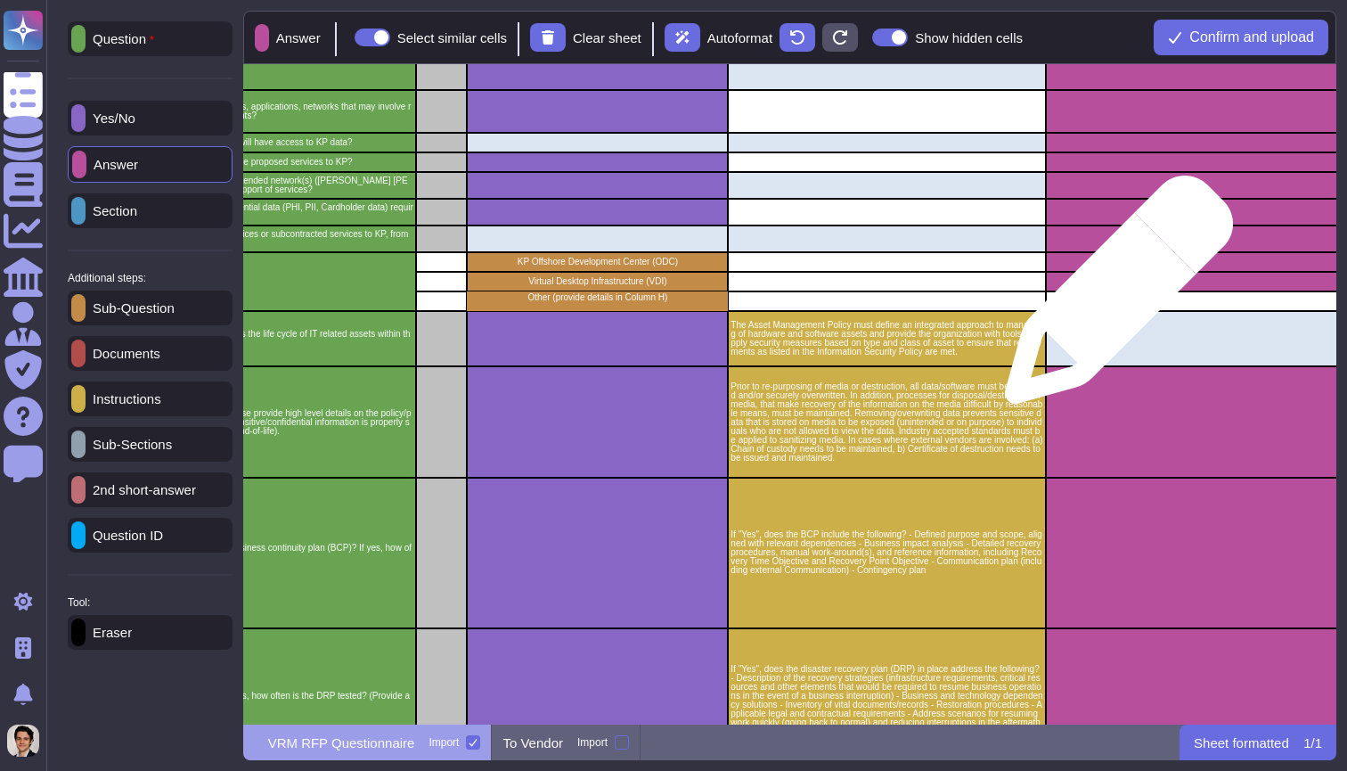
click at [1112, 298] on div "grid" at bounding box center [1217, 301] width 343 height 20
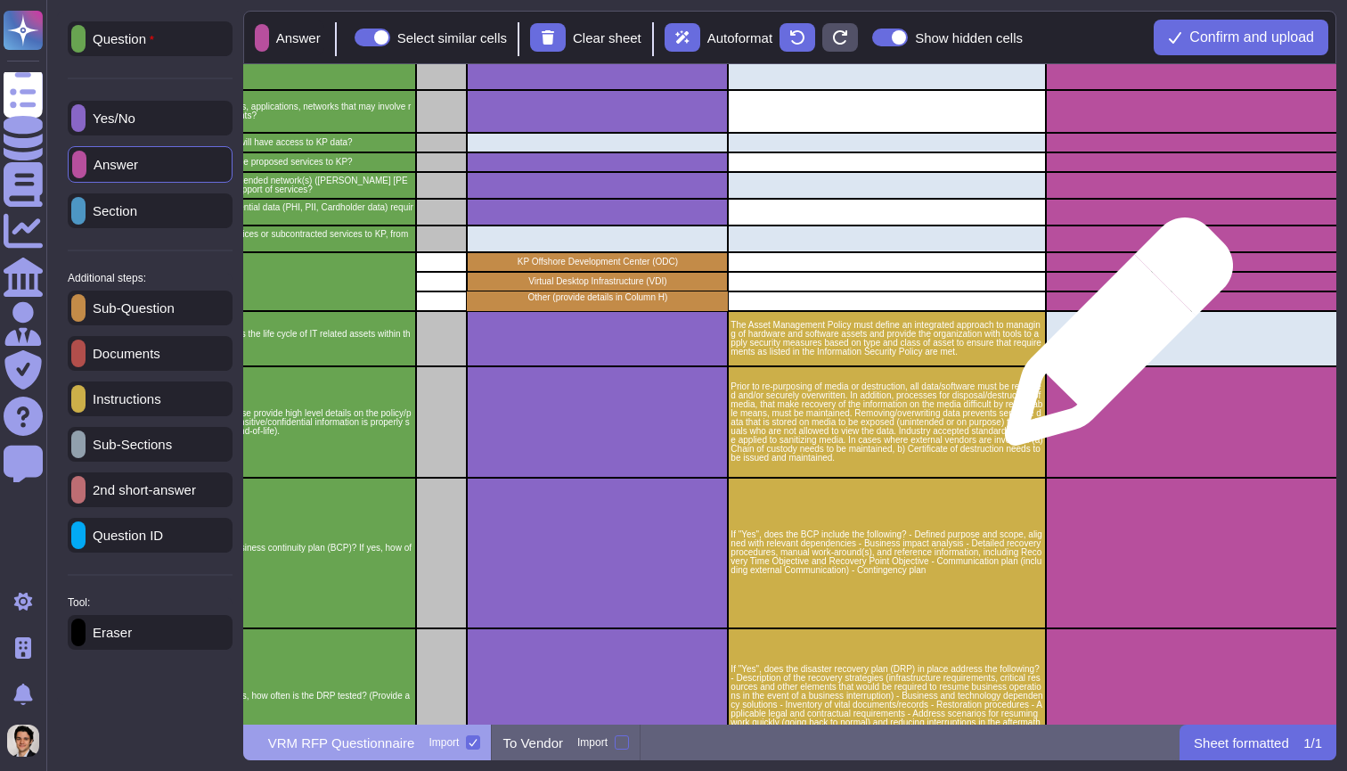
click at [1112, 340] on div "grid" at bounding box center [1217, 339] width 343 height 56
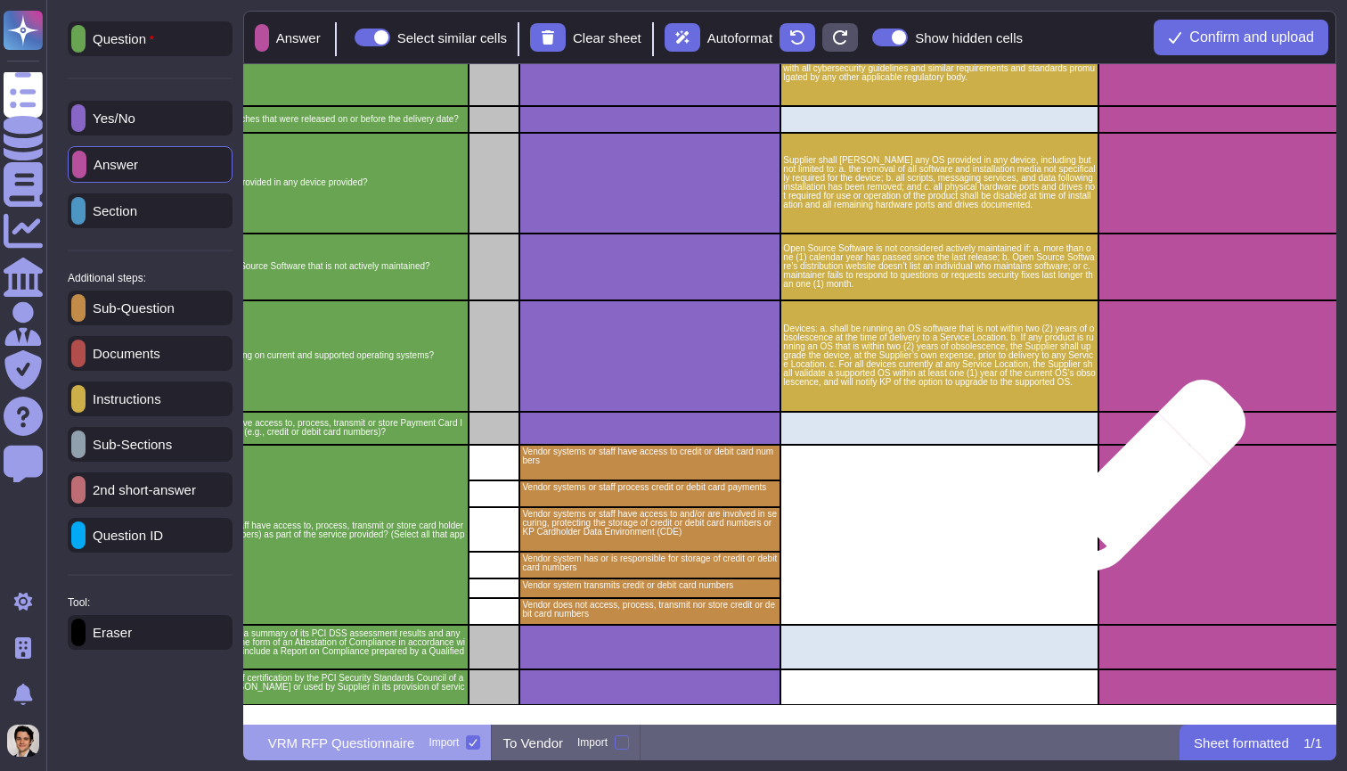
click at [1137, 490] on div "grid" at bounding box center [1270, 535] width 343 height 180
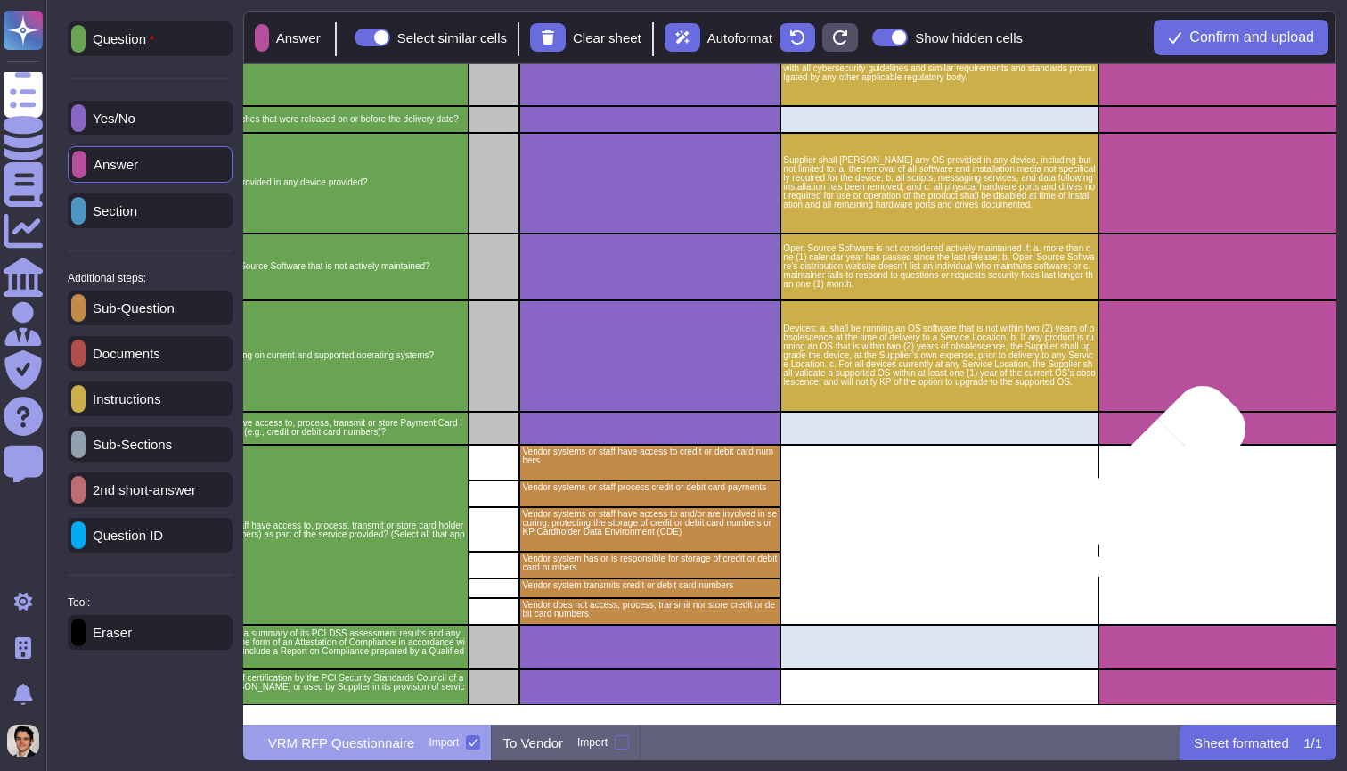
click at [1137, 496] on div "grid" at bounding box center [1270, 535] width 343 height 180
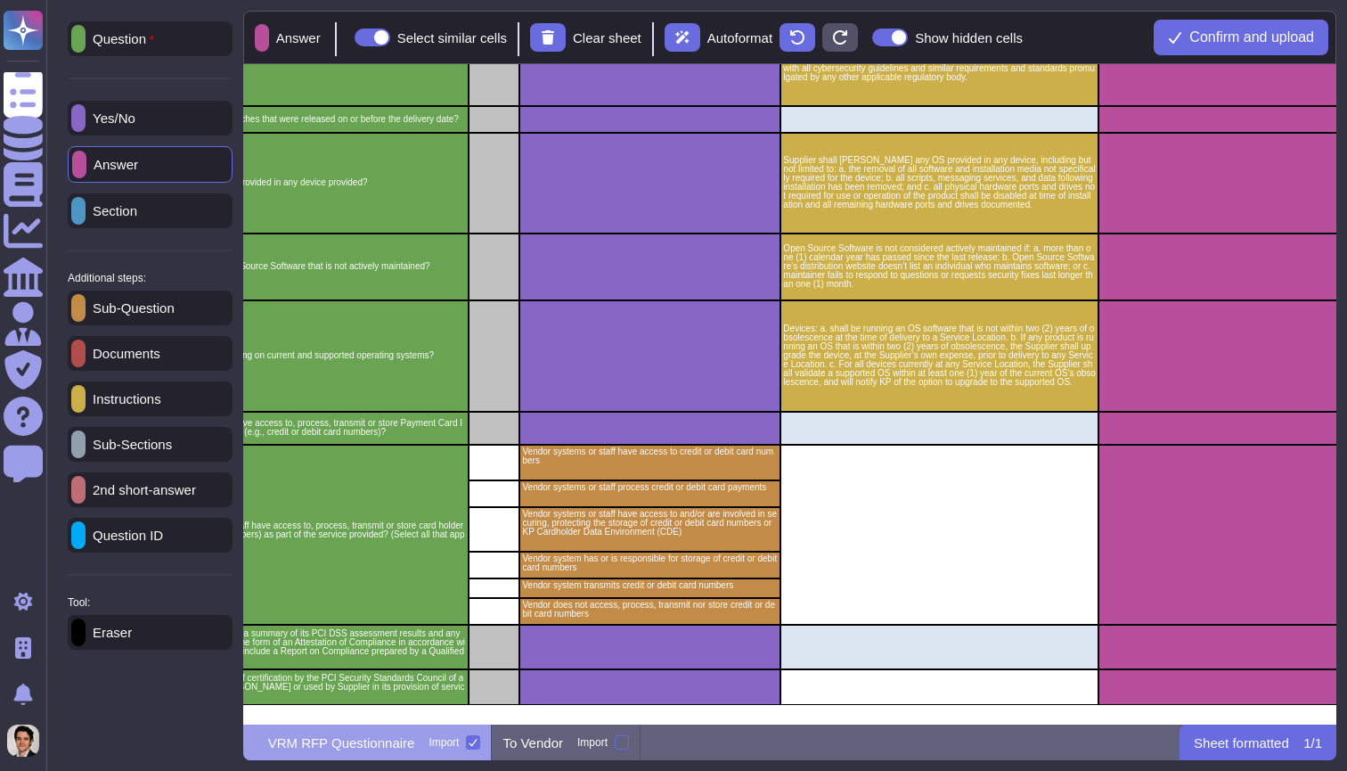
click at [132, 637] on p "Eraser" at bounding box center [109, 631] width 46 height 13
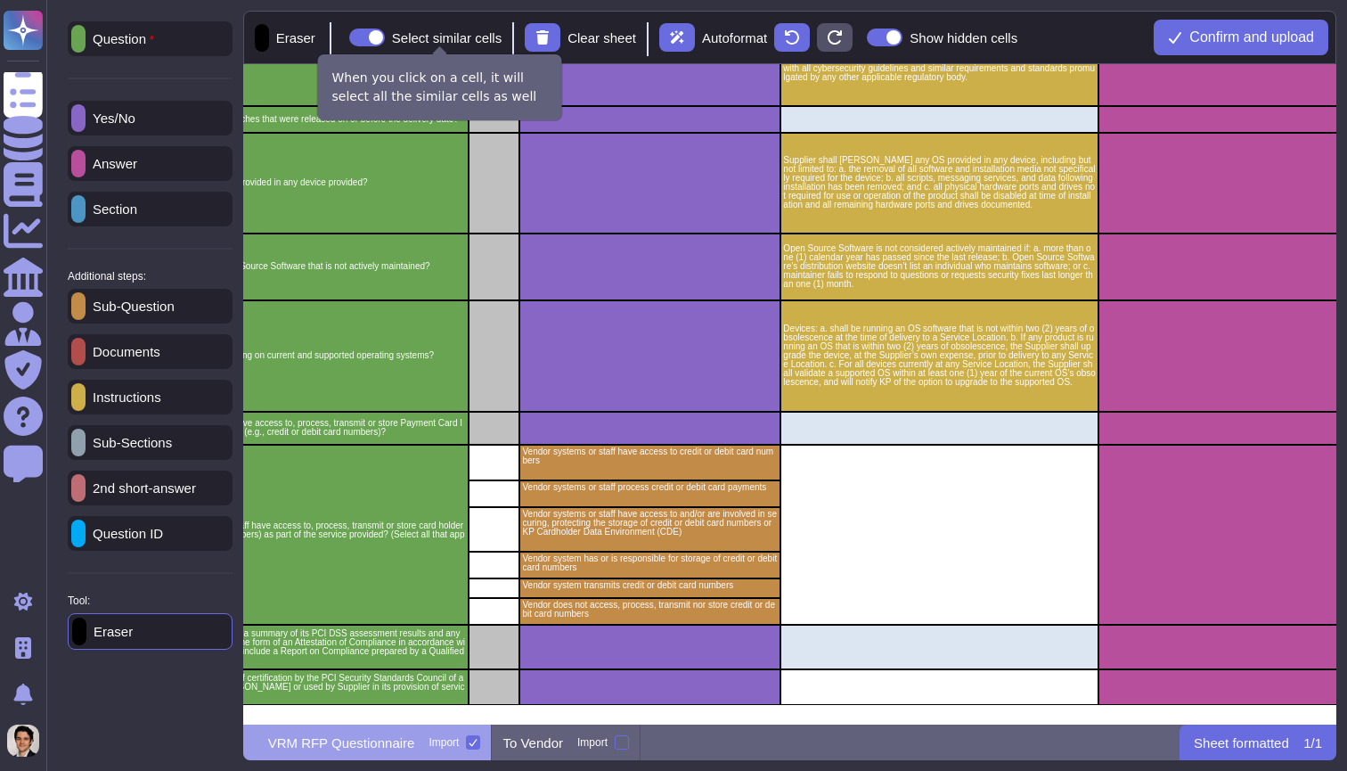
click at [385, 40] on span at bounding box center [367, 38] width 36 height 18
click at [342, 37] on input "Select similar cells" at bounding box center [342, 37] width 0 height 0
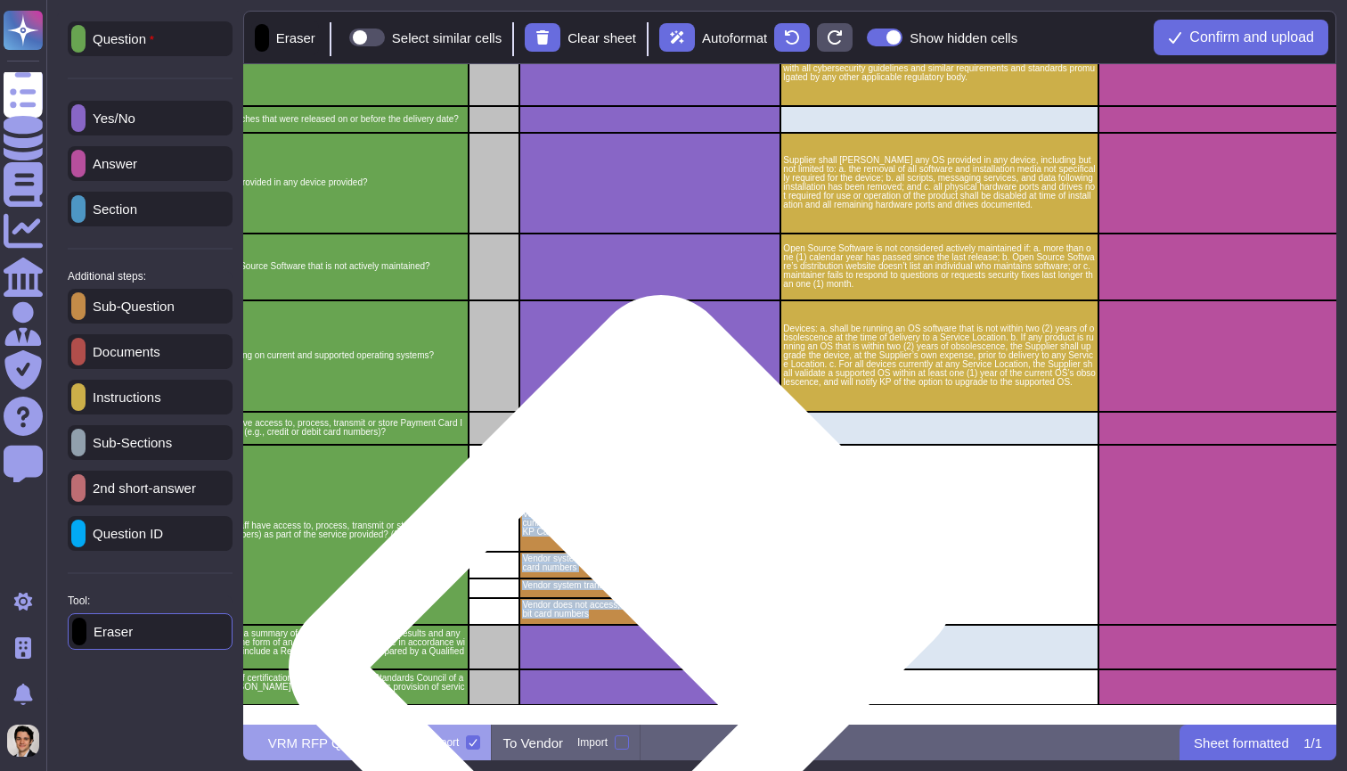
copy div "numbers 96 PCI Vendor systems or staff process credit or debit card payments 97…"
drag, startPoint x: 524, startPoint y: 457, endPoint x: 631, endPoint y: 616, distance: 191.3
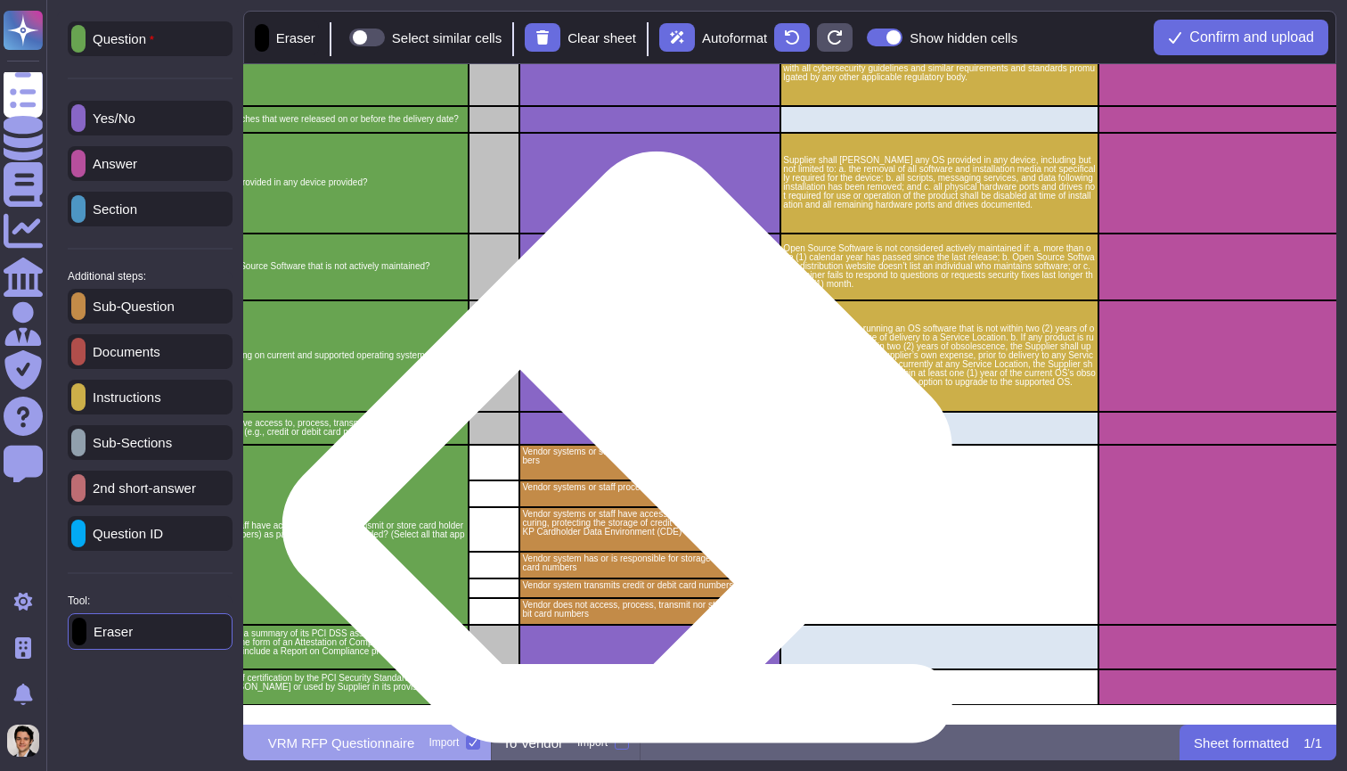
click at [563, 472] on div "Vendor systems or staff have access to credit or debit card numbers" at bounding box center [649, 463] width 261 height 36
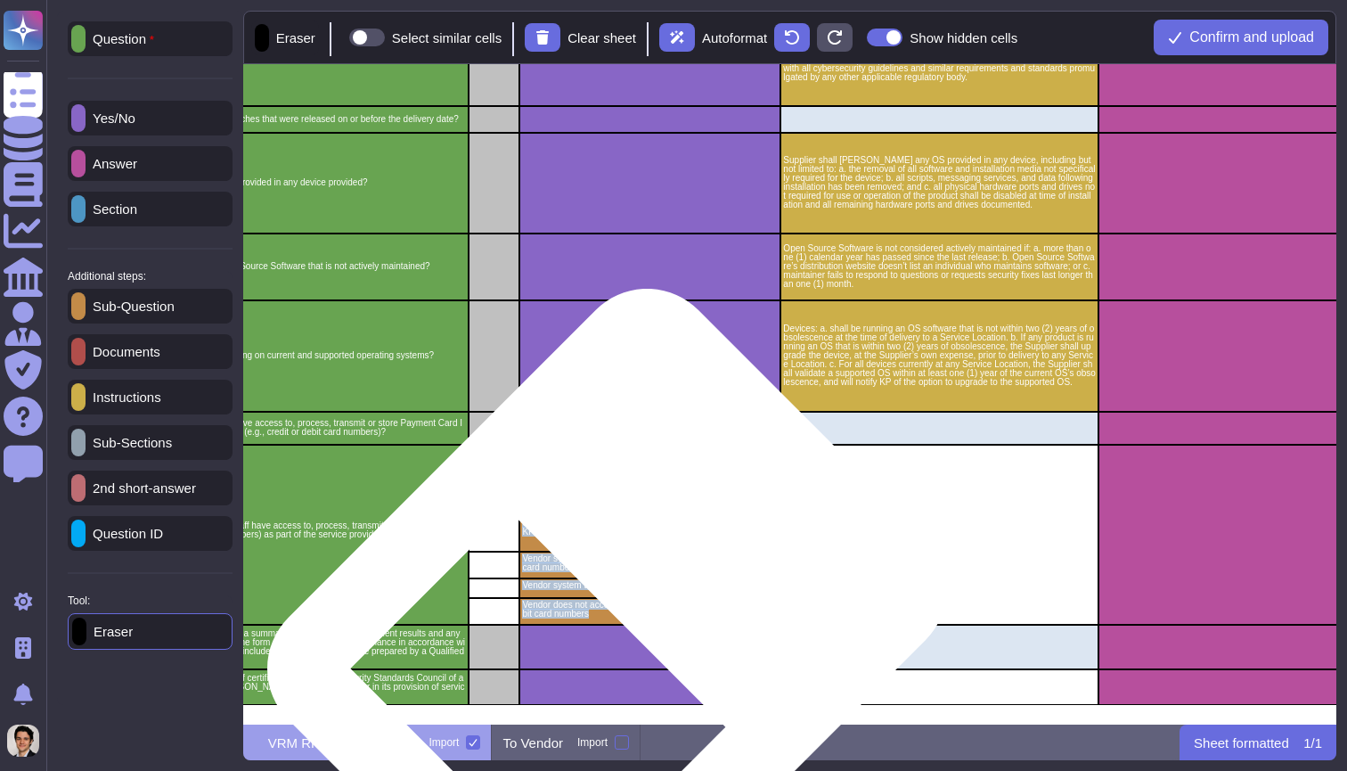
drag, startPoint x: 518, startPoint y: 456, endPoint x: 620, endPoint y: 617, distance: 191.1
copy div "Vendor systems or staff have access to credit or debit card numbers 96 PCI Vend…"
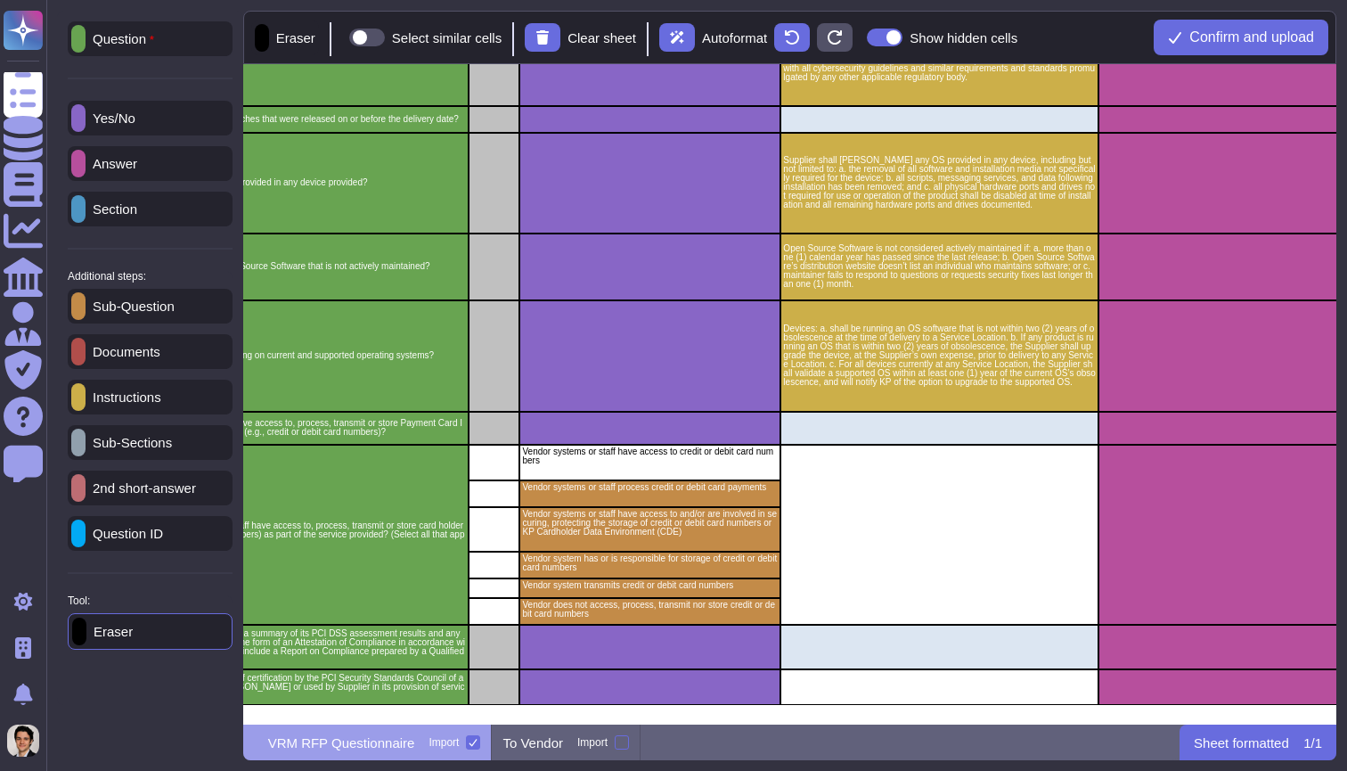
click at [123, 158] on p "Answer" at bounding box center [112, 163] width 52 height 13
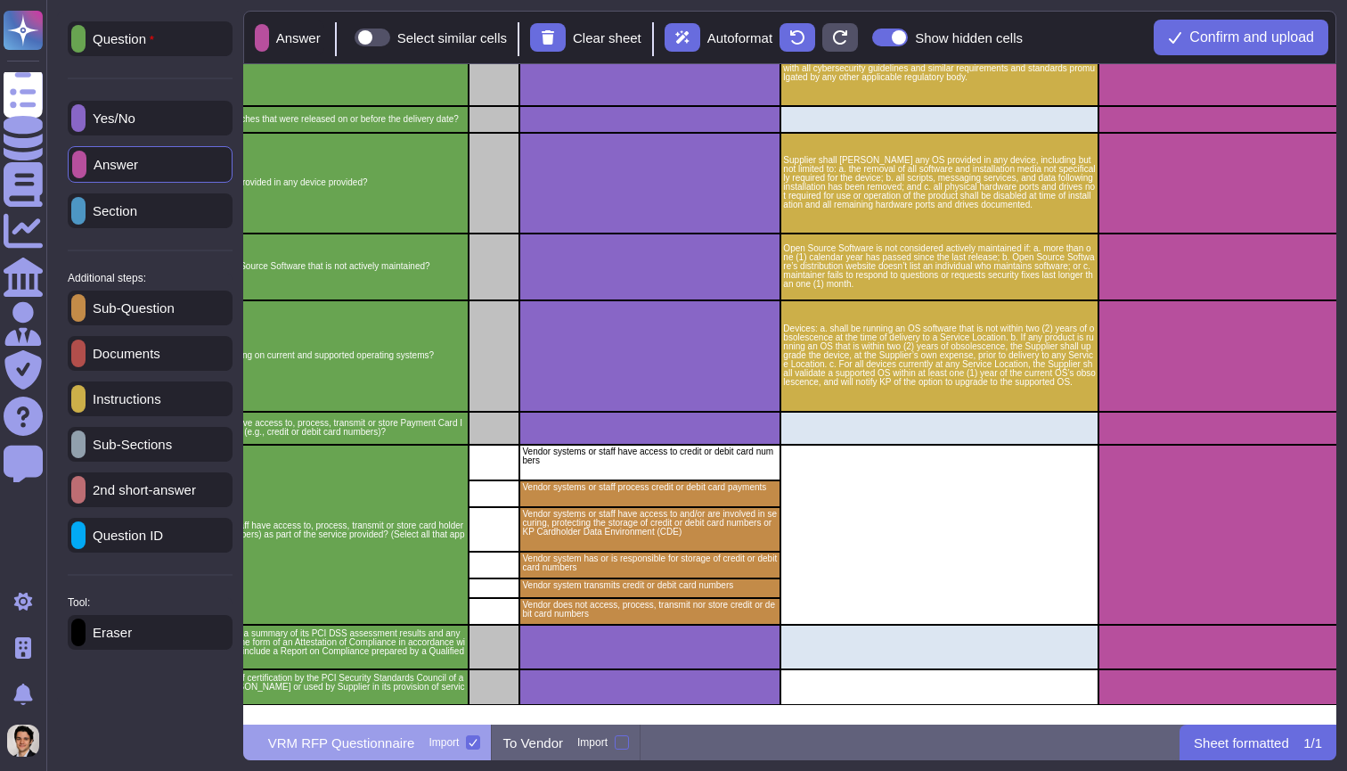
click at [135, 121] on p "Yes/No" at bounding box center [111, 117] width 50 height 13
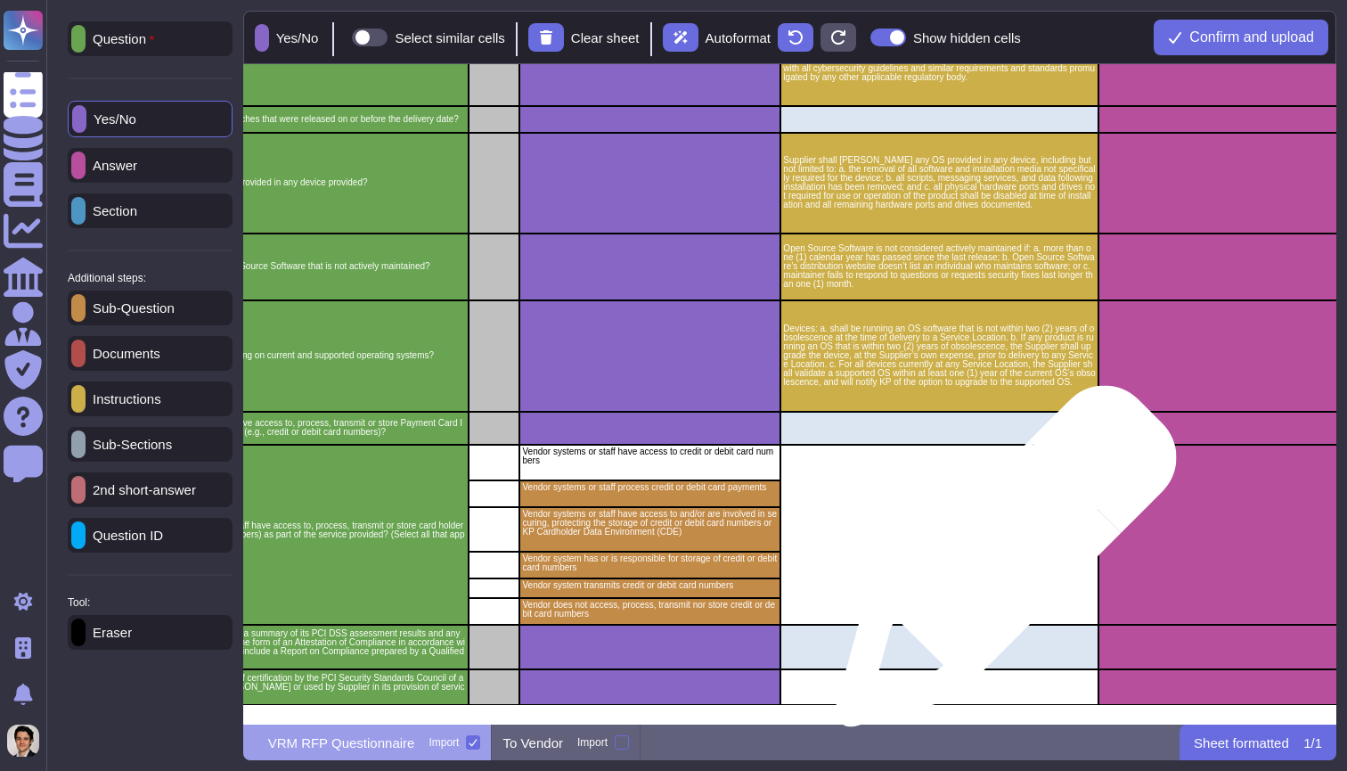
click at [999, 565] on div "grid" at bounding box center [940, 535] width 318 height 180
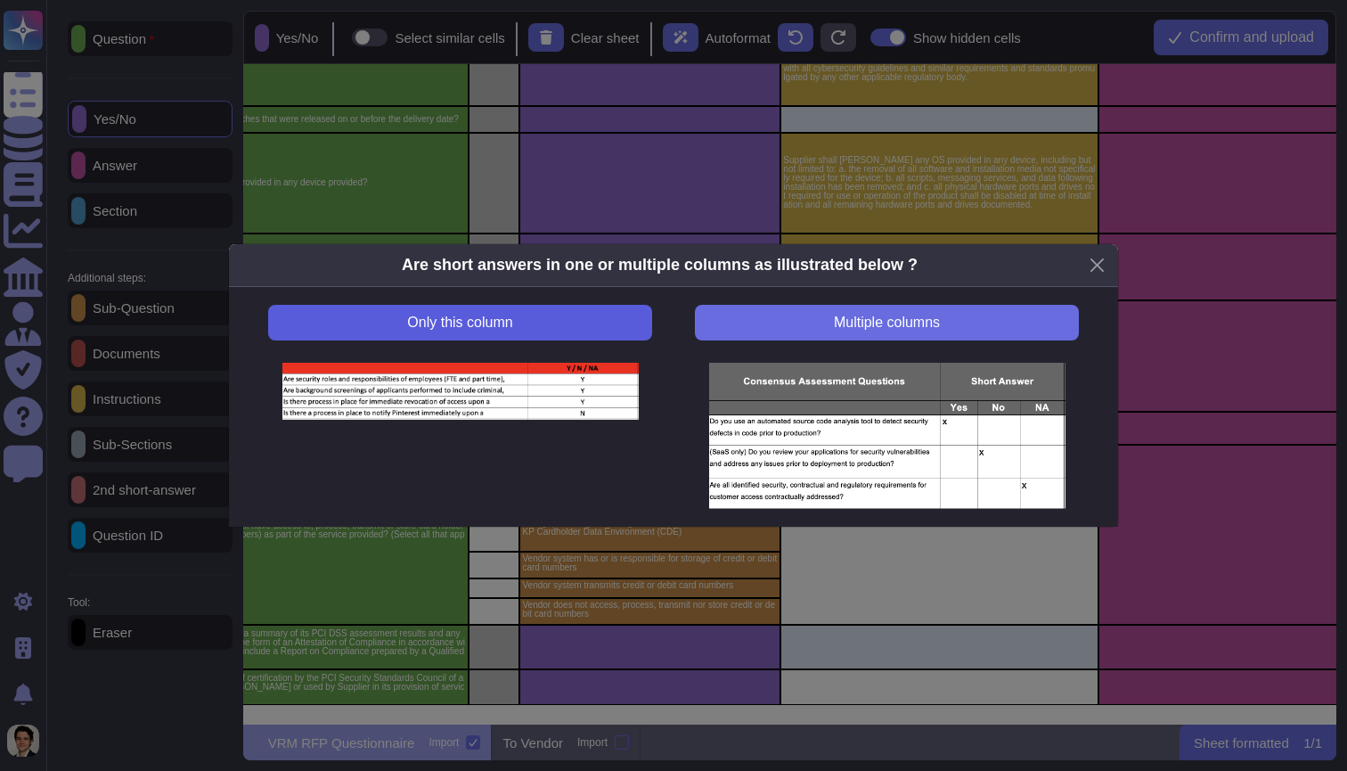
click at [580, 324] on button "Only this column" at bounding box center [460, 323] width 384 height 36
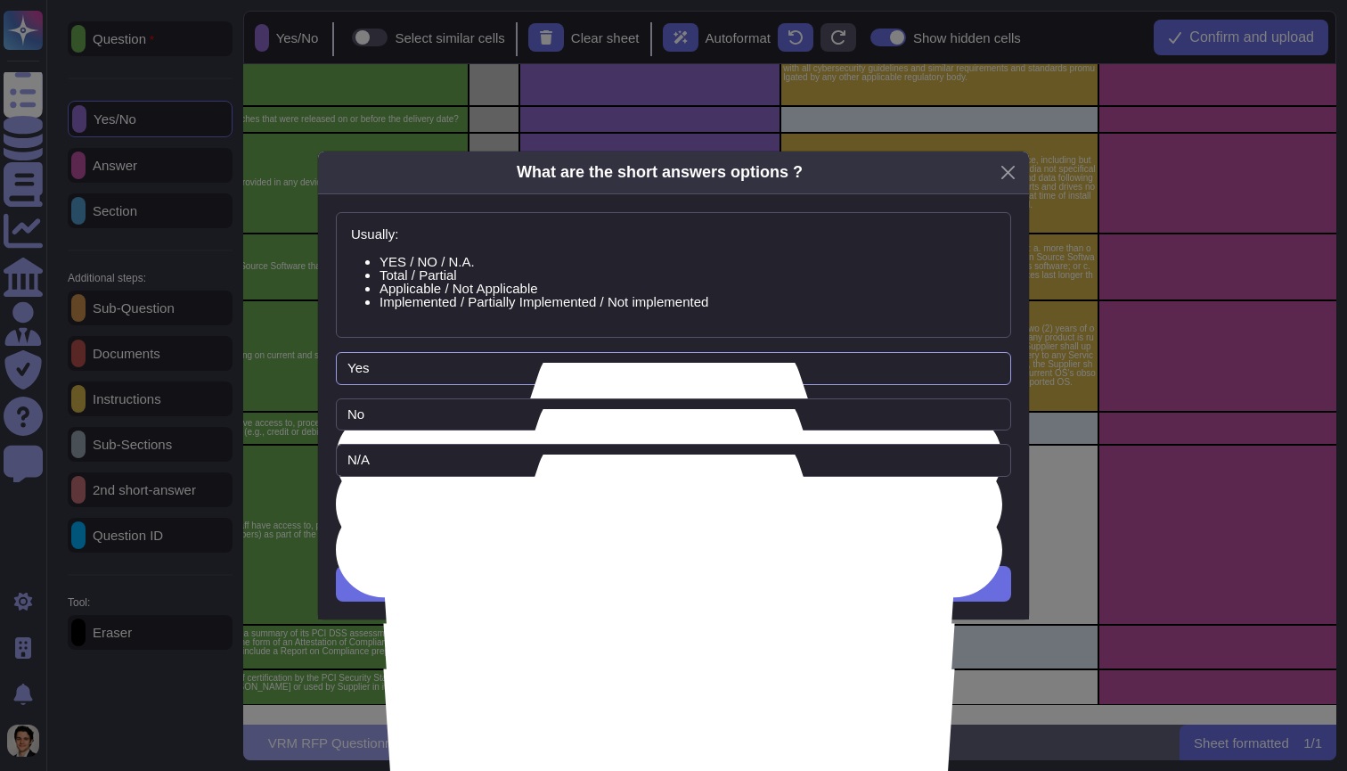
click at [469, 374] on input "Yes" at bounding box center [673, 368] width 675 height 33
paste input "Vendor systems or staff have access to credit or debit card numbers 96 PCI Vend…"
drag, startPoint x: 519, startPoint y: 371, endPoint x: 254, endPoint y: 382, distance: 264.9
click at [254, 383] on div "What are the short answers options ? Usually: YES / NO / N.A. Total / Partial A…" at bounding box center [673, 385] width 1347 height 771
click at [539, 380] on input "Vendor systems or staff have access to credit or debit card numbers 96 PCI Vend…" at bounding box center [673, 368] width 675 height 33
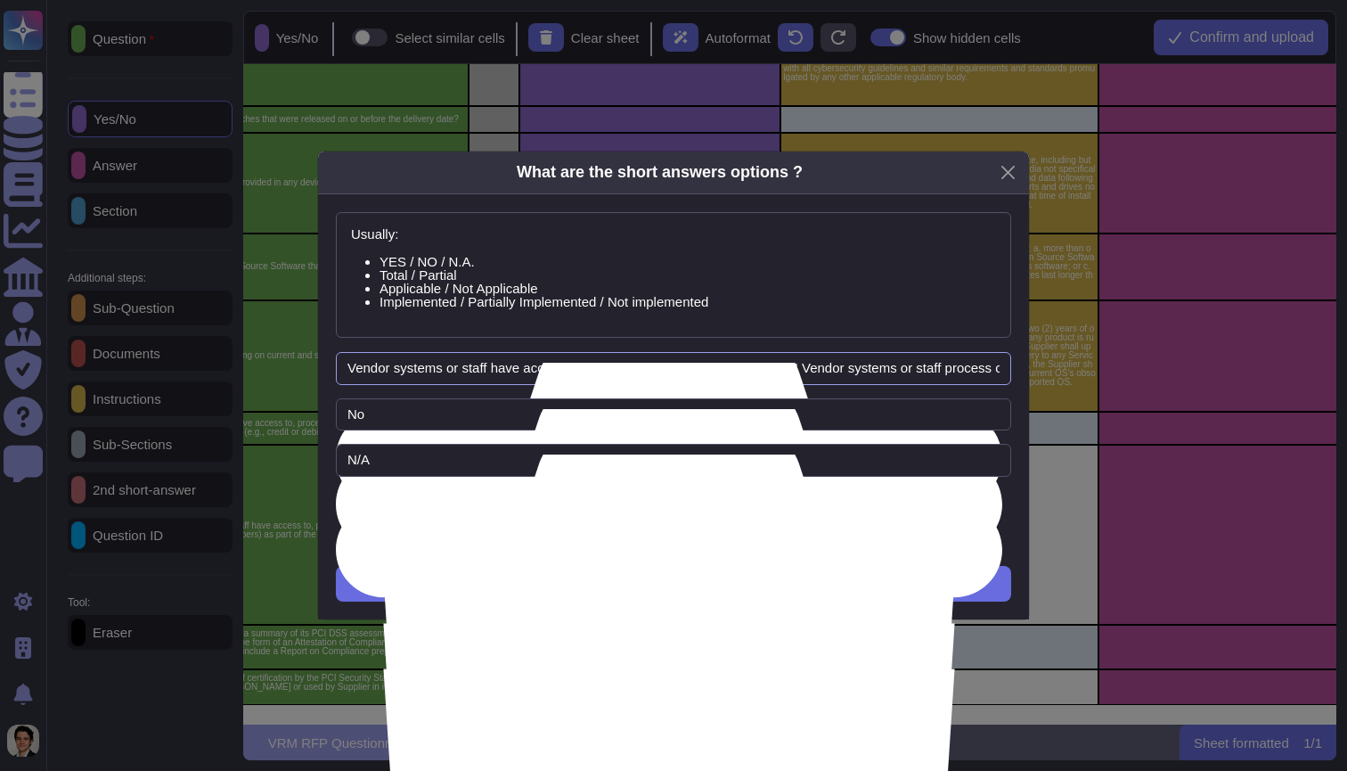
click at [771, 364] on input "Vendor systems or staff have access to credit or debit card numbers 96 PCI Vend…" at bounding box center [673, 368] width 675 height 33
type input "Vendor systems or staff have access to credit or debit card numbers"
click at [551, 422] on input "No" at bounding box center [673, 414] width 675 height 33
type input "N"
paste input "96 PCI Vendor systems or staff process credit or debit card payments 97 PCI Ven…"
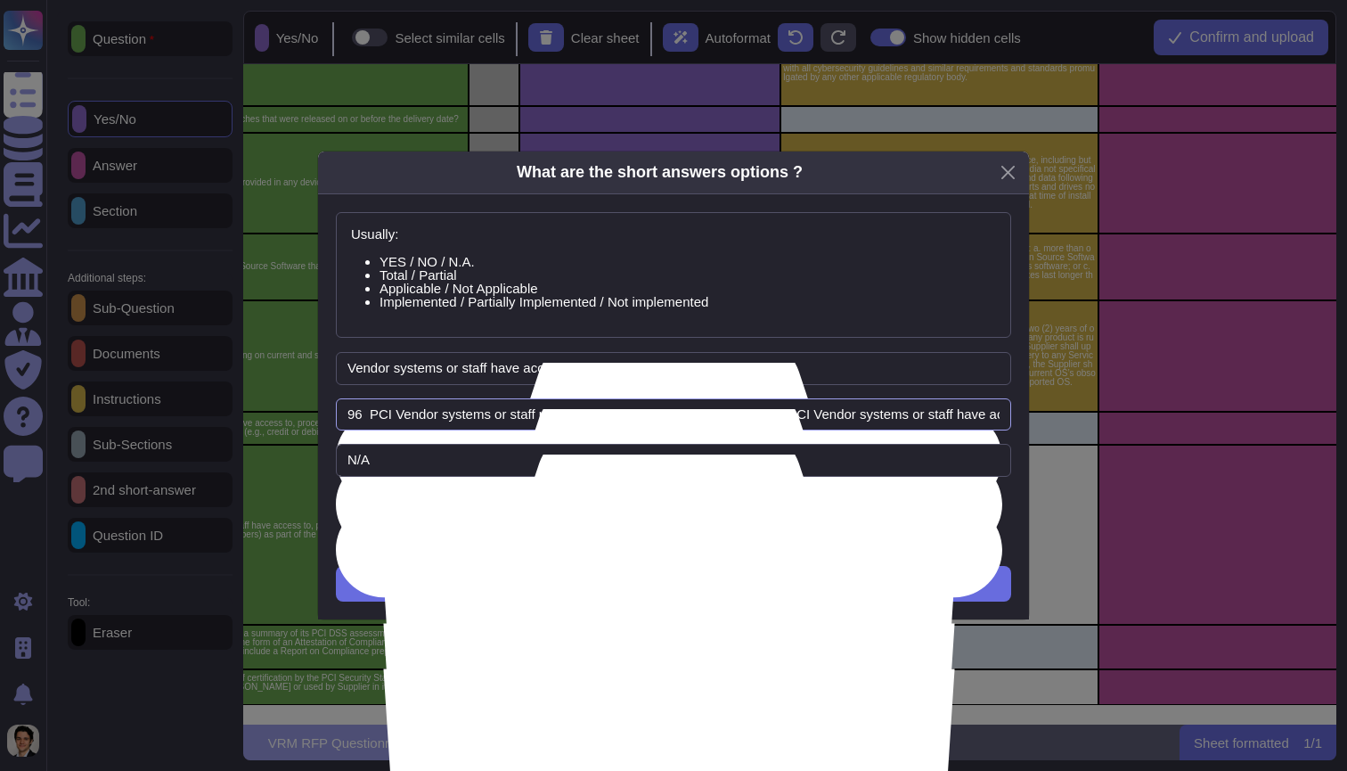
click at [453, 415] on input "96 PCI Vendor systems or staff process credit or debit card payments 97 PCI Ven…" at bounding box center [673, 414] width 675 height 33
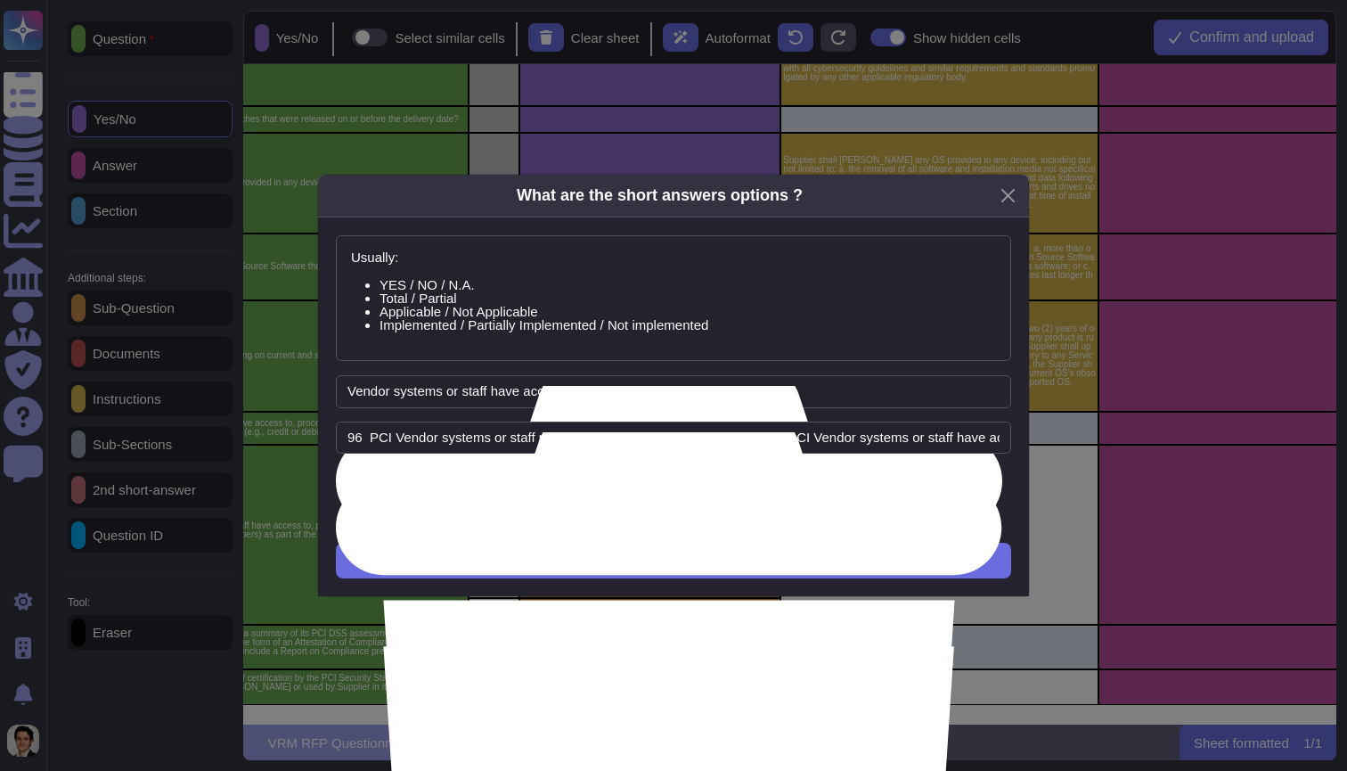
click at [673, 483] on span "Add Option" at bounding box center [673, 485] width 71 height 14
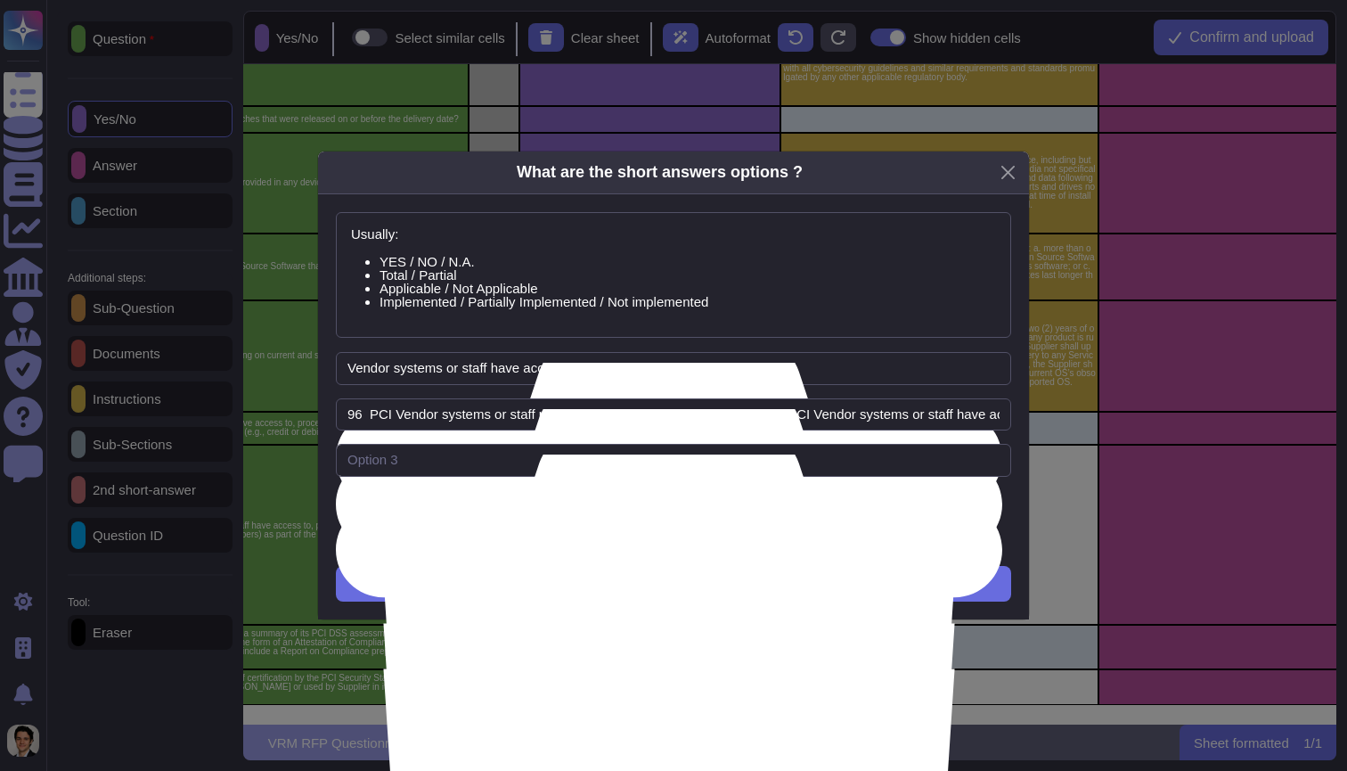
click at [673, 497] on button "Add Option" at bounding box center [674, 508] width 178 height 36
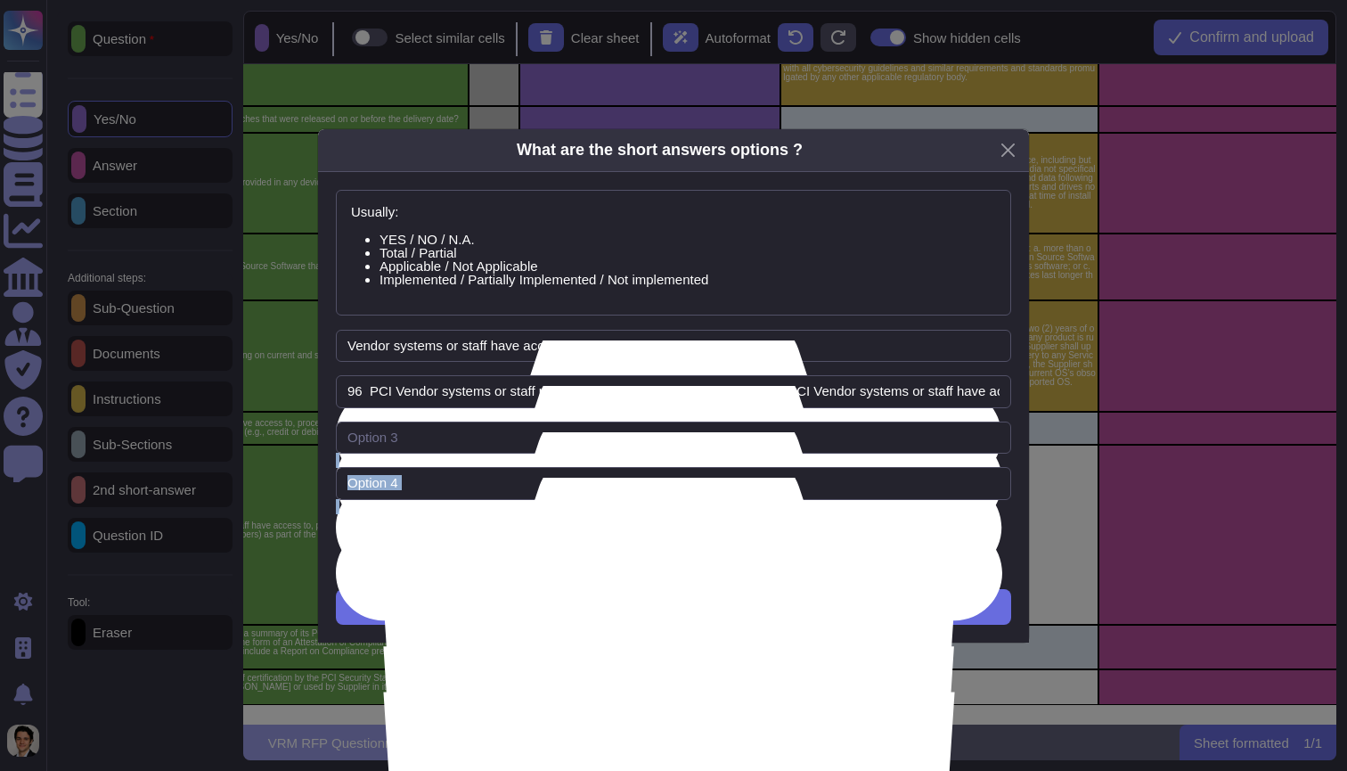
click at [674, 530] on span "Add Option" at bounding box center [673, 531] width 71 height 14
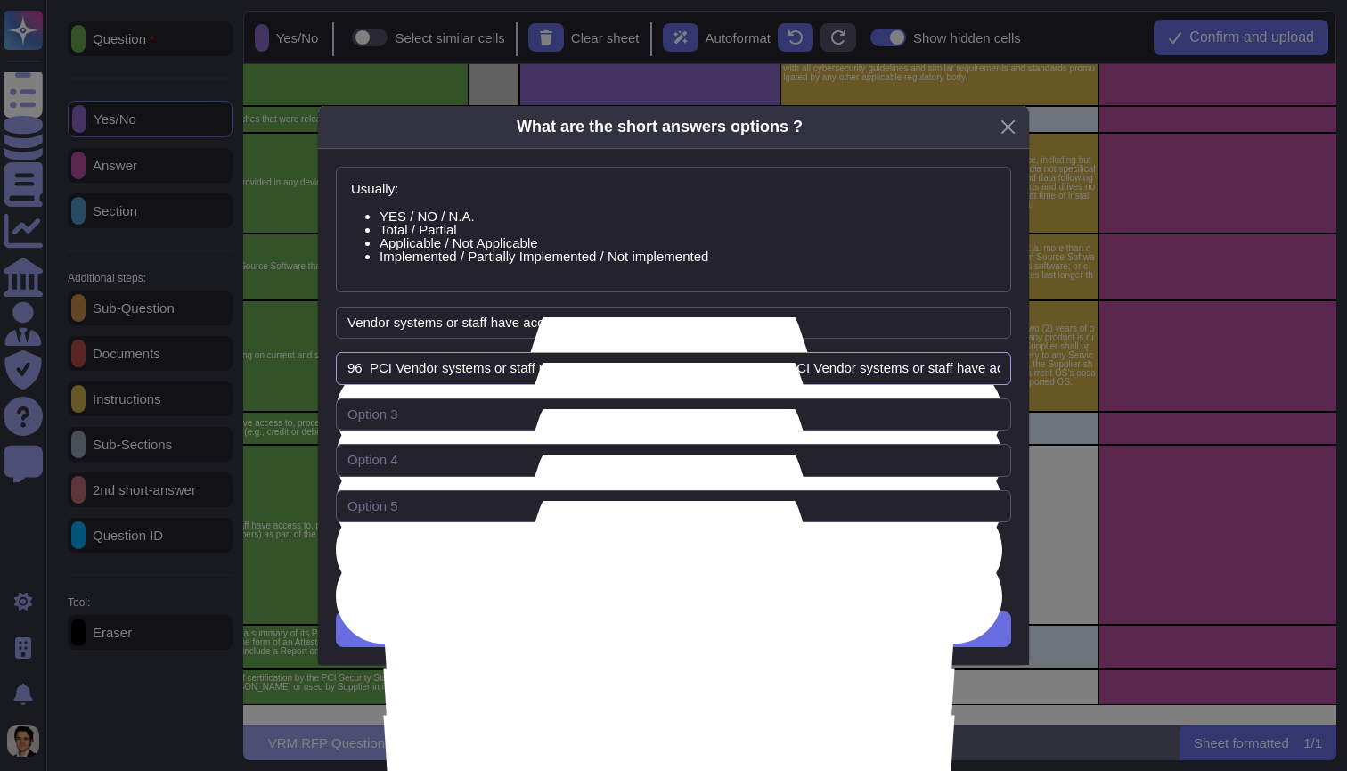
click at [371, 364] on input "96 PCI Vendor systems or staff process credit or debit card payments 97 PCI Ven…" at bounding box center [673, 368] width 675 height 33
drag, startPoint x: 758, startPoint y: 368, endPoint x: 915, endPoint y: 413, distance: 163.3
click at [915, 413] on div "Usually: YES / NO / N.A. Total / Partial Applicable / Not Applicable Implemente…" at bounding box center [673, 407] width 711 height 517
drag, startPoint x: 756, startPoint y: 364, endPoint x: 764, endPoint y: 359, distance: 9.6
click at [756, 364] on input "PCI Vendor systems or staff process credit or debit card payments 97 PCI Vendor…" at bounding box center [673, 368] width 675 height 33
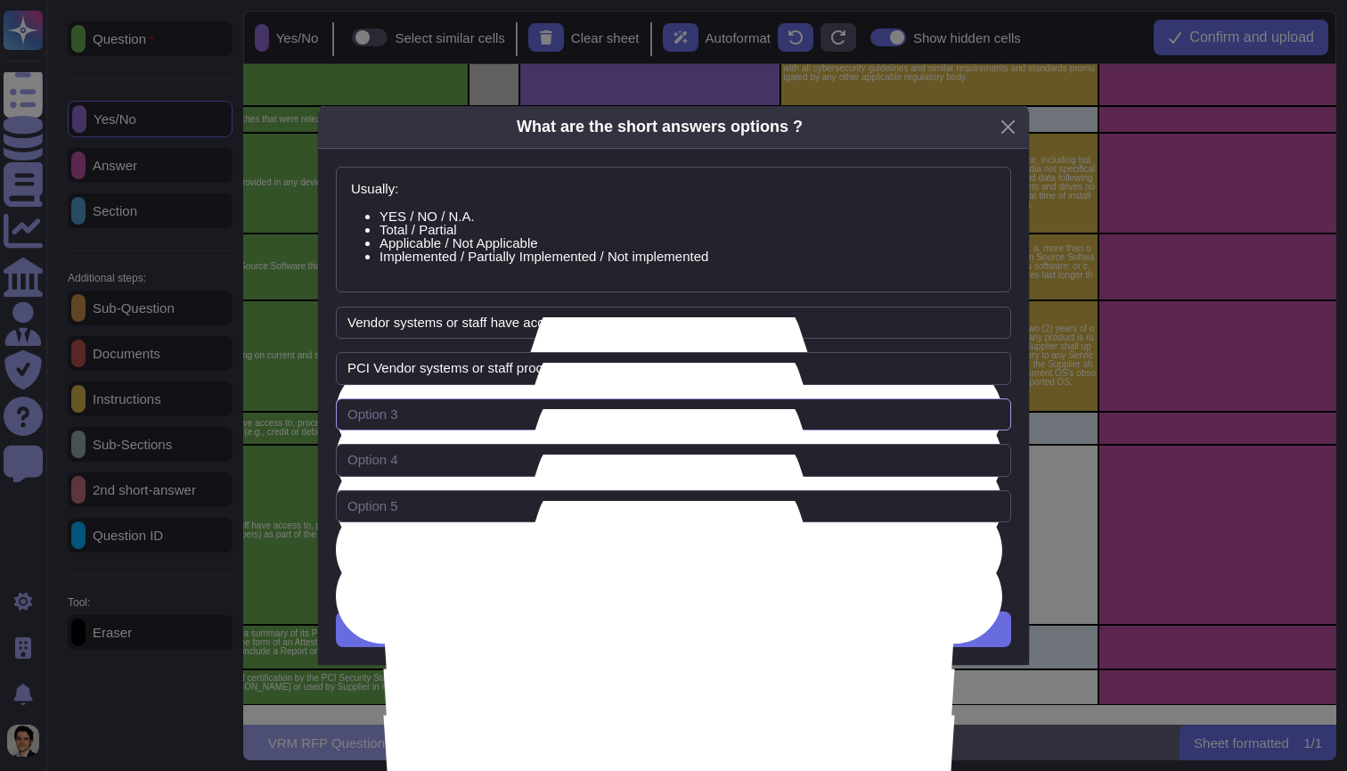
type input "PCI Vendor systems or staff process credit or debit card payments"
click at [574, 421] on input "text" at bounding box center [673, 414] width 675 height 33
paste input "97 PCI Vendor systems or staff have access to and/or are involved in securing, …"
type input "98 PCI Vendor system has or is responsible for storage of credit or debit card …"
click at [511, 461] on input "text" at bounding box center [673, 460] width 675 height 33
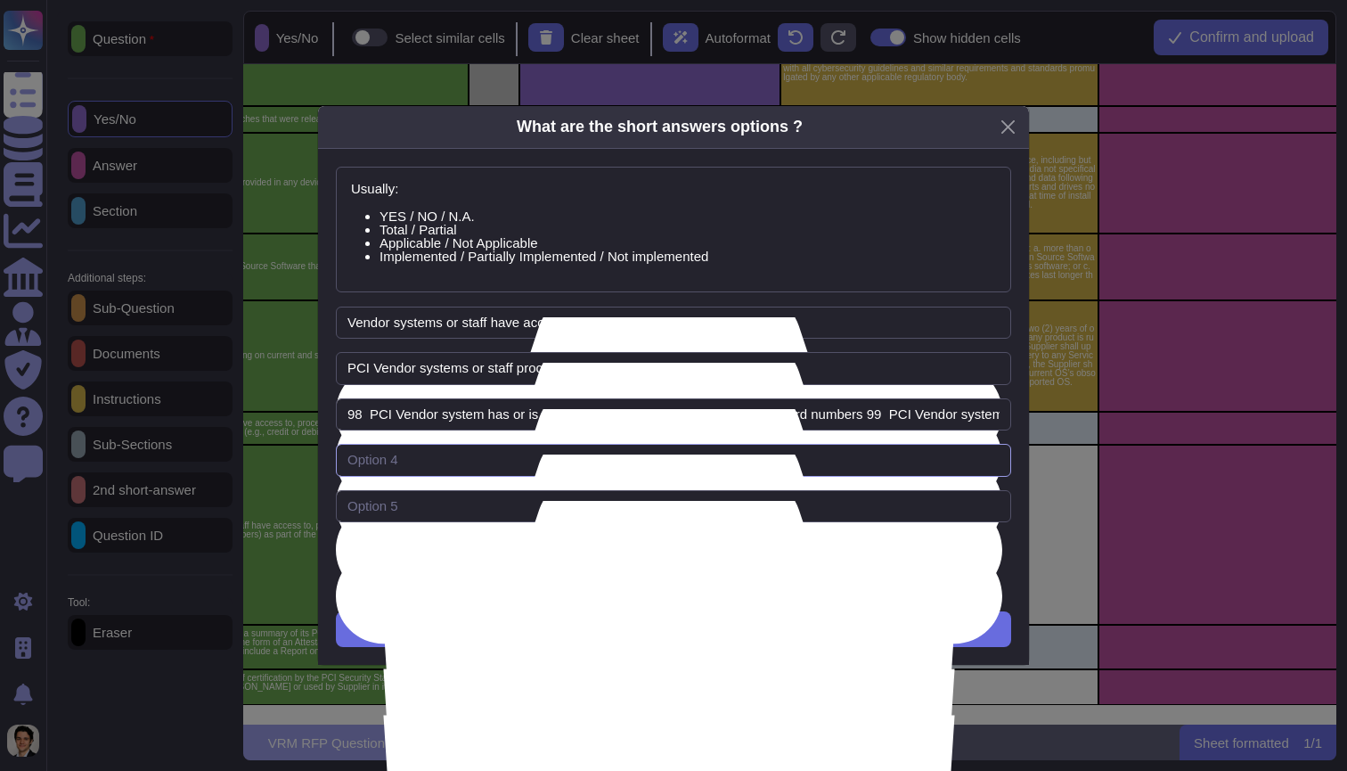
paste input "PCI Vendor systems or staff have access to and/or are involved in securing, pro…"
type input "PCI Vendor systems or staff have access to and/or are involved in securing, pro…"
click at [353, 415] on input "98 PCI Vendor system has or is responsible for storage of credit or debit card …" at bounding box center [673, 414] width 675 height 33
click at [433, 421] on input "98 PCI Vendor system has or is responsible for storage of credit or debit card …" at bounding box center [673, 414] width 675 height 33
drag, startPoint x: 448, startPoint y: 415, endPoint x: 73, endPoint y: 415, distance: 375.1
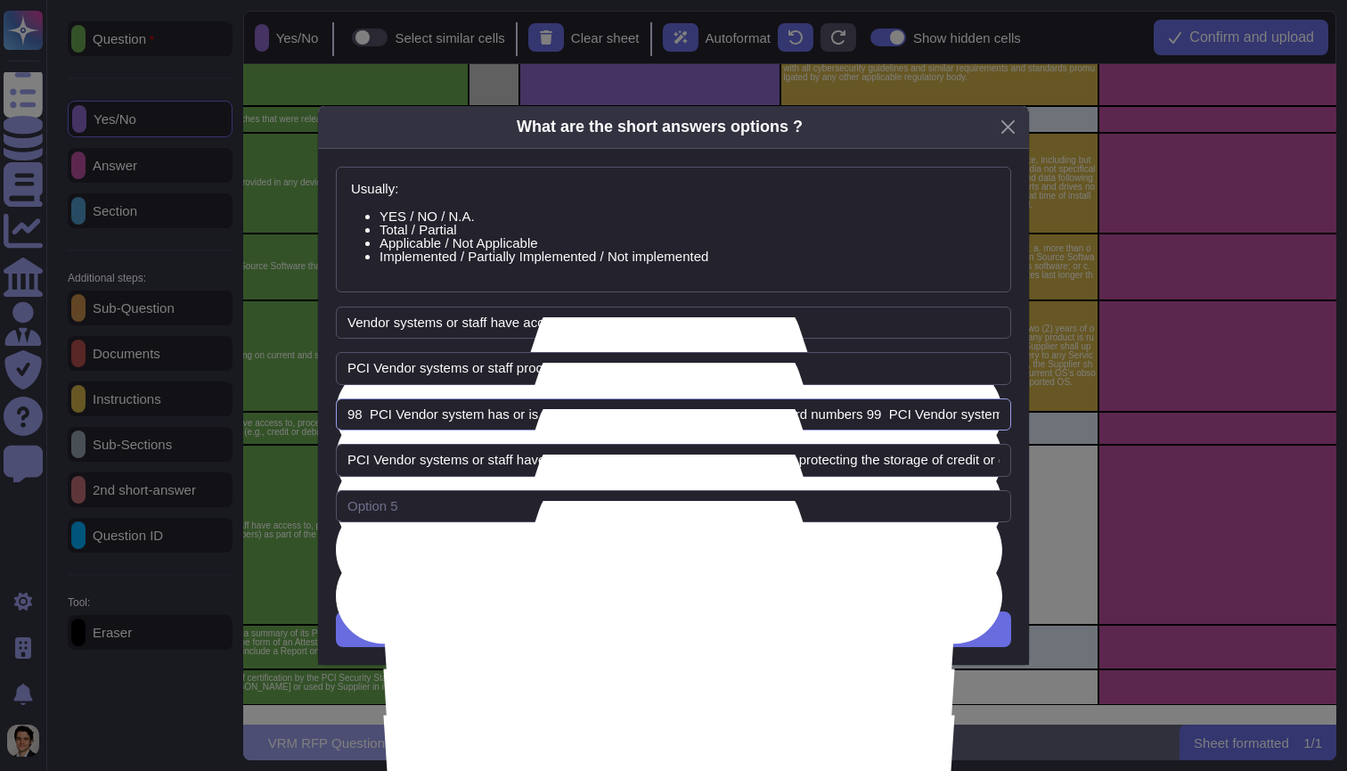
click at [72, 415] on div "What are the short answers options ? Usually: YES / NO / N.A. Total / Partial A…" at bounding box center [673, 385] width 1347 height 771
click at [372, 405] on input "98 PCI Vendor system has or is responsible for storage of credit or debit card …" at bounding box center [673, 414] width 675 height 33
drag, startPoint x: 522, startPoint y: 410, endPoint x: 822, endPoint y: 417, distance: 300.4
click at [822, 420] on input "98 PCI Vendor system has or is responsible for storage of credit or debit card …" at bounding box center [673, 414] width 675 height 33
drag, startPoint x: 884, startPoint y: 415, endPoint x: 373, endPoint y: 412, distance: 510.6
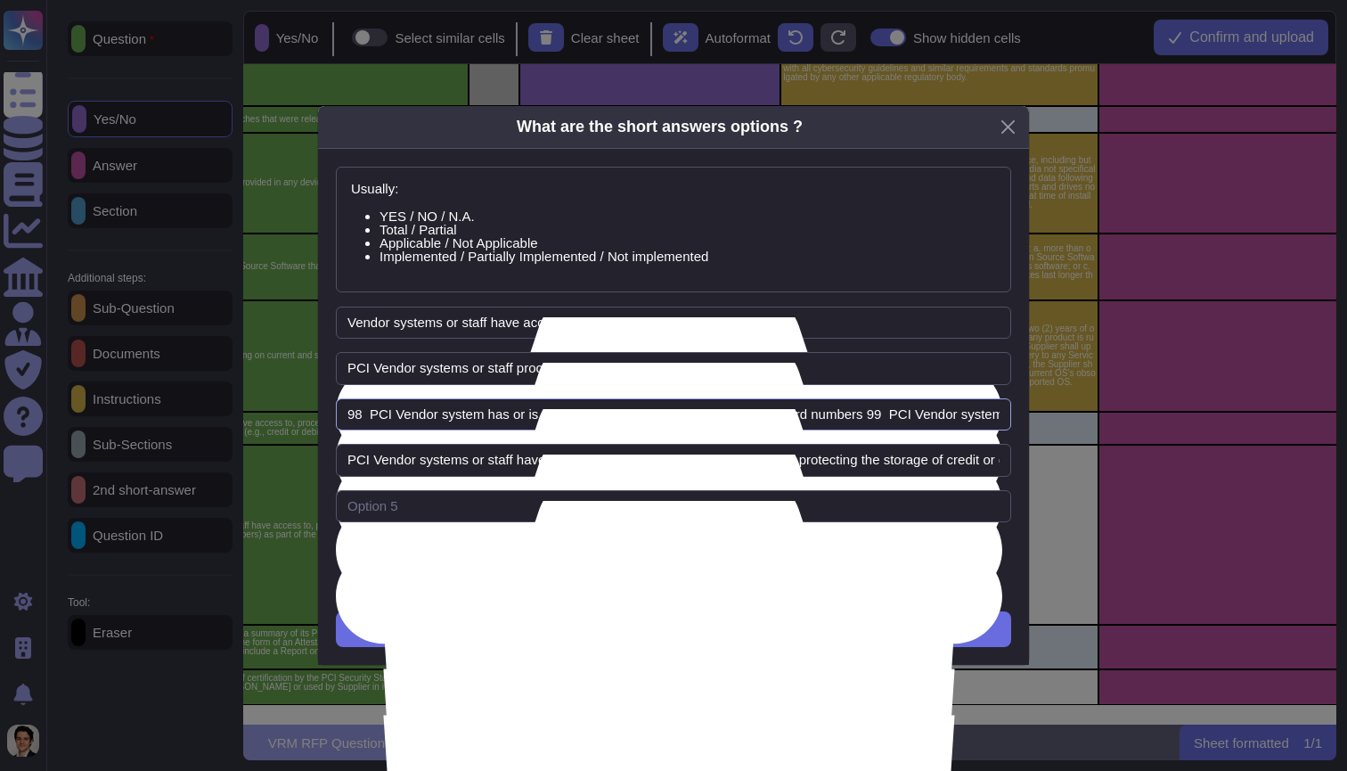
click at [373, 412] on input "98 PCI Vendor system has or is responsible for storage of credit or debit card …" at bounding box center [673, 414] width 675 height 33
type input "98 99 PCI Vendor system transmits credit or debit card numbers 100 PCI Vendor d…"
click at [377, 510] on input "text" at bounding box center [673, 506] width 675 height 33
paste input "PCI Vendor system has or is responsible for storage of credit or debit card num…"
type input "PCI Vendor system has or is responsible for storage of credit or debit card num…"
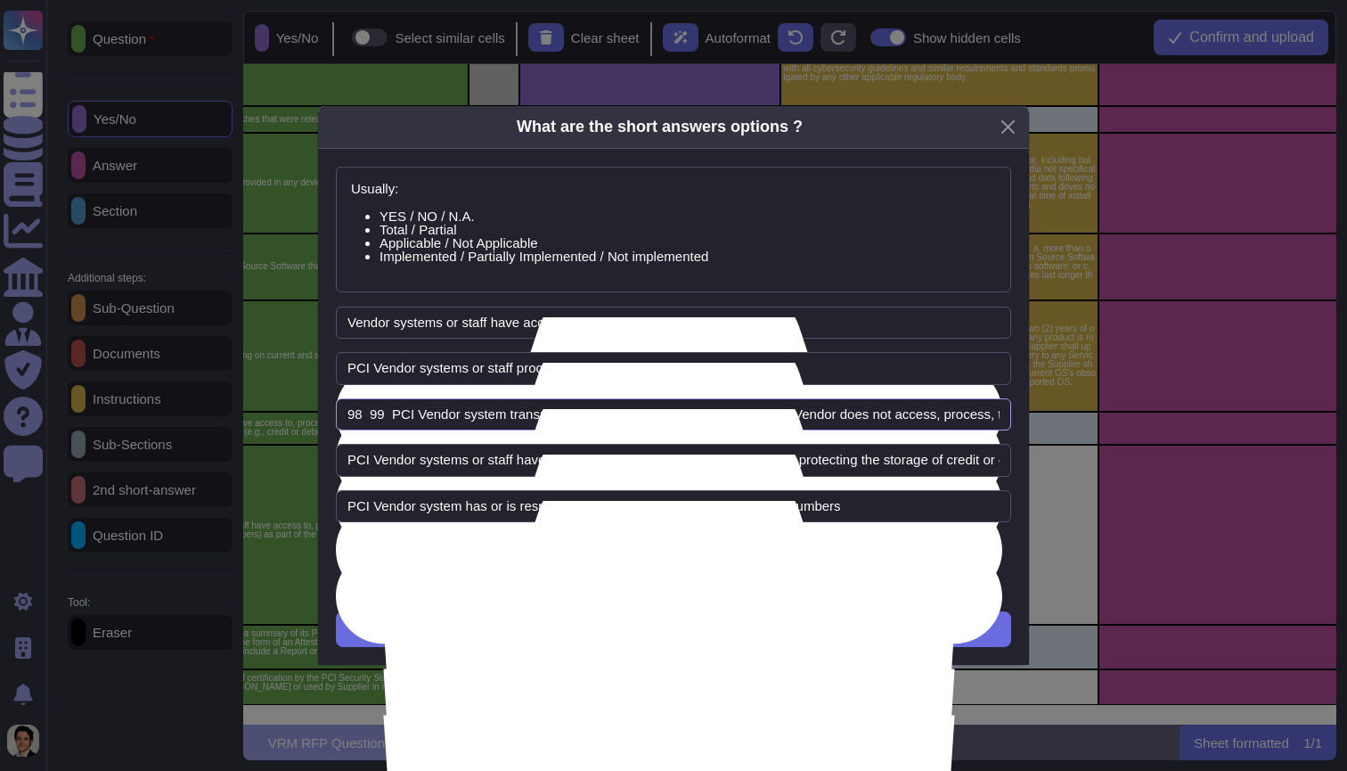
drag, startPoint x: 390, startPoint y: 413, endPoint x: 751, endPoint y: 411, distance: 360.9
click at [751, 411] on input "98 99 PCI Vendor system transmits credit or debit card numbers 100 PCI Vendor d…" at bounding box center [673, 414] width 675 height 33
type input "98 99 100 PCI Vendor does not access, process, transmit nor store credit or deb…"
click at [703, 560] on span "Add Option" at bounding box center [673, 553] width 71 height 14
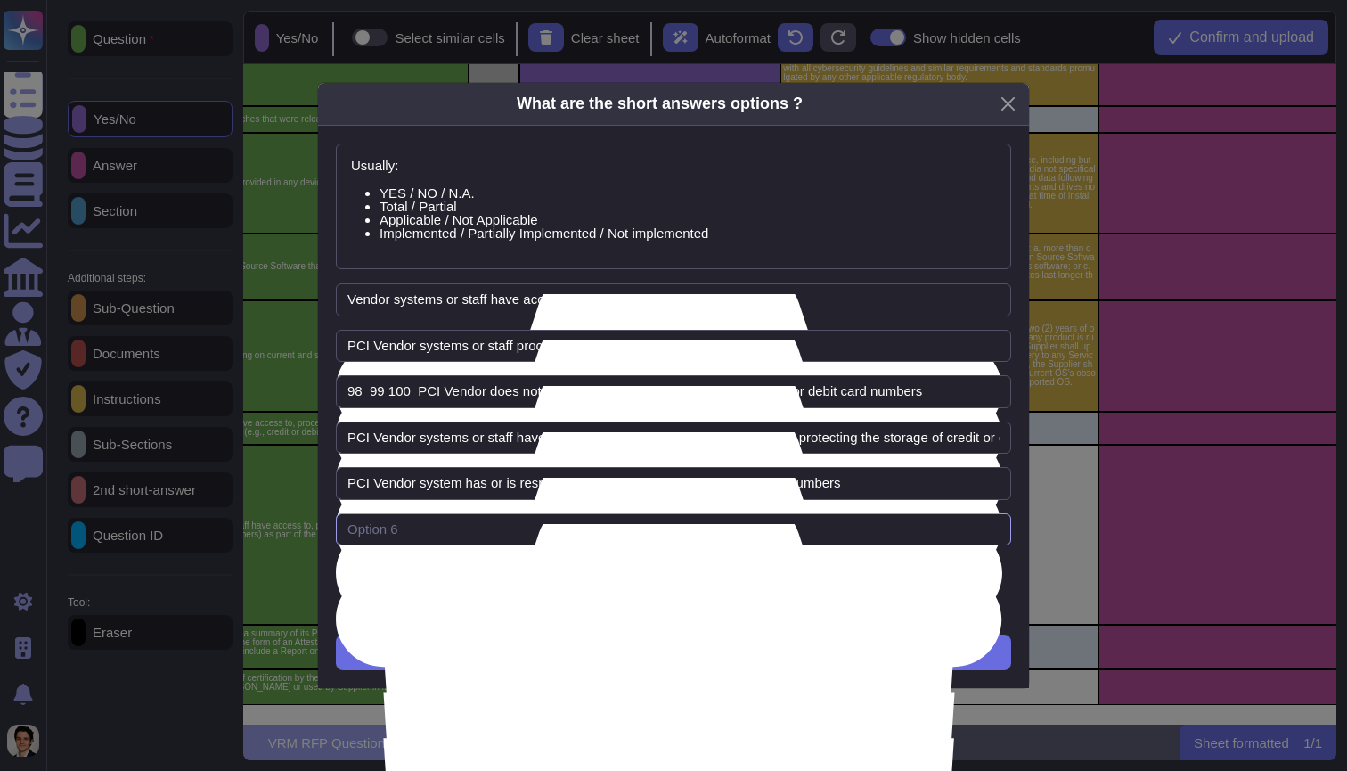
click at [629, 544] on input "text" at bounding box center [673, 529] width 675 height 33
paste input "PCI Vendor system transmits credit or debit card numbers"
type input "PCI Vendor system transmits credit or debit card numbers"
drag, startPoint x: 939, startPoint y: 395, endPoint x: 422, endPoint y: 389, distance: 516.8
click at [422, 389] on input "98 99 100 PCI Vendor does not access, process, transmit nor store credit or deb…" at bounding box center [673, 391] width 675 height 33
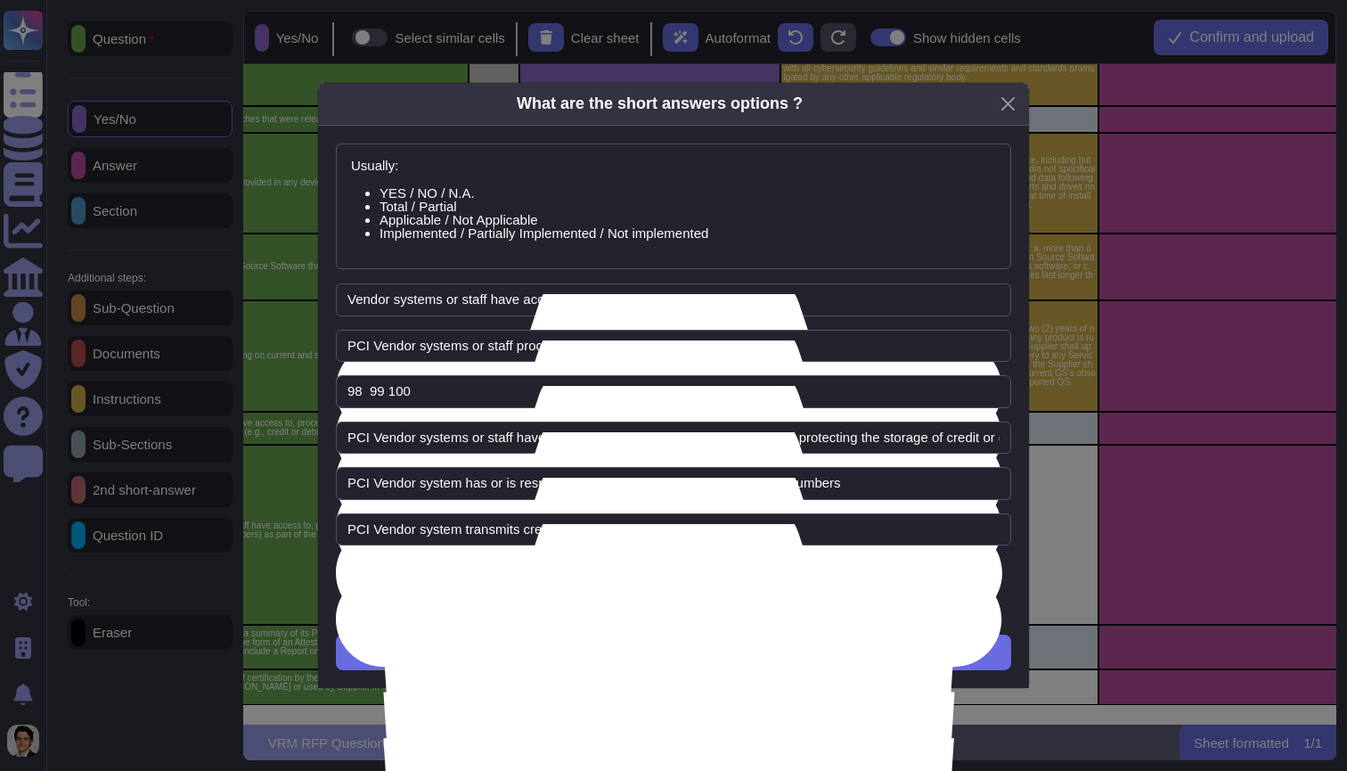
type input "98 99 100"
click at [685, 572] on span "Add Option" at bounding box center [673, 576] width 71 height 14
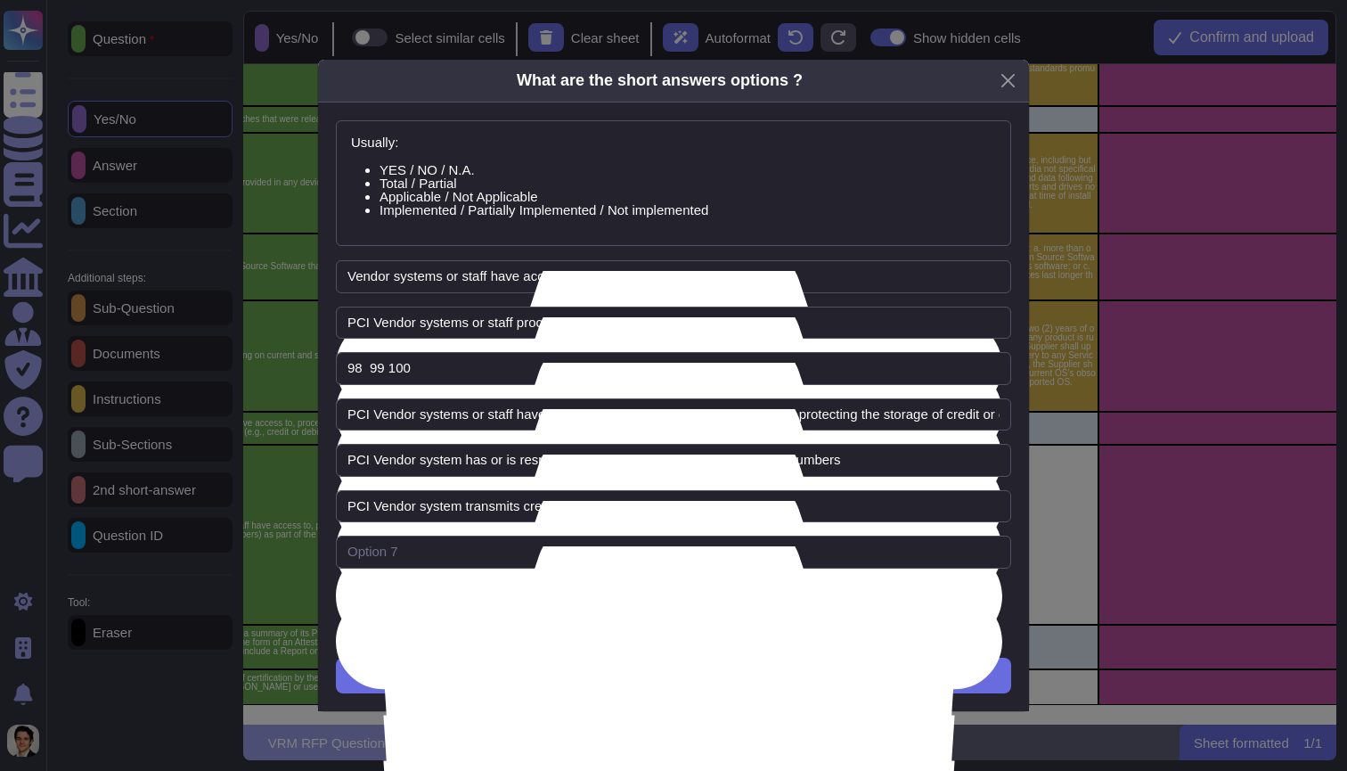
click at [584, 573] on div at bounding box center [673, 559] width 675 height 46
click at [584, 559] on input "text" at bounding box center [673, 552] width 675 height 33
paste input "PCI Vendor does not access, process, transmit nor store credit or debit card nu…"
type input "PCI Vendor does not access, process, transmit nor store credit or debit card nu…"
click at [994, 369] on icon at bounding box center [669, 732] width 666 height 786
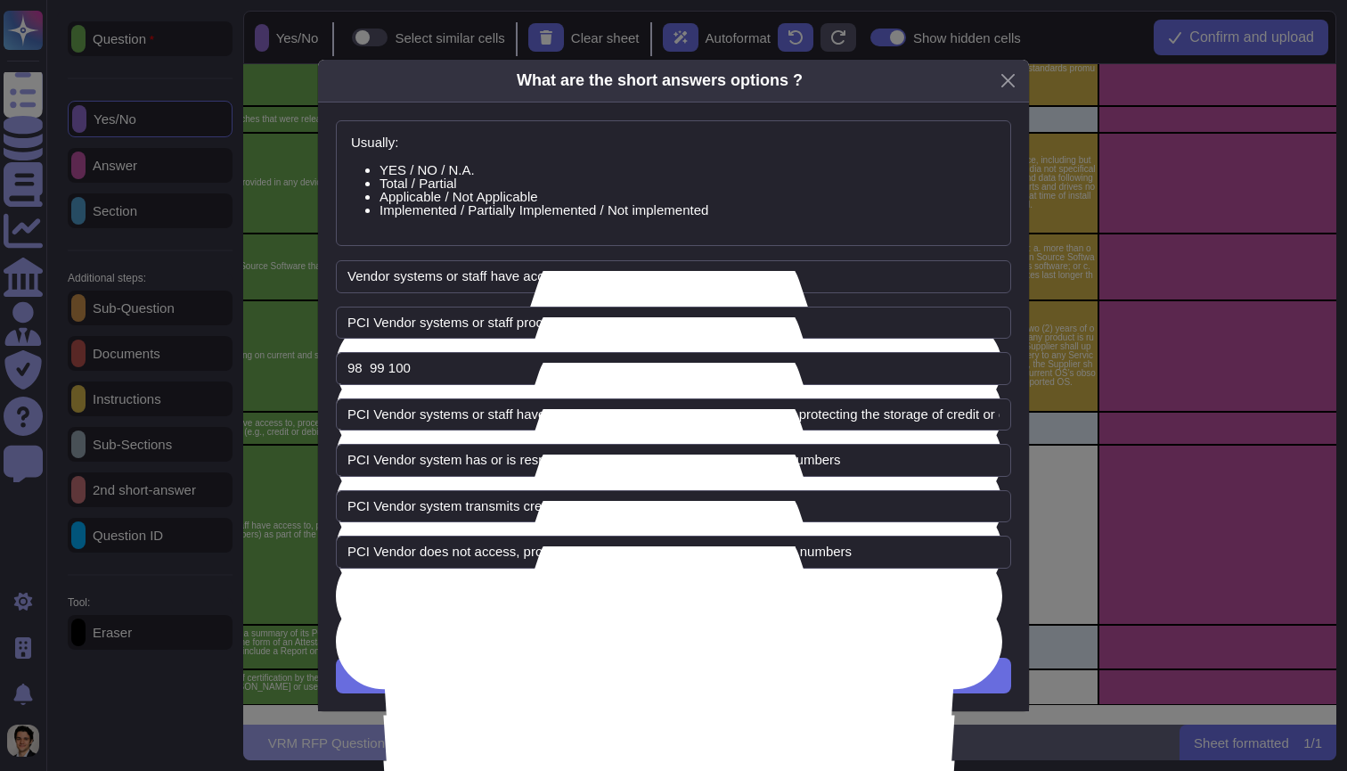
type input "PCI Vendor systems or staff have access to and/or are involved in securing, pro…"
type input "PCI Vendor system has or is responsible for storage of credit or debit card num…"
type input "PCI Vendor system transmits credit or debit card numbers"
type input "PCI Vendor does not access, process, transmit nor store credit or debit card nu…"
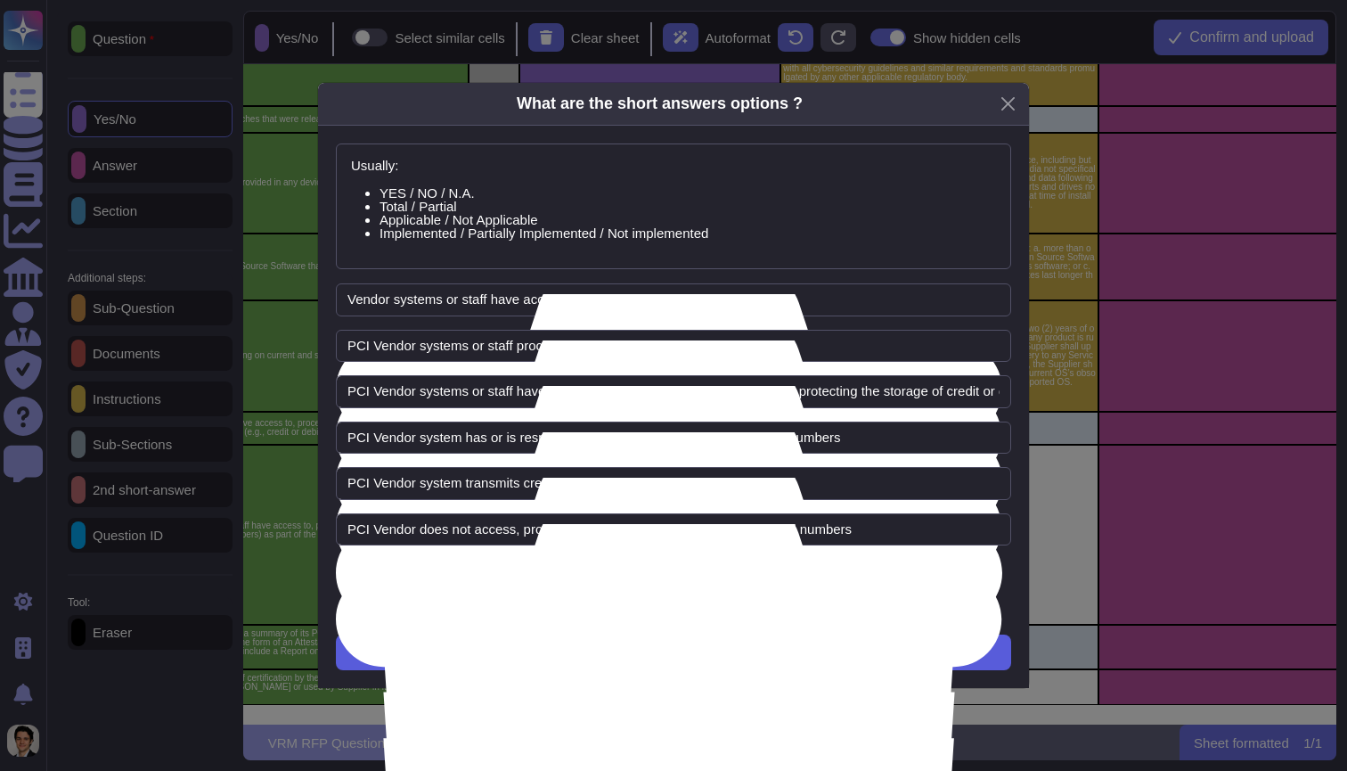
click at [819, 664] on button "Next" at bounding box center [673, 652] width 675 height 36
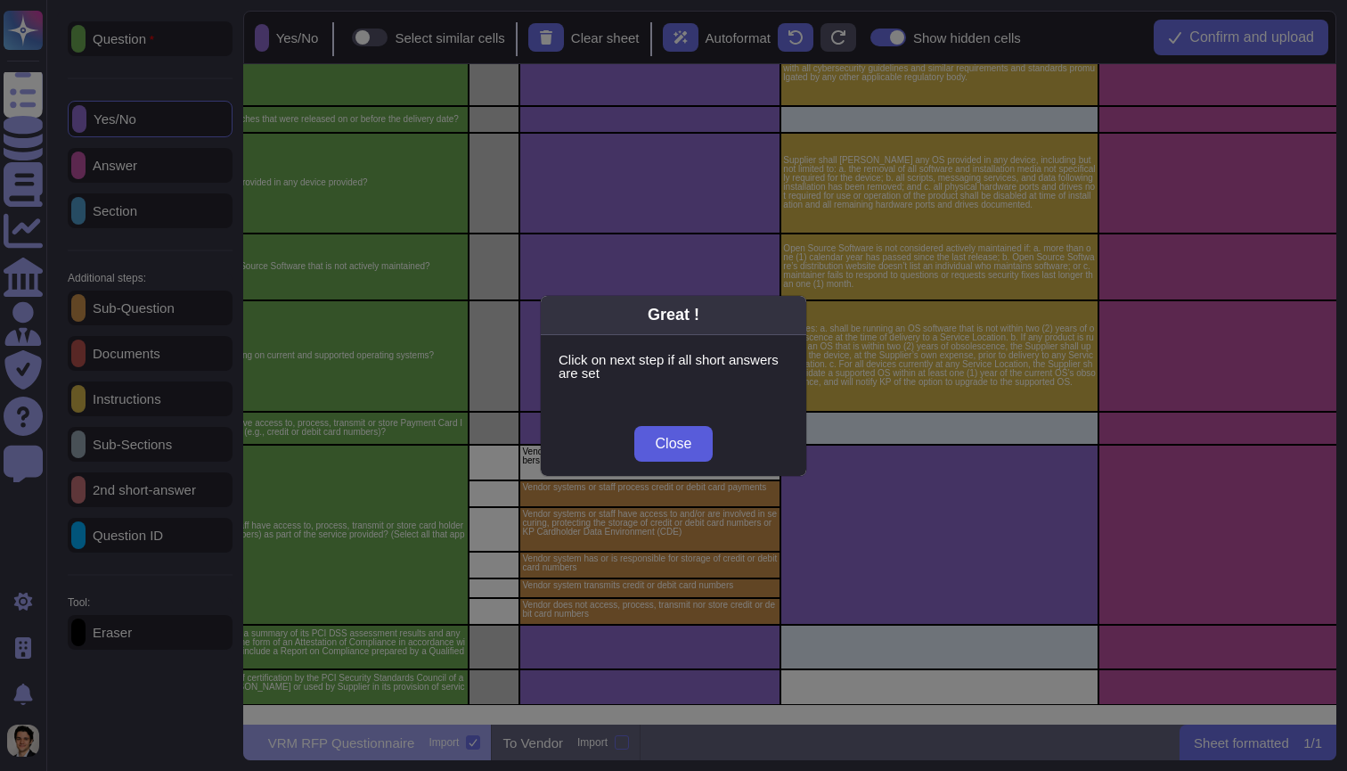
click at [694, 448] on button "Close" at bounding box center [673, 444] width 79 height 36
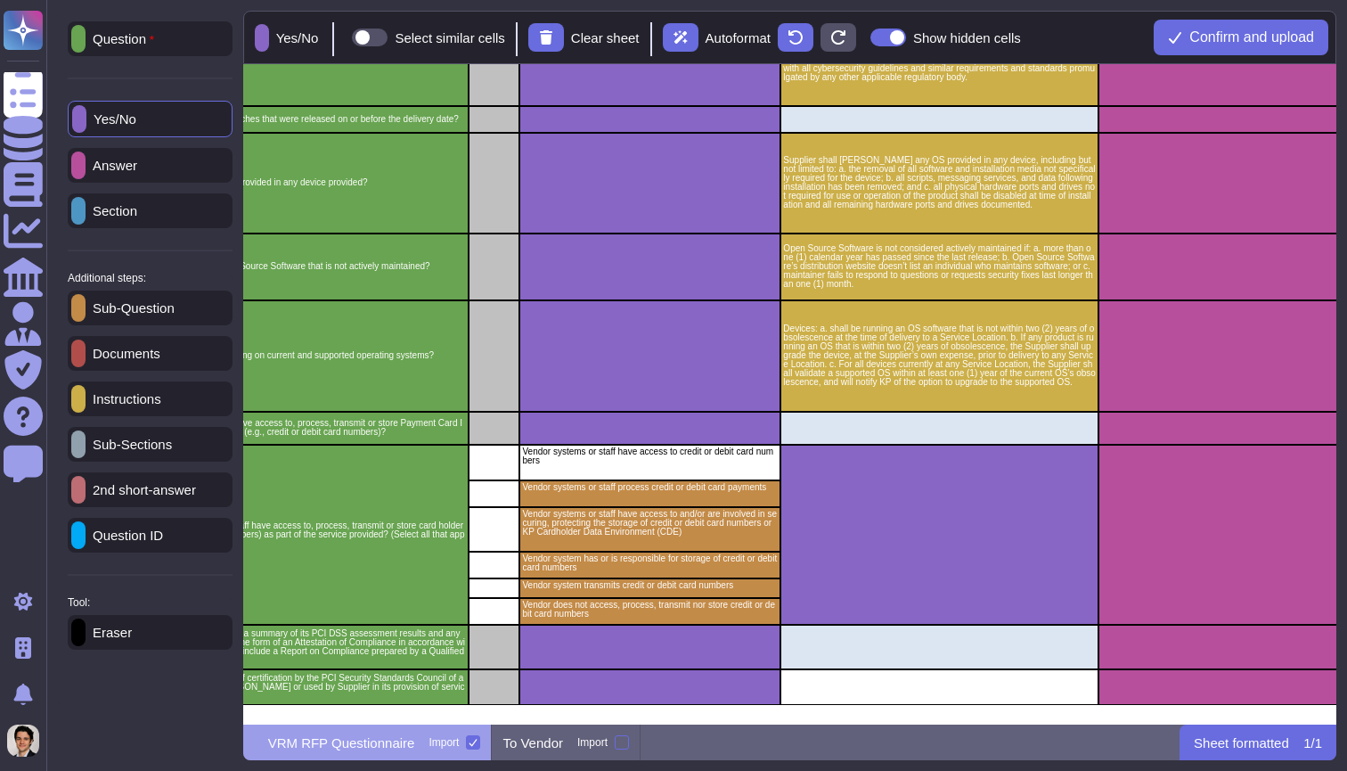
click at [117, 626] on div "Eraser" at bounding box center [150, 632] width 165 height 35
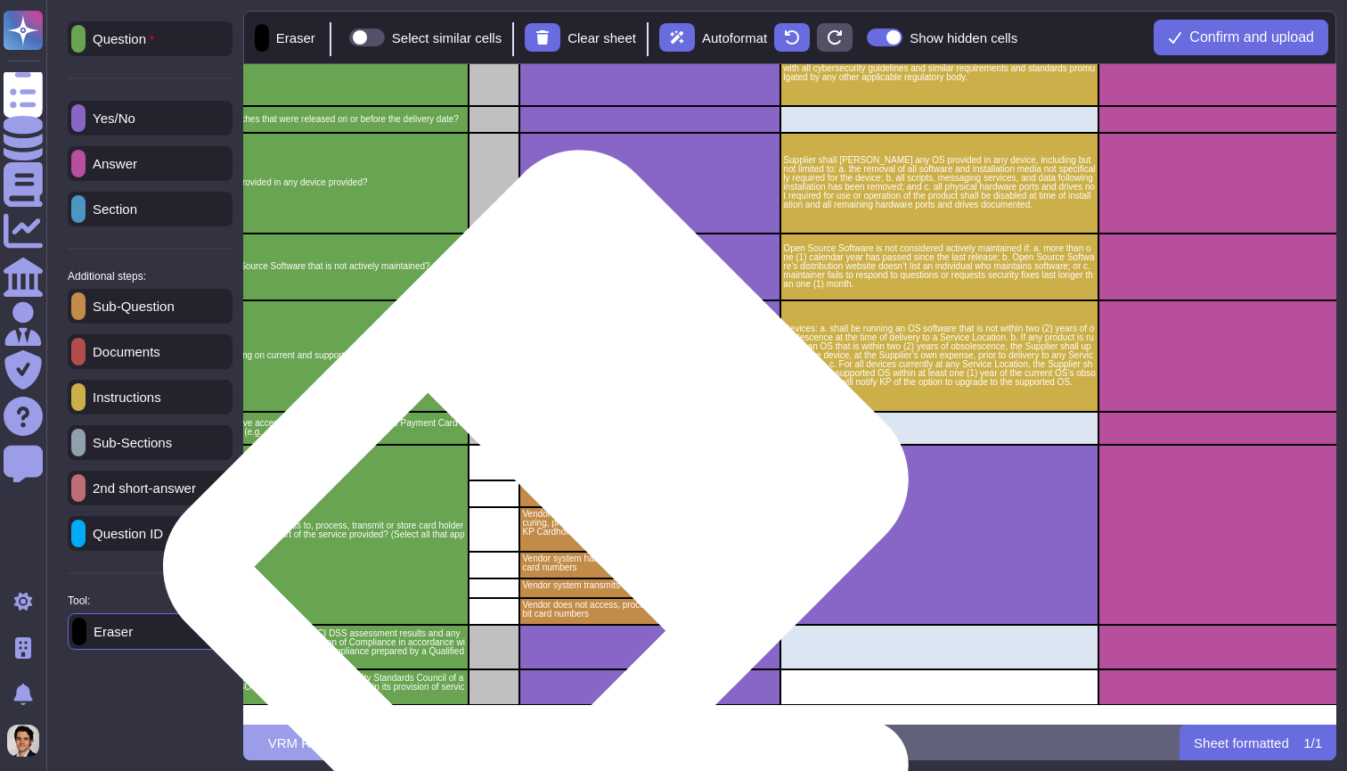
click at [576, 486] on p "Vendor systems or staff process credit or debit card payments" at bounding box center [650, 487] width 256 height 9
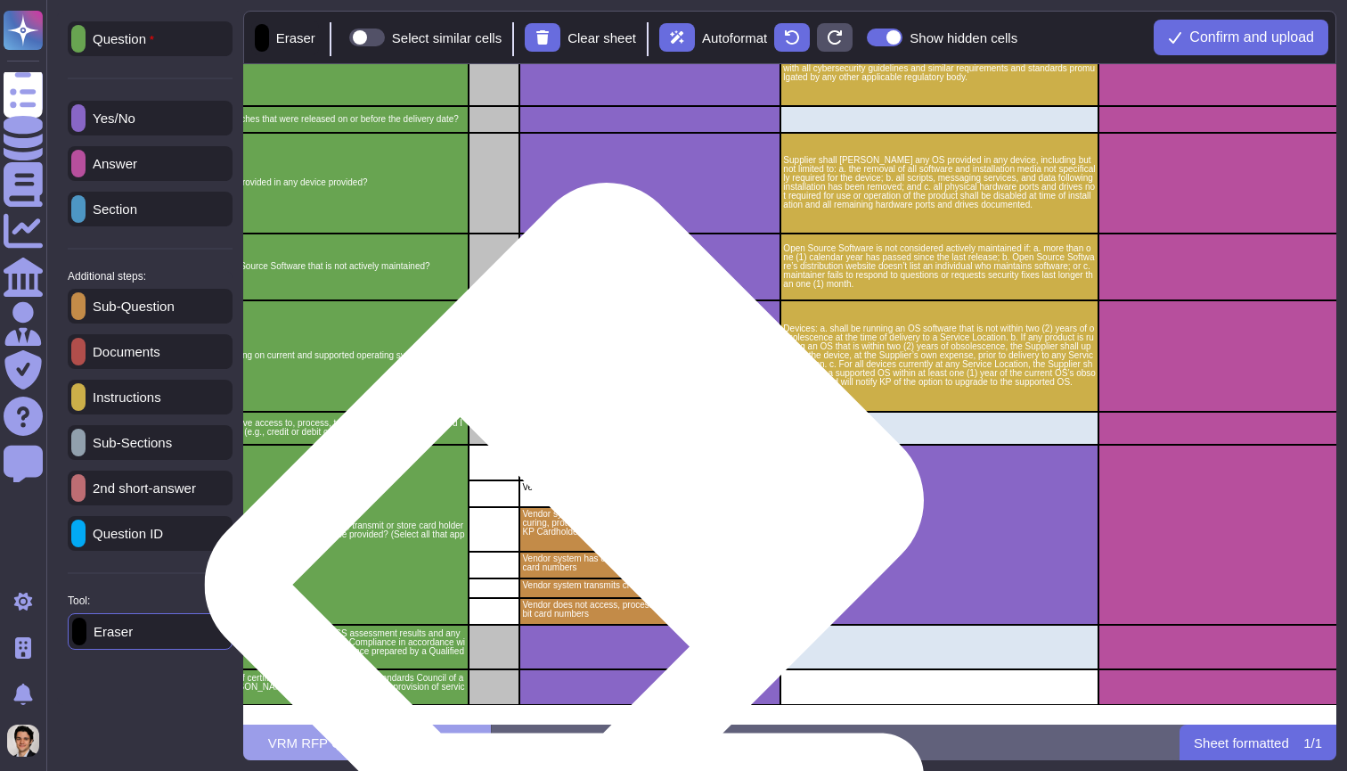
click at [577, 537] on div "Vendor systems or staff have access to and/or are involved in securing, protect…" at bounding box center [649, 529] width 261 height 45
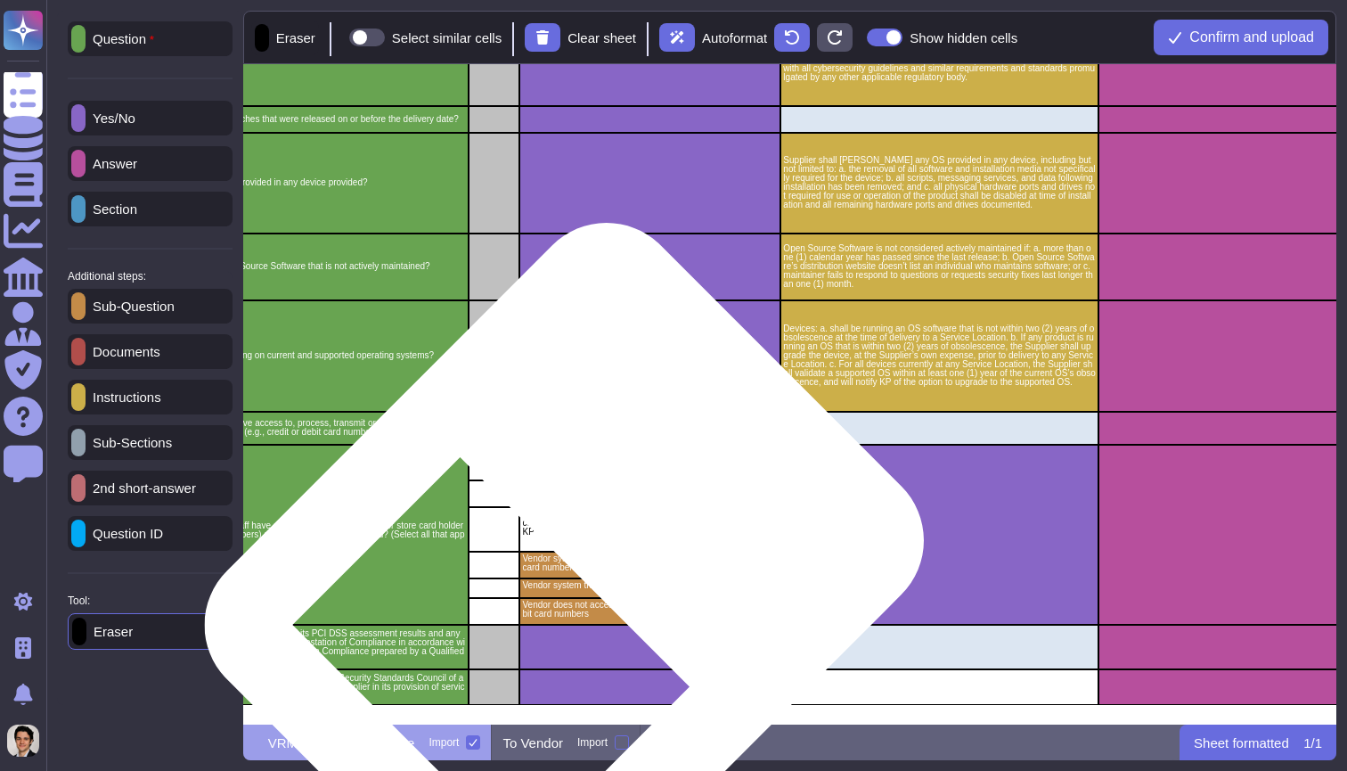
click at [579, 570] on p "Vendor system has or is responsible for storage of credit or debit card numbers" at bounding box center [650, 563] width 256 height 18
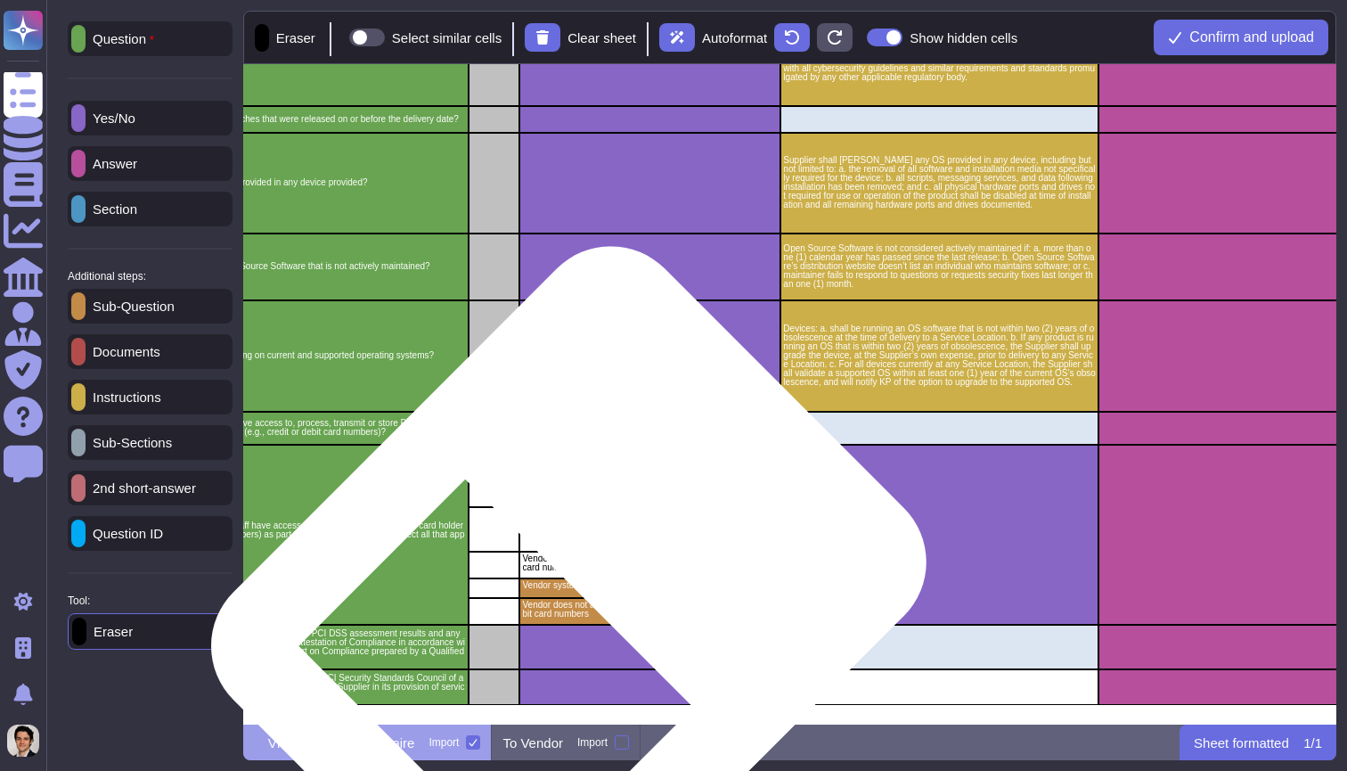
click at [583, 601] on p "Vendor does not access, process, transmit nor store credit or debit card numbers" at bounding box center [650, 610] width 256 height 18
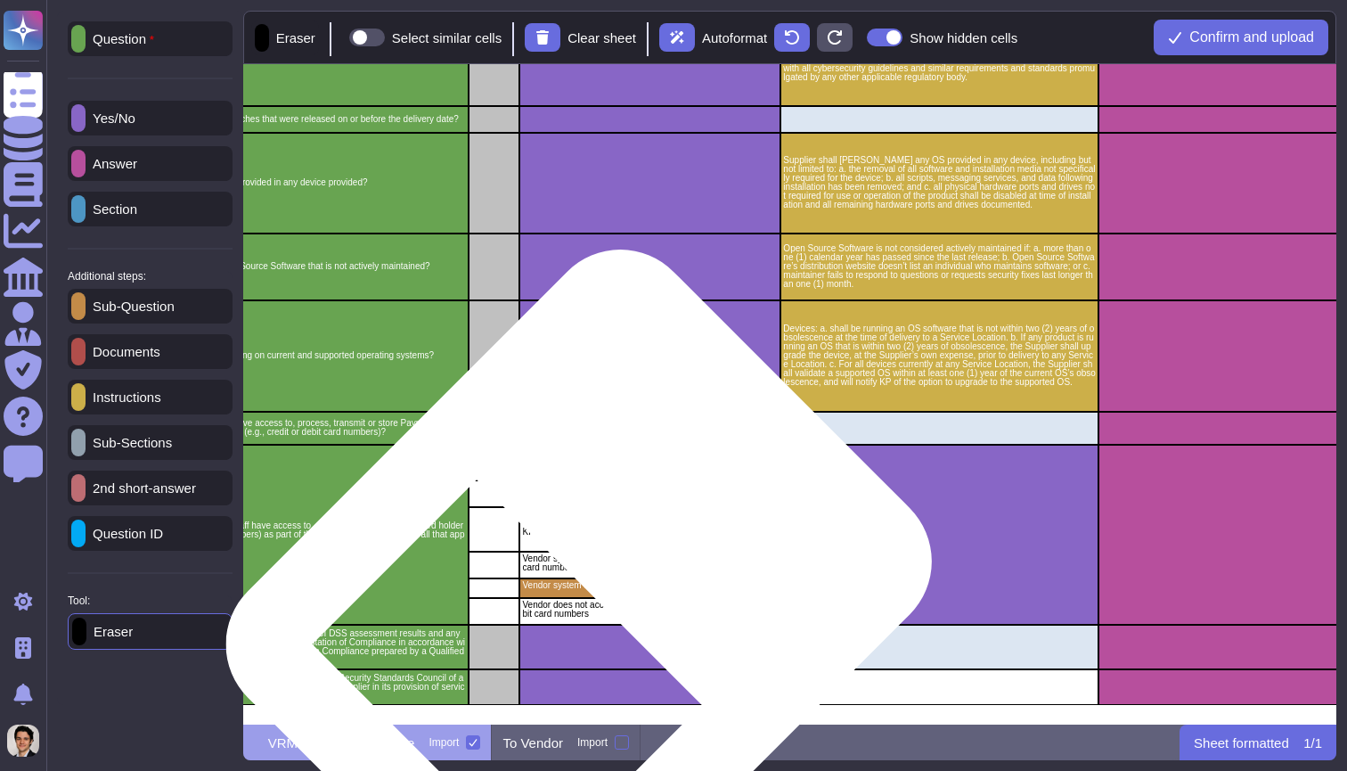
click at [593, 591] on div "Vendor system transmits credit or debit card numbers" at bounding box center [649, 588] width 261 height 20
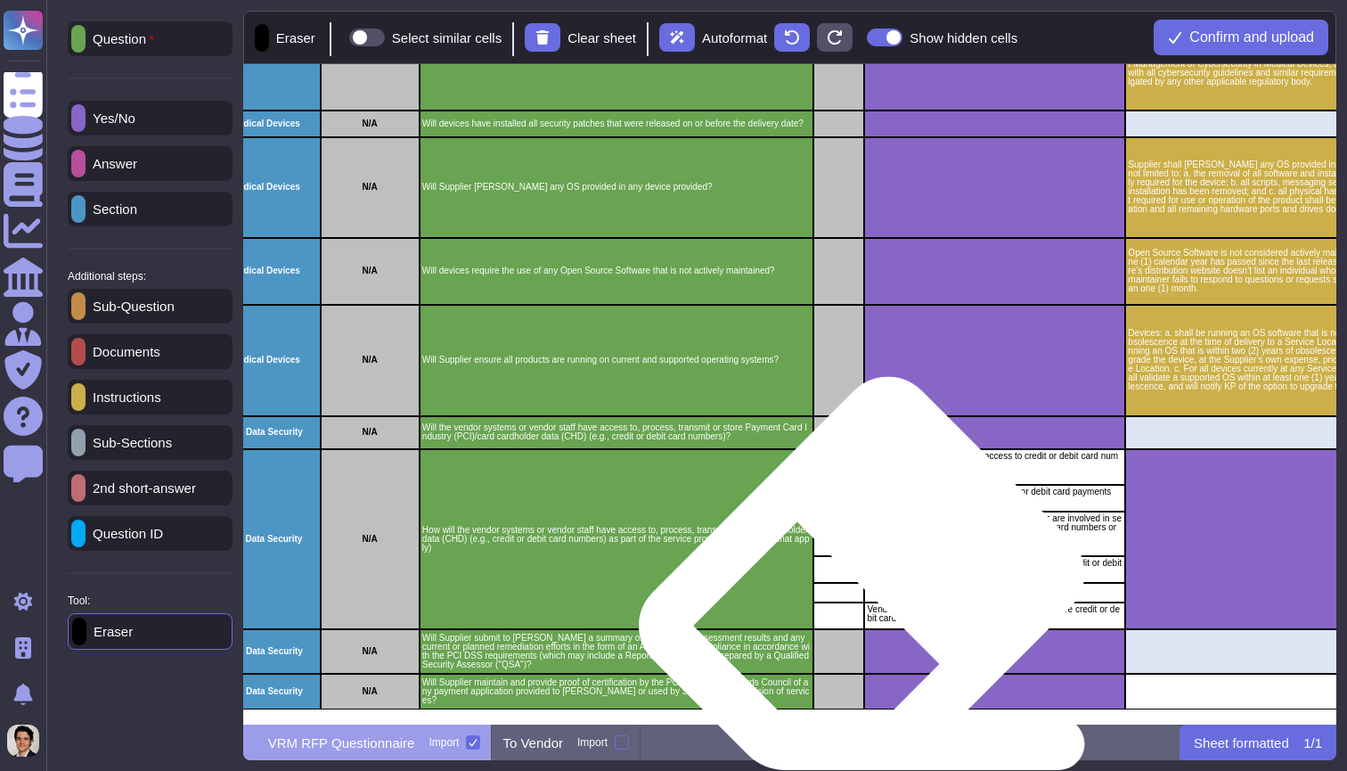
scroll to position [4120, 189]
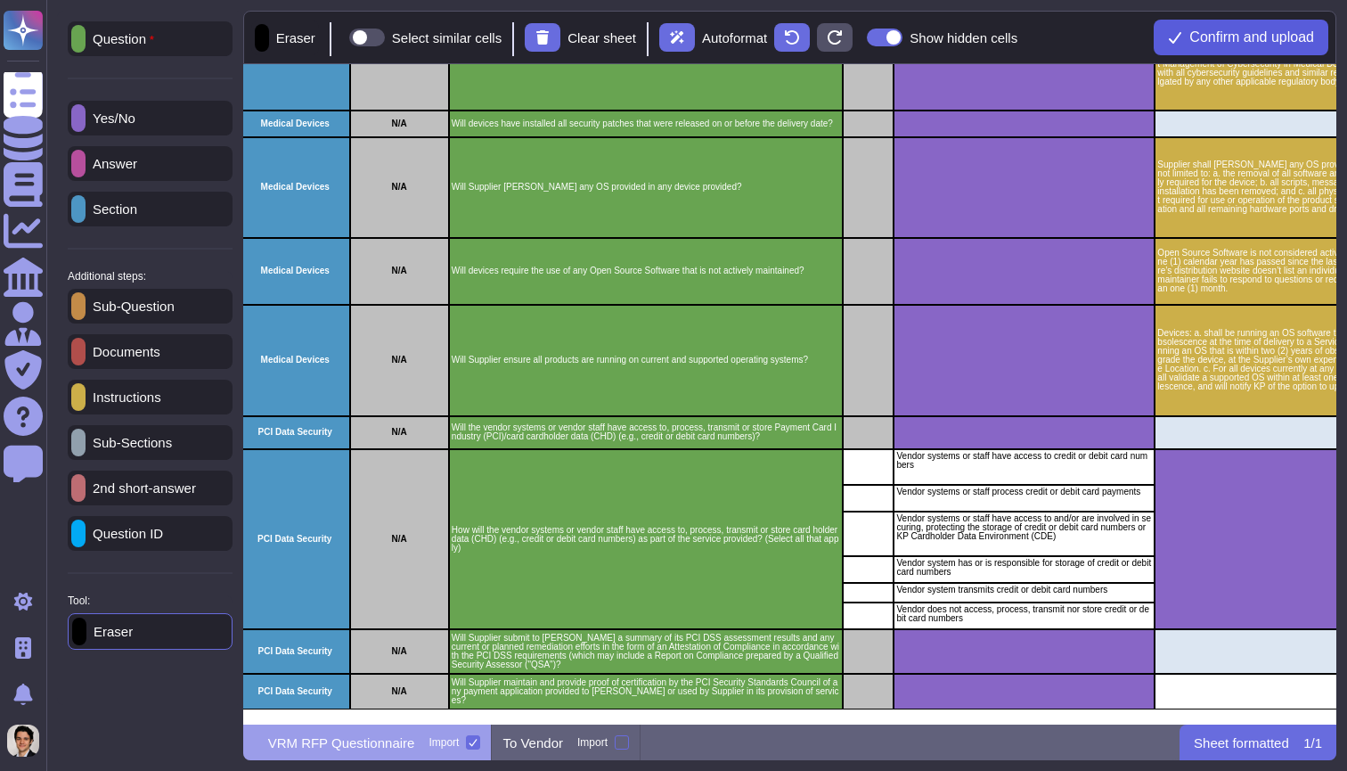
click at [1204, 27] on button "Confirm and upload" at bounding box center [1241, 38] width 175 height 36
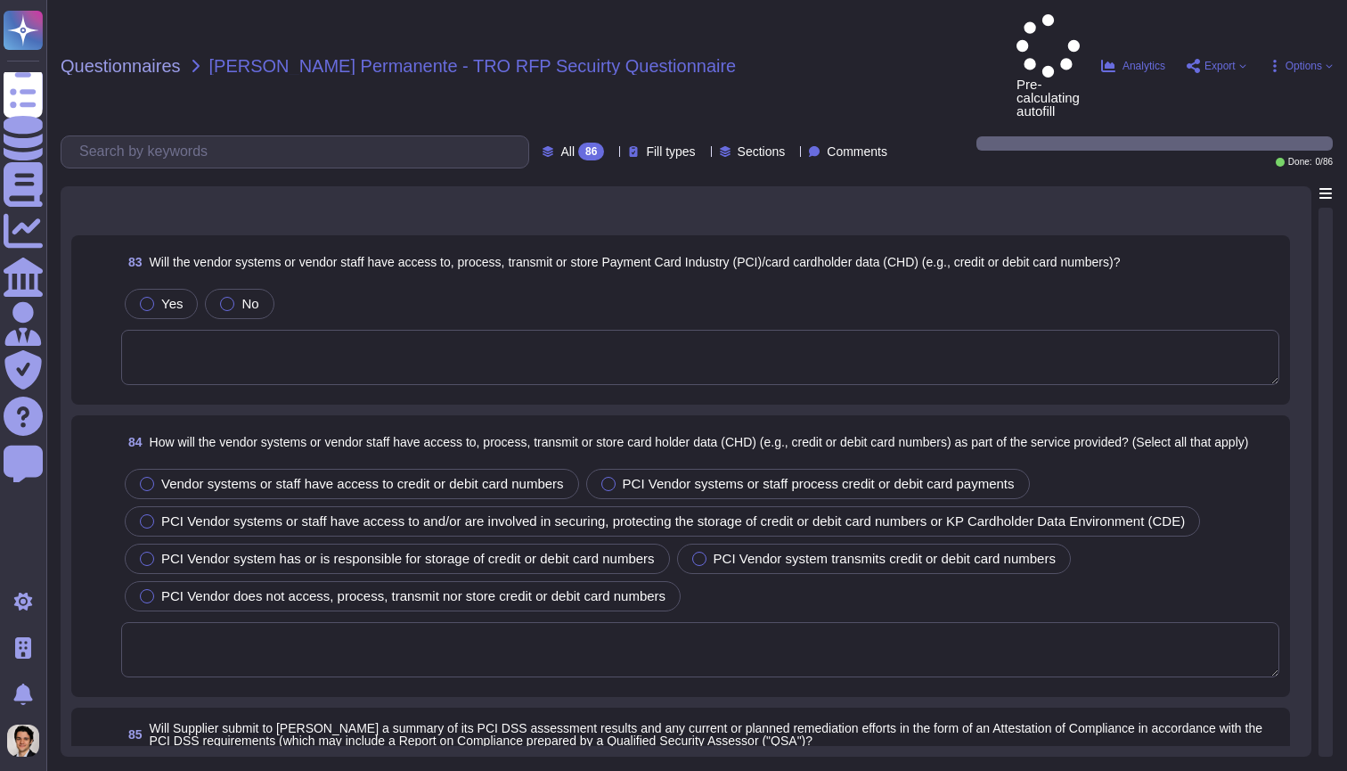
scroll to position [16222, 0]
